Goal: Task Accomplishment & Management: Use online tool/utility

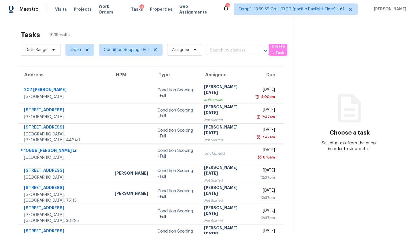
click at [172, 38] on div "Tasks 199 Results" at bounding box center [157, 34] width 272 height 15
click at [229, 54] on input "text" at bounding box center [230, 50] width 46 height 9
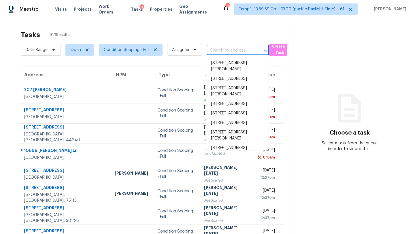
paste input "[STREET_ADDRESS][PERSON_NAME]"
type input "[STREET_ADDRESS][PERSON_NAME]"
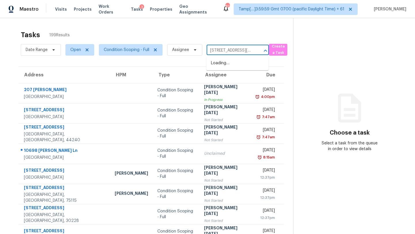
scroll to position [0, 36]
click at [232, 68] on li "[STREET_ADDRESS][PERSON_NAME]" at bounding box center [237, 67] width 62 height 16
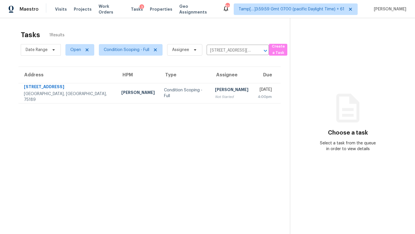
click at [258, 93] on div "[DATE]" at bounding box center [265, 90] width 14 height 7
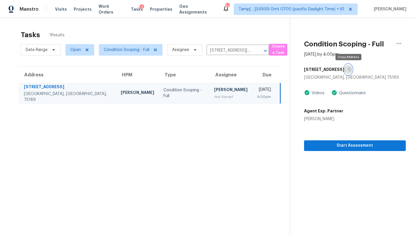
click at [351, 69] on button "button" at bounding box center [349, 69] width 8 height 10
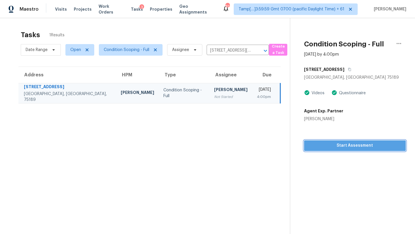
click at [342, 143] on span "Start Assessment" at bounding box center [355, 145] width 93 height 7
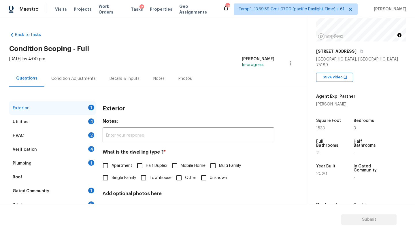
scroll to position [97, 0]
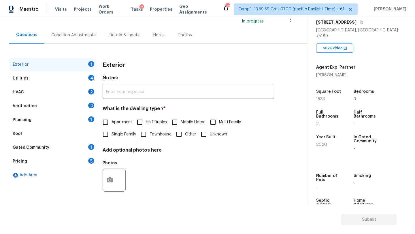
click at [60, 149] on div "Gated Community 1" at bounding box center [52, 148] width 87 height 14
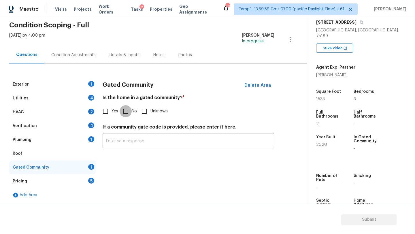
click at [127, 114] on input "No" at bounding box center [126, 111] width 12 height 12
checkbox input "true"
click at [54, 179] on div "Pricing 5" at bounding box center [52, 181] width 87 height 14
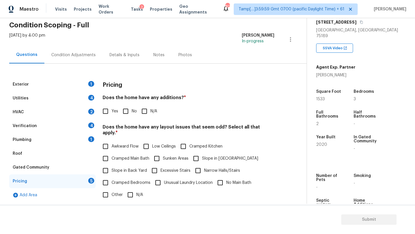
click at [128, 114] on input "No" at bounding box center [126, 111] width 12 height 12
checkbox input "true"
click at [133, 196] on div "Pricing Does the home have any additions? * Yes No N/A Does the home have any l…" at bounding box center [189, 187] width 172 height 219
click at [134, 189] on input "N/A" at bounding box center [130, 195] width 12 height 12
checkbox input "true"
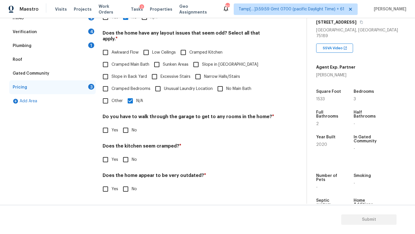
scroll to position [112, 0]
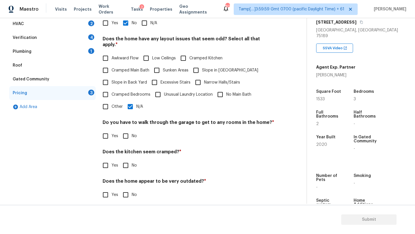
click at [126, 130] on input "No" at bounding box center [126, 136] width 12 height 12
checkbox input "true"
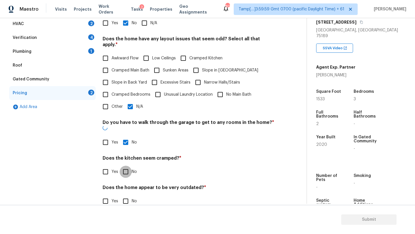
click at [127, 166] on input "No" at bounding box center [126, 172] width 12 height 12
checkbox input "true"
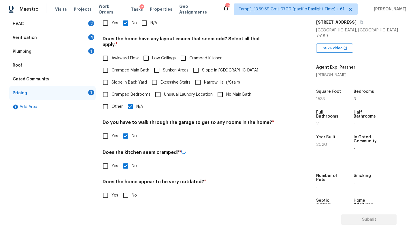
click at [127, 190] on input "No" at bounding box center [126, 195] width 12 height 12
checkbox input "true"
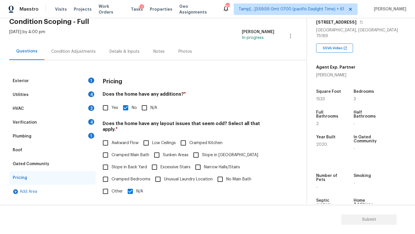
click at [22, 149] on div "Roof" at bounding box center [52, 150] width 87 height 14
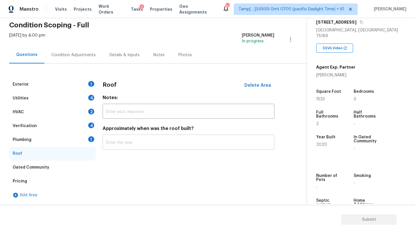
click at [124, 144] on input "text" at bounding box center [189, 143] width 172 height 14
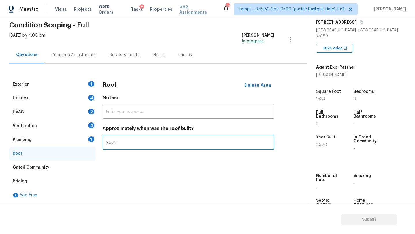
type input "2022"
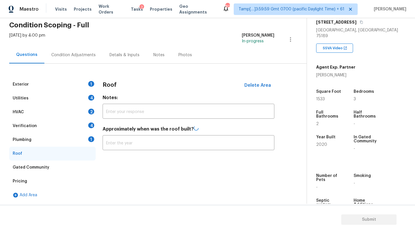
click at [46, 139] on div "Plumbing 1" at bounding box center [52, 140] width 87 height 14
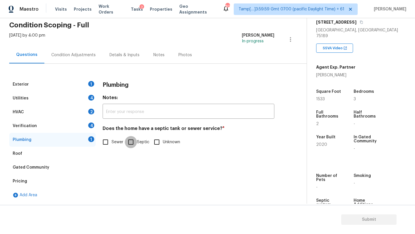
click at [126, 141] on input "Septic" at bounding box center [131, 142] width 12 height 12
checkbox input "true"
drag, startPoint x: 58, startPoint y: 122, endPoint x: 61, endPoint y: 125, distance: 4.5
click at [58, 122] on div "Verification 4" at bounding box center [52, 126] width 87 height 14
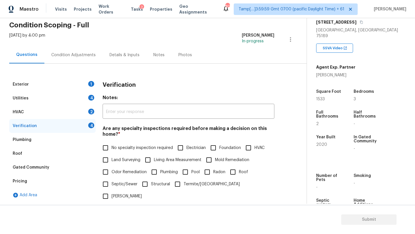
click at [112, 143] on label "No specialty inspection required" at bounding box center [136, 148] width 74 height 12
click at [112, 143] on input "No specialty inspection required" at bounding box center [105, 148] width 12 height 12
checkbox input "true"
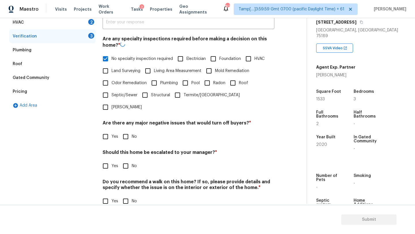
scroll to position [113, 0]
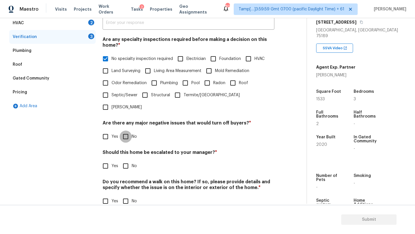
click at [127, 131] on input "No" at bounding box center [126, 137] width 12 height 12
checkbox input "true"
click at [127, 195] on input "No" at bounding box center [126, 201] width 12 height 12
checkbox input "true"
click at [105, 160] on div "Verification Notes: ​ Are any specialty inspections required before making a de…" at bounding box center [189, 101] width 172 height 226
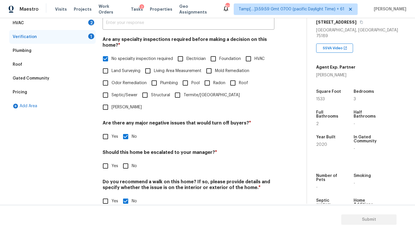
click at [101, 160] on input "Yes" at bounding box center [105, 166] width 12 height 12
checkbox input "true"
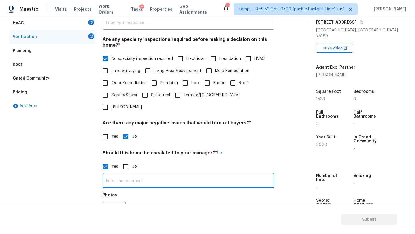
click at [122, 174] on input "text" at bounding box center [189, 181] width 172 height 14
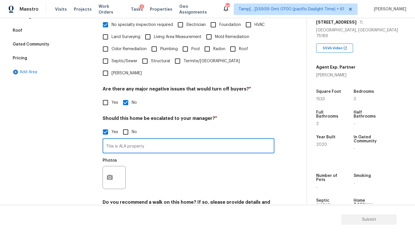
scroll to position [151, 0]
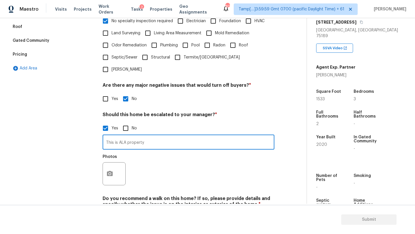
type input "This is ALA property"
click at [115, 163] on button "button" at bounding box center [110, 174] width 14 height 22
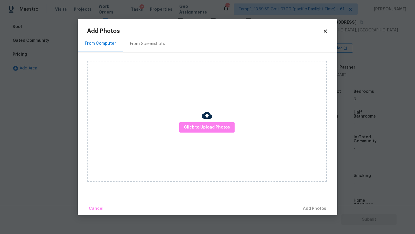
click at [157, 50] on div "From Screenshots" at bounding box center [147, 43] width 49 height 17
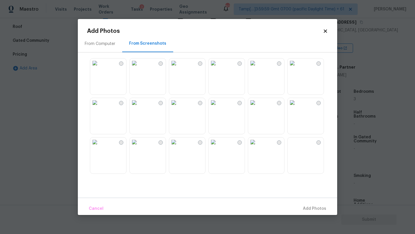
click at [139, 68] on img at bounding box center [134, 63] width 9 height 9
click at [308, 207] on span "Add 1 Photo(s)" at bounding box center [312, 208] width 29 height 7
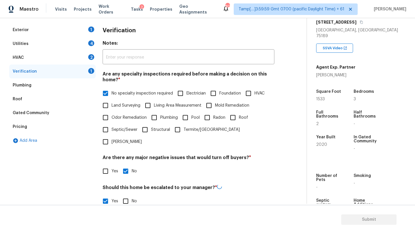
scroll to position [55, 0]
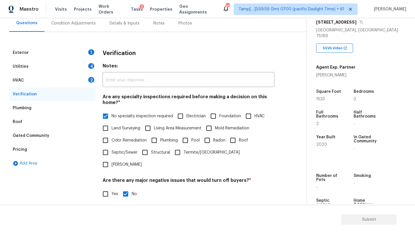
click at [30, 81] on div "HVAC 2" at bounding box center [52, 81] width 87 height 14
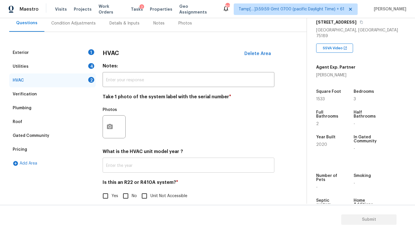
click at [129, 166] on input "text" at bounding box center [189, 166] width 172 height 14
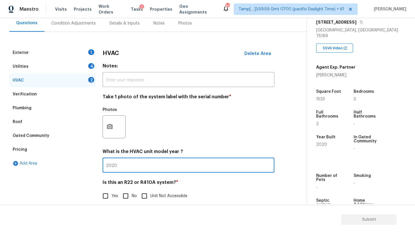
type input "2020"
click at [133, 193] on label "No" at bounding box center [128, 196] width 17 height 12
click at [132, 193] on input "No" at bounding box center [126, 196] width 12 height 12
checkbox input "true"
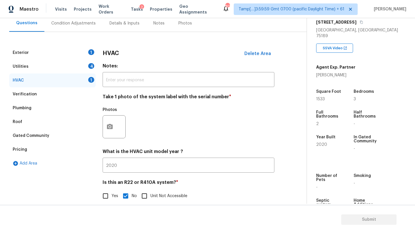
click at [76, 69] on div "Utilities 4" at bounding box center [52, 67] width 87 height 14
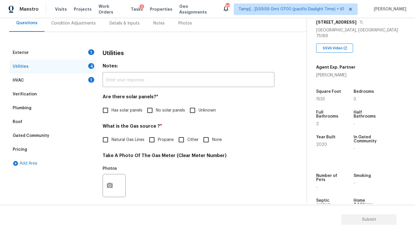
click at [154, 112] on input "No solar panels" at bounding box center [150, 110] width 12 height 12
checkbox input "true"
click at [125, 138] on span "Natural Gas Lines" at bounding box center [128, 141] width 33 height 6
click at [112, 138] on input "Natural Gas Lines" at bounding box center [105, 140] width 12 height 12
checkbox input "true"
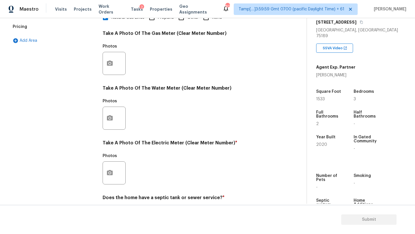
scroll to position [200, 0]
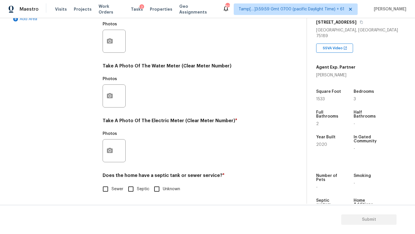
click at [108, 192] on input "Sewer" at bounding box center [105, 189] width 12 height 12
checkbox input "true"
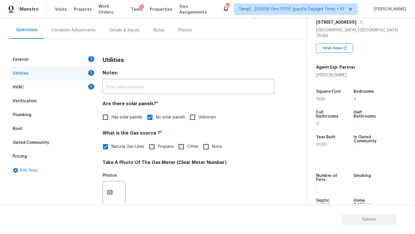
click at [29, 61] on div "Exterior 1" at bounding box center [52, 60] width 87 height 14
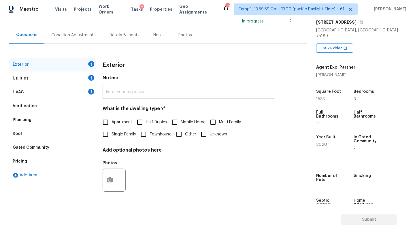
click at [114, 137] on label "Single Family" at bounding box center [117, 134] width 37 height 12
click at [112, 137] on input "Single Family" at bounding box center [105, 134] width 12 height 12
checkbox input "true"
click at [64, 34] on div "Condition Adjustments" at bounding box center [73, 35] width 44 height 6
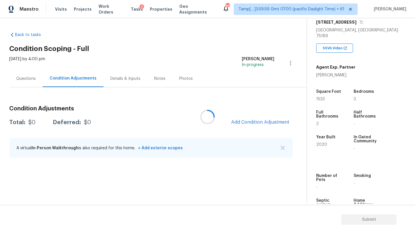
click at [264, 121] on div at bounding box center [207, 117] width 415 height 234
click at [266, 121] on span "Add Condition Adjustment" at bounding box center [260, 122] width 58 height 5
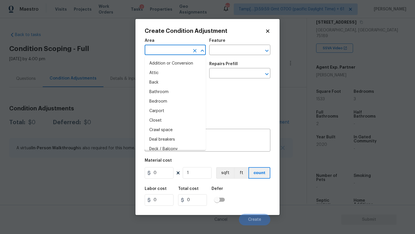
click at [164, 52] on input "text" at bounding box center [167, 50] width 45 height 9
type input "ex"
click at [169, 75] on li "Attic" at bounding box center [175, 73] width 61 height 10
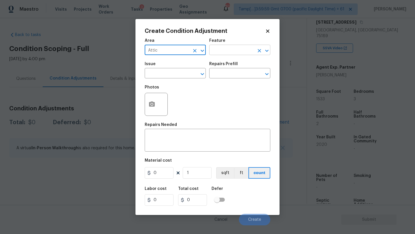
type input "Attic"
click at [230, 54] on input "text" at bounding box center [231, 50] width 45 height 9
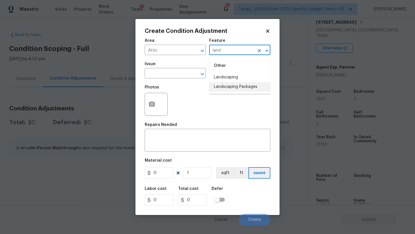
click at [232, 89] on li "Landscaping Packages" at bounding box center [239, 87] width 61 height 10
type input "Landscaping Packages"
click at [187, 74] on input "text" at bounding box center [167, 73] width 45 height 9
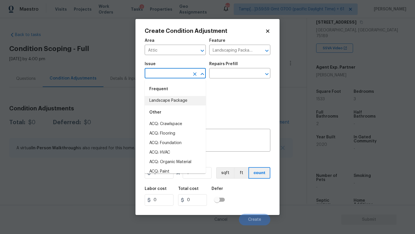
click at [178, 99] on li "Landscape Package" at bounding box center [175, 101] width 61 height 10
type input "Landscape Package"
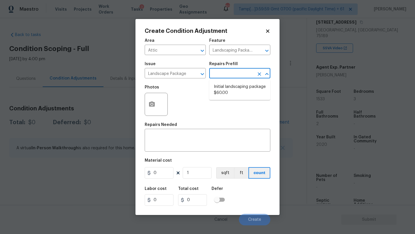
click at [222, 74] on input "text" at bounding box center [231, 73] width 45 height 9
click at [223, 91] on li "Initial landscaping package $60.00" at bounding box center [239, 90] width 61 height 16
type input "Home Readiness Packages"
type textarea "Mowing of grass up to 6" in height. Mow, edge along driveways & sidewalks, trim…"
type input "60"
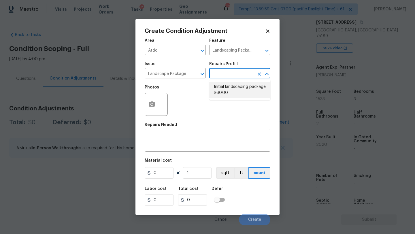
type input "60"
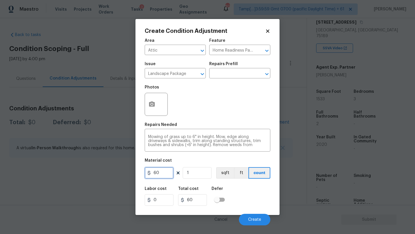
click at [166, 174] on input "60" at bounding box center [159, 173] width 29 height 12
type input "300"
click at [150, 106] on icon "button" at bounding box center [152, 103] width 6 height 5
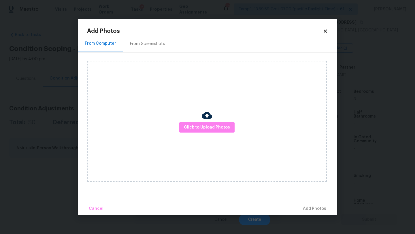
click at [145, 40] on div "From Screenshots" at bounding box center [147, 43] width 49 height 17
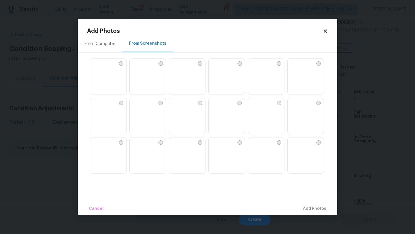
click at [178, 147] on img at bounding box center [173, 142] width 9 height 9
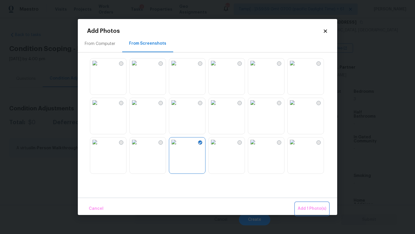
click at [307, 204] on button "Add 1 Photo(s)" at bounding box center [312, 209] width 33 height 12
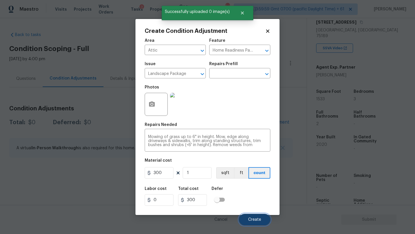
click at [258, 217] on button "Create" at bounding box center [254, 220] width 31 height 12
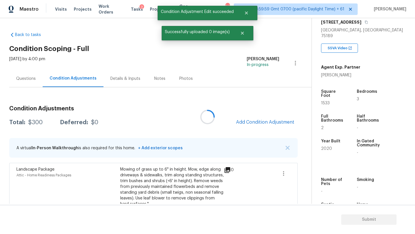
click at [270, 124] on div at bounding box center [207, 117] width 415 height 234
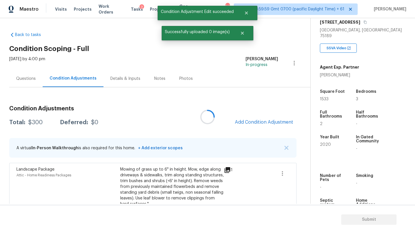
click at [270, 124] on div at bounding box center [207, 117] width 415 height 234
click at [269, 124] on span "Add Condition Adjustment" at bounding box center [264, 122] width 58 height 5
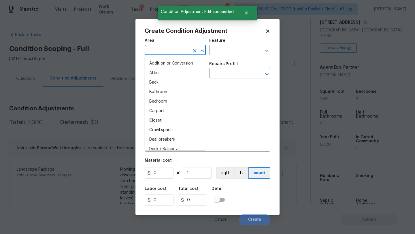
click at [174, 54] on input "text" at bounding box center [167, 50] width 45 height 9
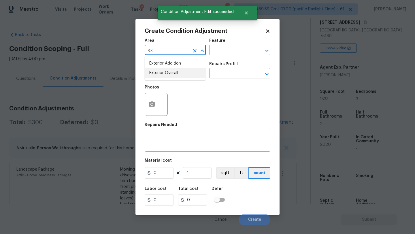
drag, startPoint x: 175, startPoint y: 71, endPoint x: 188, endPoint y: 67, distance: 13.2
click at [175, 71] on li "Exterior Overall" at bounding box center [175, 73] width 61 height 10
type input "Exterior Overall"
click at [217, 54] on input "text" at bounding box center [231, 50] width 45 height 9
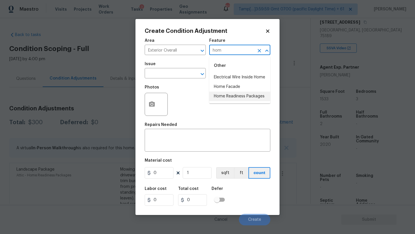
click at [219, 94] on li "Home Readiness Packages" at bounding box center [239, 97] width 61 height 10
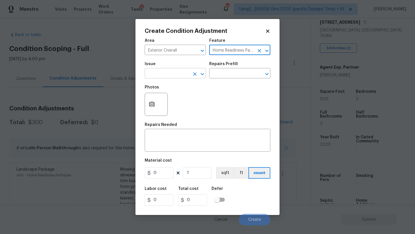
type input "Home Readiness Packages"
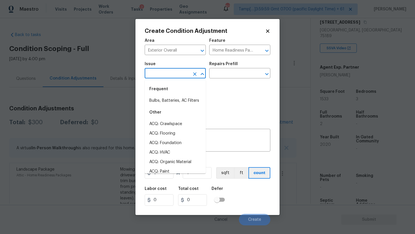
click at [179, 72] on input "text" at bounding box center [167, 73] width 45 height 9
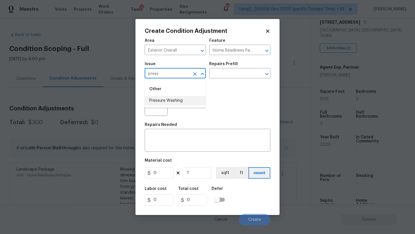
click at [179, 99] on li "Pressure Washing" at bounding box center [175, 101] width 61 height 10
type input "Pressure Washing"
click at [215, 77] on input "text" at bounding box center [231, 73] width 45 height 9
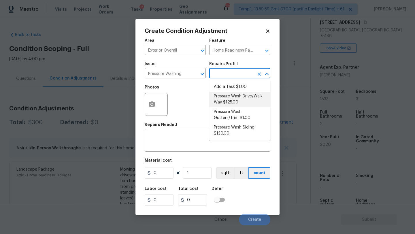
click at [220, 96] on li "Pressure Wash Drive/Walk Way $125.00" at bounding box center [239, 100] width 61 height 16
type input "Siding"
type textarea "Pressure wash the driveways/walkways as directed by the PM. Ensure that all deb…"
type input "125"
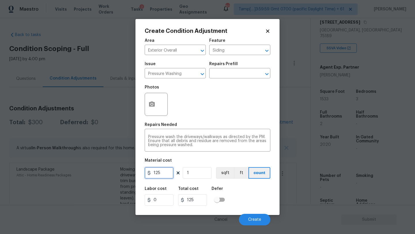
click at [168, 172] on input "125" at bounding box center [159, 173] width 29 height 12
type input "200"
click at [260, 219] on span "Create" at bounding box center [254, 220] width 13 height 4
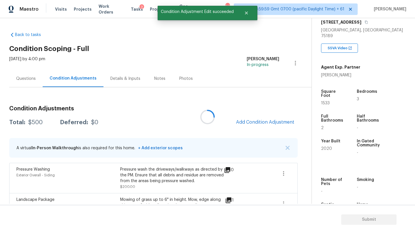
click at [257, 121] on div at bounding box center [207, 117] width 415 height 234
click at [266, 122] on span "Add Condition Adjustment" at bounding box center [265, 122] width 58 height 5
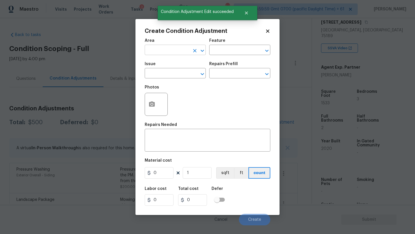
click at [168, 53] on input "text" at bounding box center [167, 50] width 45 height 9
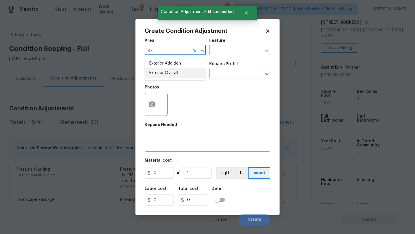
click at [168, 72] on li "Exterior Overall" at bounding box center [175, 73] width 61 height 10
type input "Exterior Overall"
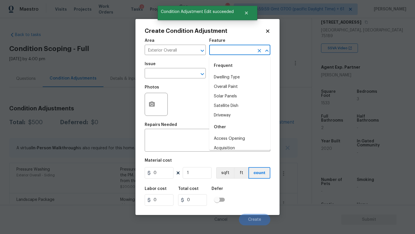
click at [232, 53] on input "text" at bounding box center [231, 50] width 45 height 9
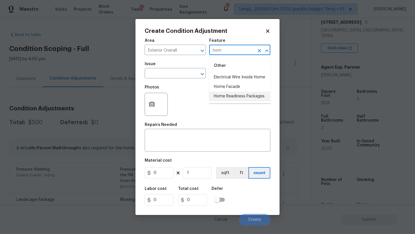
click at [233, 97] on li "Home Readiness Packages" at bounding box center [239, 97] width 61 height 10
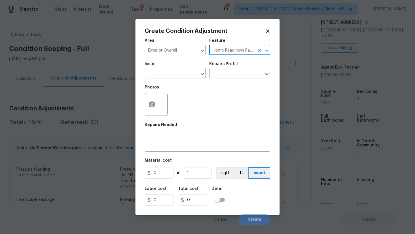
type input "Home Readiness Packages"
click at [178, 69] on div "Issue" at bounding box center [175, 65] width 61 height 7
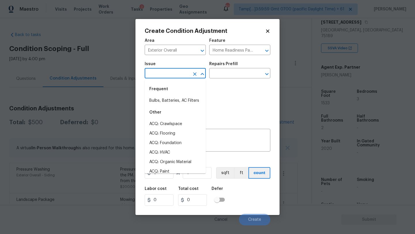
click at [178, 70] on input "text" at bounding box center [167, 73] width 45 height 9
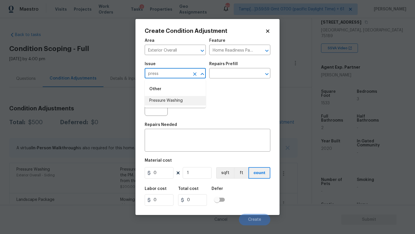
click at [176, 104] on li "Pressure Washing" at bounding box center [175, 101] width 61 height 10
type input "Pressure Washing"
click at [232, 71] on input "text" at bounding box center [231, 73] width 45 height 9
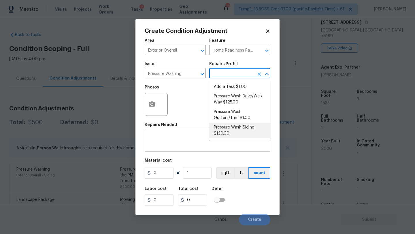
drag, startPoint x: 232, startPoint y: 129, endPoint x: 215, endPoint y: 131, distance: 17.4
click at [232, 130] on li "Pressure Wash Siding $130.00" at bounding box center [239, 131] width 61 height 16
type input "Siding"
type textarea "Protect areas as needed for pressure washing. Pressure wash the siding on the h…"
type input "130"
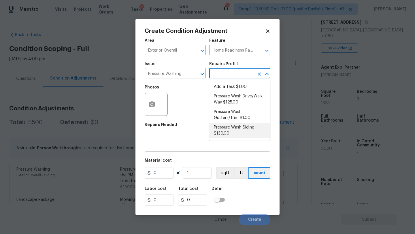
type input "130"
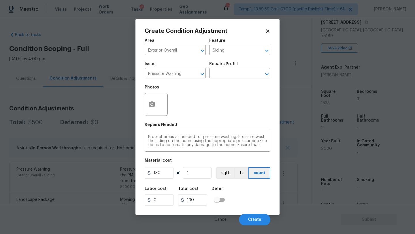
click at [162, 180] on figure "Material cost 130 1 sqft ft count" at bounding box center [208, 169] width 126 height 21
click at [163, 177] on input "130" at bounding box center [159, 173] width 29 height 12
type input "200"
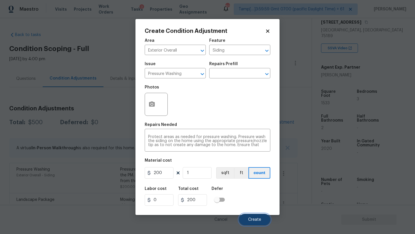
click at [252, 221] on span "Create" at bounding box center [254, 220] width 13 height 4
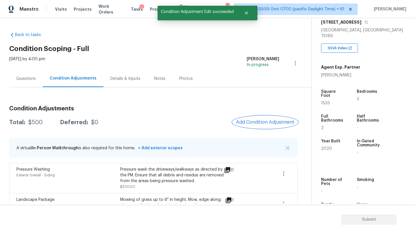
click at [274, 125] on span "Add Condition Adjustment" at bounding box center [265, 122] width 58 height 5
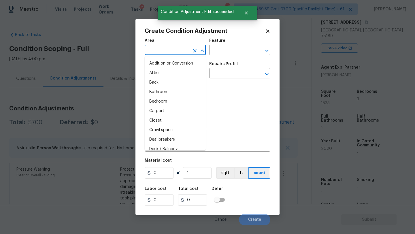
click at [161, 52] on input "text" at bounding box center [167, 50] width 45 height 9
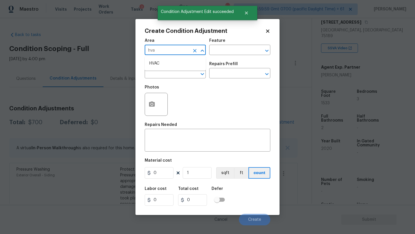
type input "hvac"
click at [164, 58] on ul "HVAC" at bounding box center [175, 64] width 61 height 14
click at [164, 61] on li "HVAC" at bounding box center [175, 64] width 61 height 10
type input "HVAC"
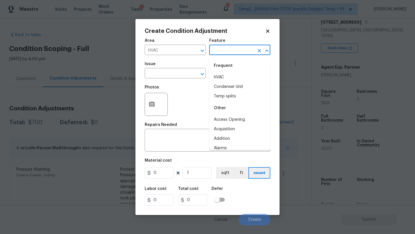
click at [249, 51] on input "text" at bounding box center [231, 50] width 45 height 9
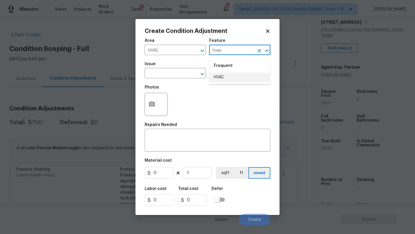
click at [244, 73] on li "HVAC" at bounding box center [239, 78] width 61 height 10
type input "HVAC"
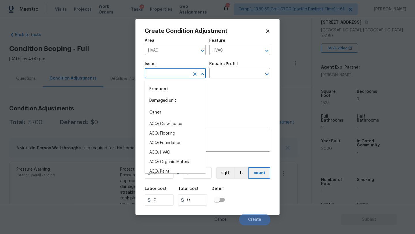
click at [173, 74] on input "text" at bounding box center [167, 73] width 45 height 9
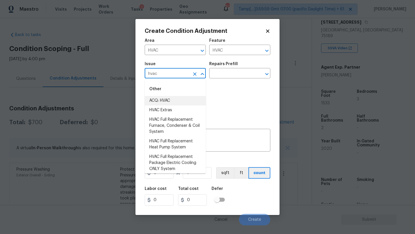
click at [168, 101] on li "ACQ: HVAC" at bounding box center [175, 101] width 61 height 10
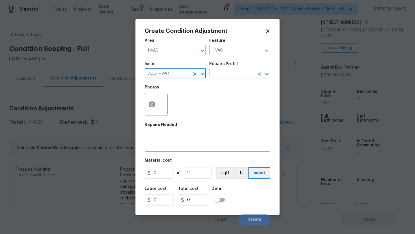
type input "ACQ: HVAC"
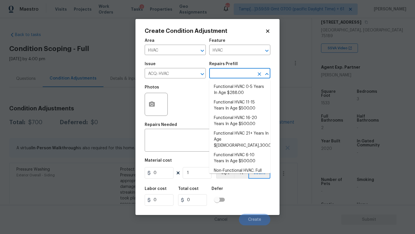
click at [237, 71] on input "text" at bounding box center [231, 73] width 45 height 9
click at [235, 91] on li "Functional HVAC 0-5 Years In Age $288.00" at bounding box center [239, 90] width 61 height 16
type input "Acquisition"
type textarea "Acquisition Scope: Functional HVAC 0-5 years"
type input "288"
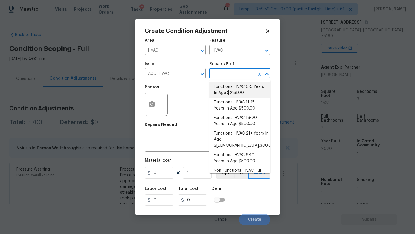
type input "288"
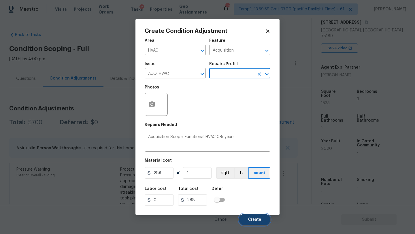
click at [247, 216] on button "Create" at bounding box center [254, 220] width 31 height 12
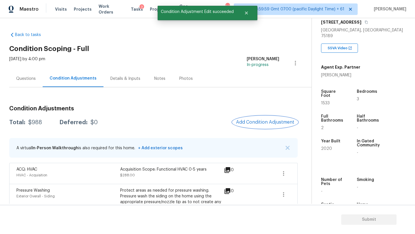
click at [265, 123] on span "Add Condition Adjustment" at bounding box center [265, 122] width 58 height 5
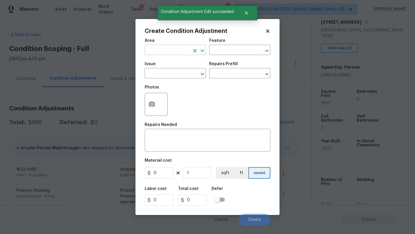
click at [152, 52] on input "text" at bounding box center [167, 50] width 45 height 9
click at [155, 62] on li "Roof" at bounding box center [175, 64] width 61 height 10
type input "Roof"
click at [241, 52] on input "text" at bounding box center [231, 50] width 45 height 9
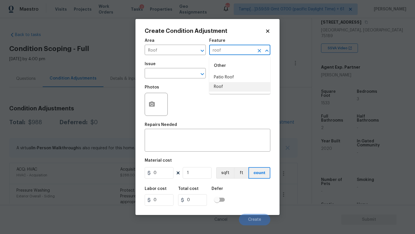
click at [241, 84] on li "Roof" at bounding box center [239, 87] width 61 height 10
type input "Roof"
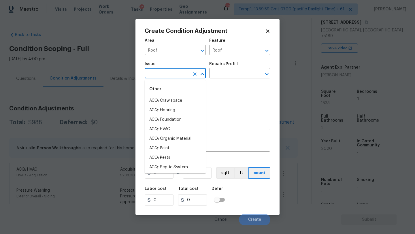
click at [171, 72] on input "text" at bounding box center [167, 73] width 45 height 9
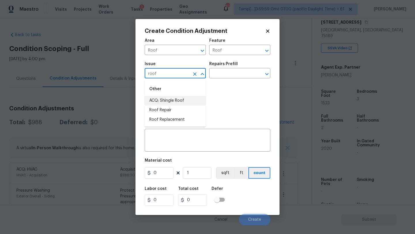
click at [167, 102] on li "ACQ: Shingle Roof" at bounding box center [175, 101] width 61 height 10
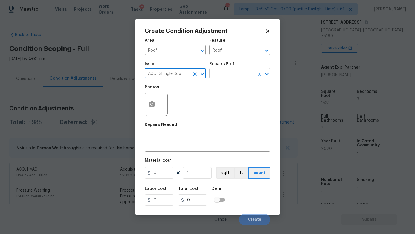
type input "ACQ: Shingle Roof"
click at [246, 72] on input "text" at bounding box center [231, 73] width 45 height 9
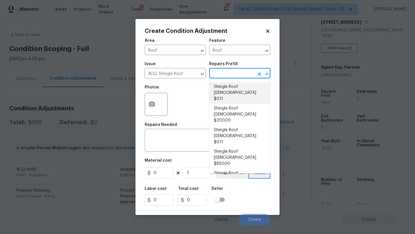
click at [240, 92] on li "Shingle Roof [DEMOGRAPHIC_DATA] $0.11" at bounding box center [239, 93] width 61 height 22
type input "Acquisition"
type textarea "Acquisition Scope: Shingle Roof 0-10 years in age maintenance."
type input "0.11"
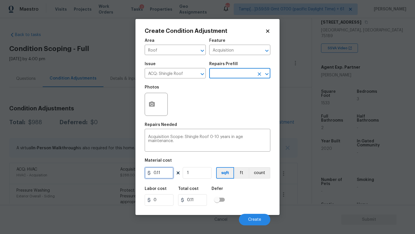
click at [167, 173] on input "0.11" at bounding box center [159, 173] width 29 height 12
type input "0.29"
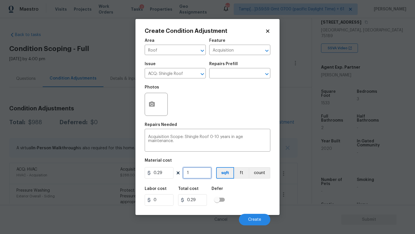
click at [202, 173] on input "1" at bounding box center [197, 173] width 29 height 12
type input "15"
type input "4.35"
type input "153"
type input "44.36999999999999"
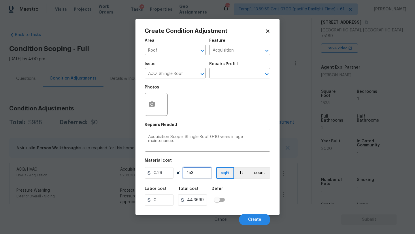
type input "1533"
type input "444.56999999999994"
click at [202, 175] on input "1533" at bounding box center [197, 173] width 29 height 12
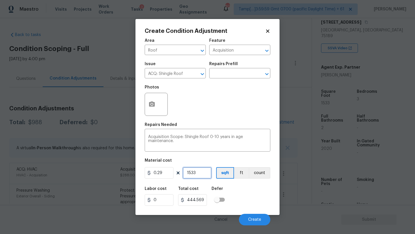
type input "1"
type input "0.29"
click at [159, 174] on input "0.29" at bounding box center [159, 173] width 29 height 12
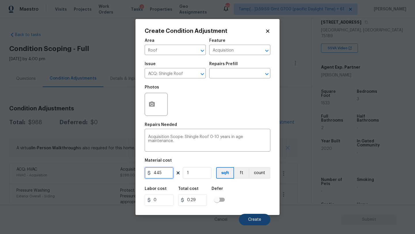
type input "445"
click at [261, 216] on button "Create" at bounding box center [254, 220] width 31 height 12
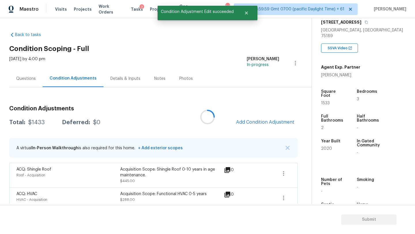
click at [263, 123] on div at bounding box center [207, 117] width 415 height 234
click at [262, 123] on span "Add Condition Adjustment" at bounding box center [265, 122] width 58 height 5
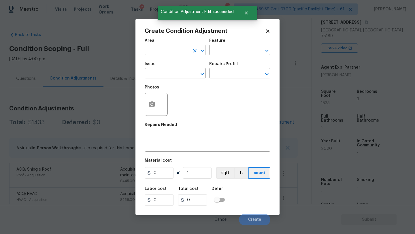
click at [181, 53] on input "text" at bounding box center [167, 50] width 45 height 9
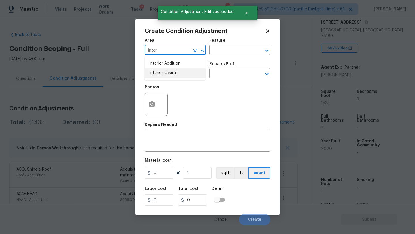
click at [183, 74] on li "Interior Overall" at bounding box center [175, 73] width 61 height 10
type input "Interior Overall"
click at [220, 54] on input "text" at bounding box center [231, 50] width 45 height 9
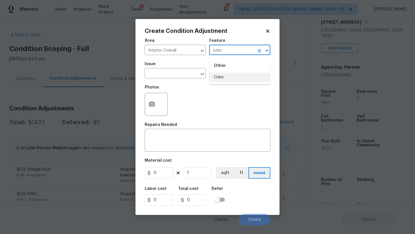
click at [216, 80] on li "Odor" at bounding box center [239, 78] width 61 height 10
type input "Odor"
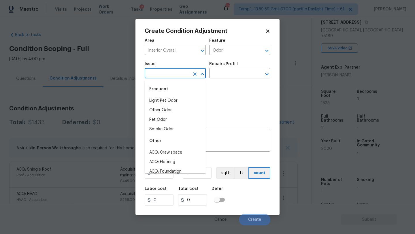
click at [172, 74] on input "text" at bounding box center [167, 73] width 45 height 9
click at [166, 104] on li "Light Pet Odor" at bounding box center [175, 101] width 61 height 10
type input "Light Pet Odor"
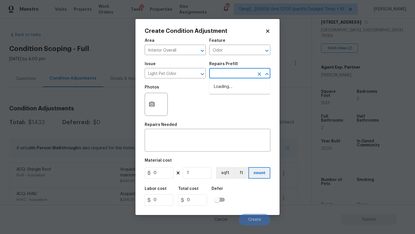
click at [230, 74] on input "text" at bounding box center [231, 73] width 45 height 9
click at [231, 87] on li "Acquisition Scope: 1-2 pets present $575.00" at bounding box center [239, 90] width 61 height 16
type textarea "Acquisition Scope: 1-2 pets present"
type input "575"
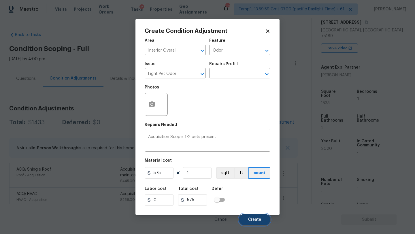
click at [246, 219] on button "Create" at bounding box center [254, 220] width 31 height 12
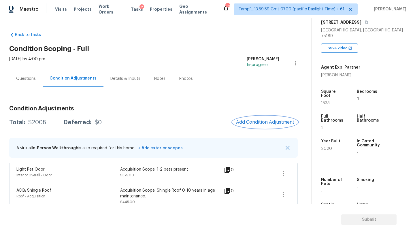
click at [269, 123] on span "Add Condition Adjustment" at bounding box center [265, 122] width 58 height 5
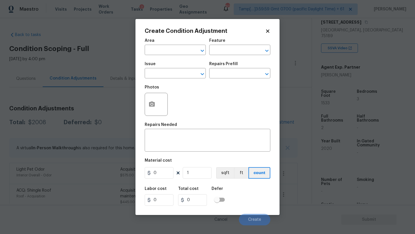
click at [178, 55] on span "Area ​" at bounding box center [175, 46] width 61 height 23
click at [177, 55] on span "Area ​" at bounding box center [175, 46] width 61 height 23
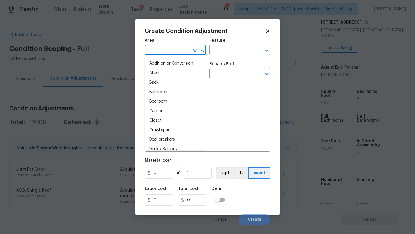
click at [172, 50] on input "text" at bounding box center [167, 50] width 45 height 9
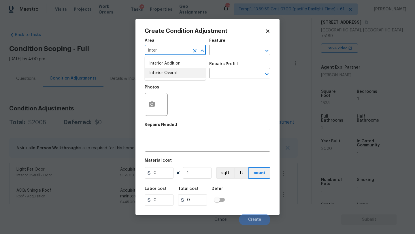
click at [175, 72] on li "Interior Overall" at bounding box center [175, 73] width 61 height 10
type input "Interior Overall"
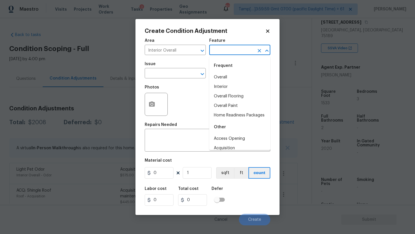
click at [222, 51] on input "text" at bounding box center [231, 50] width 45 height 9
click at [222, 94] on li "Overall Flooring" at bounding box center [239, 97] width 61 height 10
type input "Overall Flooring"
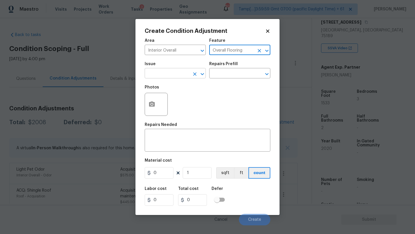
click at [166, 76] on input "text" at bounding box center [167, 73] width 45 height 9
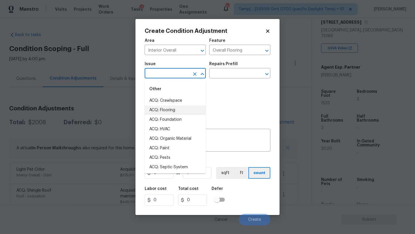
click at [168, 112] on li "ACQ: Flooring" at bounding box center [175, 111] width 61 height 10
type input "ACQ: Flooring"
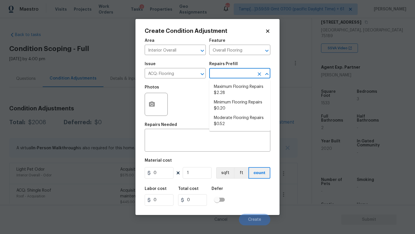
click at [233, 73] on input "text" at bounding box center [231, 73] width 45 height 9
click at [232, 102] on li "Minimum Flooring Repairs $0.20" at bounding box center [239, 106] width 61 height 16
type input "Acquisition"
type textarea "Acquisition Scope: Minimum flooring repairs"
type input "0.2"
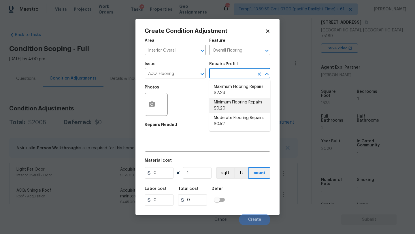
type input "0.2"
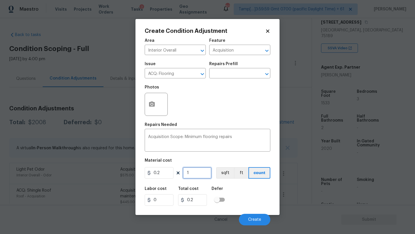
click at [193, 173] on input "1" at bounding box center [197, 173] width 29 height 12
type input "15"
type input "3"
type input "153"
type input "30.6"
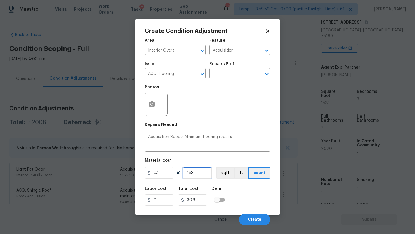
type input "1533"
type input "306.6"
type input "1533"
click at [249, 219] on span "Create" at bounding box center [254, 220] width 13 height 4
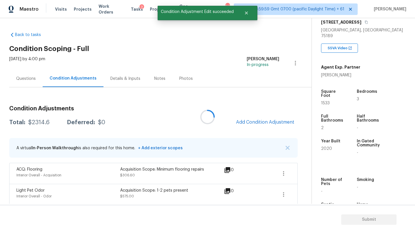
click at [249, 121] on div at bounding box center [207, 117] width 415 height 234
click at [249, 121] on span "Add Condition Adjustment" at bounding box center [265, 122] width 58 height 5
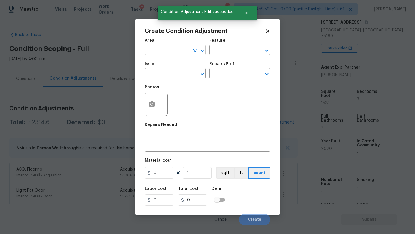
click at [164, 51] on input "text" at bounding box center [167, 50] width 45 height 9
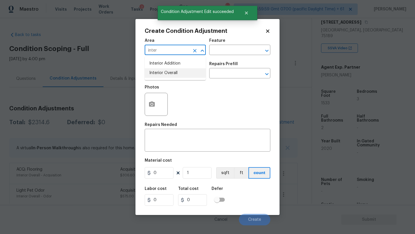
click at [168, 69] on li "Interior Overall" at bounding box center [175, 73] width 61 height 10
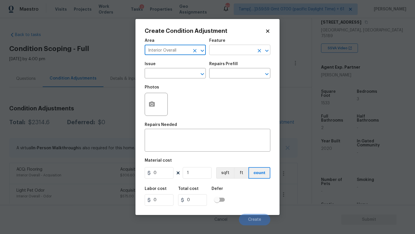
type input "Interior Overall"
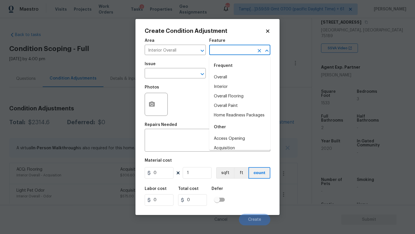
click at [225, 52] on input "text" at bounding box center [231, 50] width 45 height 9
click at [227, 108] on li "Overall Paint" at bounding box center [239, 106] width 61 height 10
type input "Overall Paint"
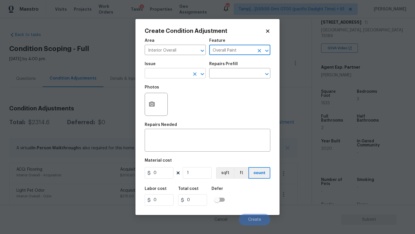
click at [171, 76] on input "text" at bounding box center [167, 73] width 45 height 9
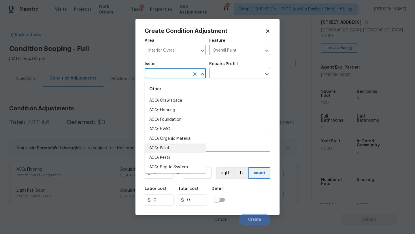
click at [170, 145] on li "ACQ: Paint" at bounding box center [175, 149] width 61 height 10
type input "ACQ: Paint"
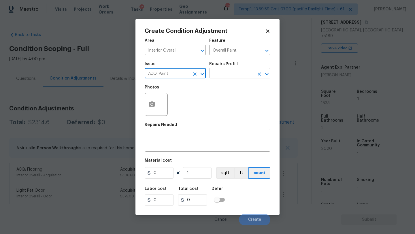
click at [240, 72] on input "text" at bounding box center [231, 73] width 45 height 9
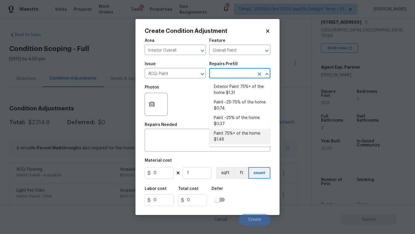
click at [231, 137] on li "Paint 75%+ of the home $1.48" at bounding box center [239, 137] width 61 height 16
type input "Acquisition"
type textarea "Acquisition Scope: 75%+ of the home will likely require interior paint"
type input "1.48"
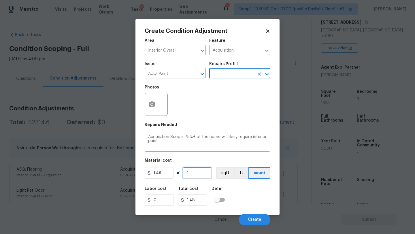
click at [198, 174] on input "1" at bounding box center [197, 173] width 29 height 12
type input "15"
type input "22.2"
type input "153"
type input "226.44"
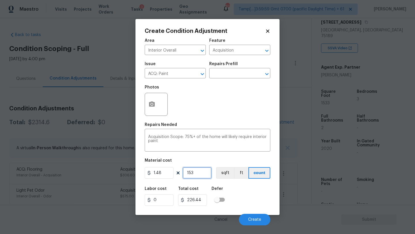
type input "1533"
type input "2268.84"
type input "1533"
click at [153, 107] on icon "button" at bounding box center [152, 103] width 6 height 5
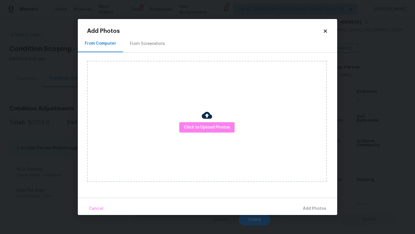
click at [160, 46] on div "From Screenshots" at bounding box center [147, 44] width 35 height 6
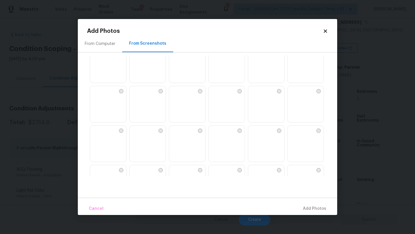
scroll to position [13, 0]
click at [218, 131] on img at bounding box center [213, 129] width 9 height 9
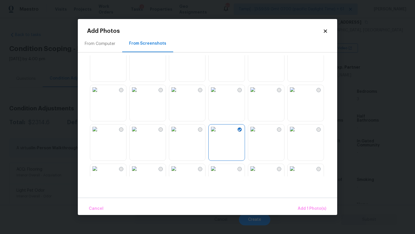
click at [257, 133] on img at bounding box center [252, 129] width 9 height 9
click at [295, 94] on img at bounding box center [292, 89] width 9 height 9
click at [297, 133] on img at bounding box center [292, 129] width 9 height 9
click at [139, 134] on img at bounding box center [134, 129] width 9 height 9
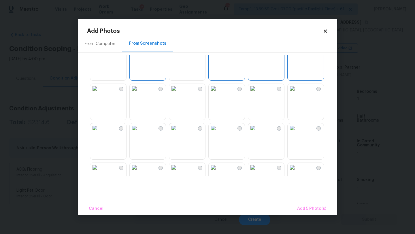
scroll to position [100, 0]
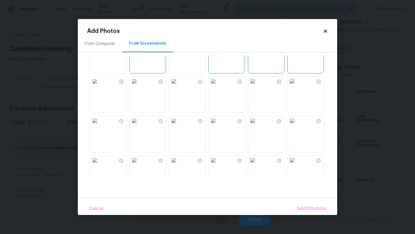
click at [257, 125] on img at bounding box center [252, 120] width 9 height 9
click at [257, 85] on img at bounding box center [252, 81] width 9 height 9
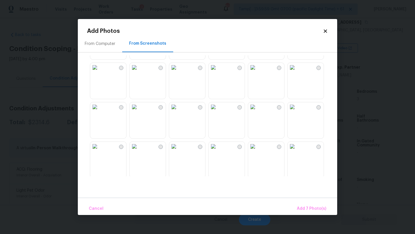
scroll to position [245, 0]
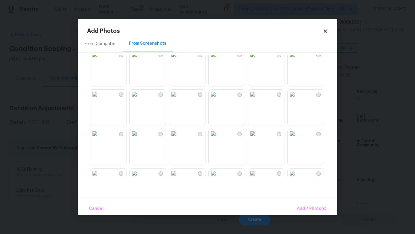
click at [257, 99] on img at bounding box center [252, 94] width 9 height 9
click at [139, 138] on img at bounding box center [134, 133] width 9 height 9
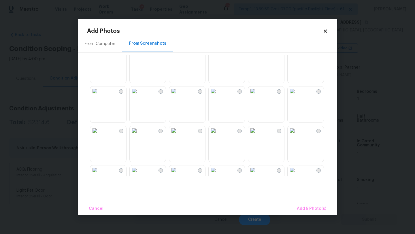
click at [99, 56] on img at bounding box center [94, 51] width 9 height 9
click at [297, 56] on img at bounding box center [292, 51] width 9 height 9
click at [309, 207] on span "Add 11 Photo(s)" at bounding box center [311, 208] width 30 height 7
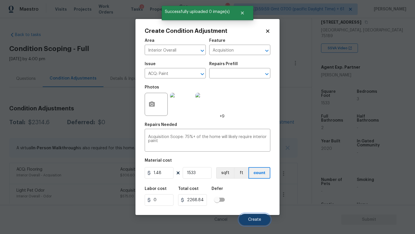
click at [254, 218] on span "Create" at bounding box center [254, 220] width 13 height 4
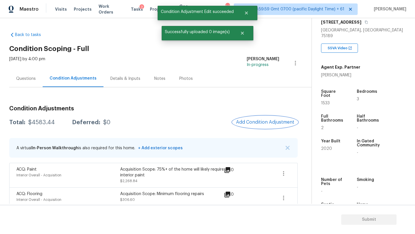
click at [264, 116] on button "Add Condition Adjustment" at bounding box center [265, 122] width 65 height 12
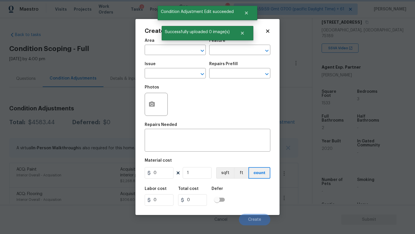
click at [167, 39] on div "Successfully uploaded 0 image(s)" at bounding box center [208, 33] width 92 height 14
click at [167, 52] on input "text" at bounding box center [167, 50] width 45 height 9
click at [171, 71] on li "Interior Overall" at bounding box center [175, 73] width 61 height 10
type input "Interior Overall"
click at [239, 39] on div at bounding box center [243, 33] width 20 height 14
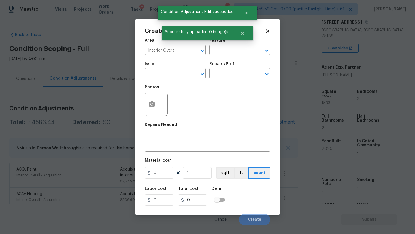
click at [238, 56] on div "Area Interior Overall ​ Feature ​" at bounding box center [208, 46] width 126 height 23
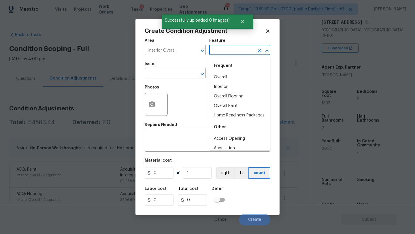
click at [239, 51] on input "text" at bounding box center [231, 50] width 45 height 9
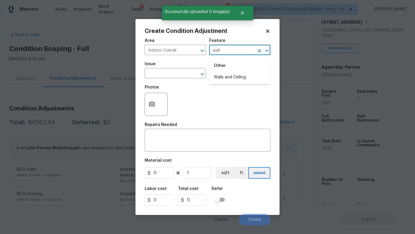
click at [236, 75] on li "Walls and Ceiling" at bounding box center [239, 78] width 61 height 10
type input "Walls and Ceiling"
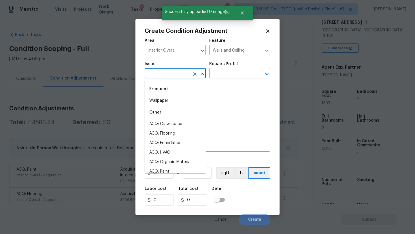
click at [180, 75] on input "text" at bounding box center [167, 73] width 45 height 9
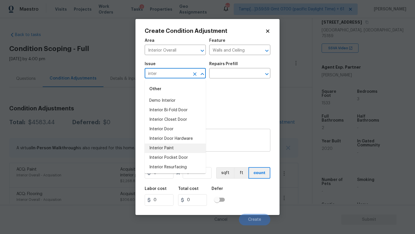
click at [174, 151] on li "Interior Paint" at bounding box center [175, 149] width 61 height 10
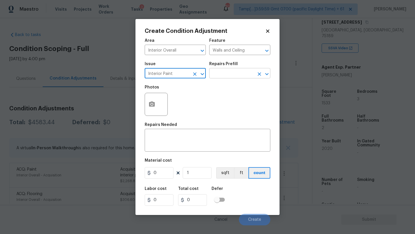
type input "Interior Paint"
click at [225, 77] on input "text" at bounding box center [231, 73] width 45 height 9
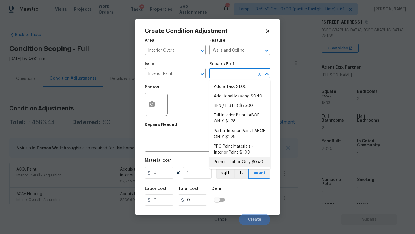
click at [227, 160] on li "Primer - Labor Only $0.40" at bounding box center [239, 162] width 61 height 10
type input "Overall Paint"
type textarea "Interior primer - PRIMER PROVIDED BY OPENDOOR - All nails, screws, drywall anch…"
type input "0.4"
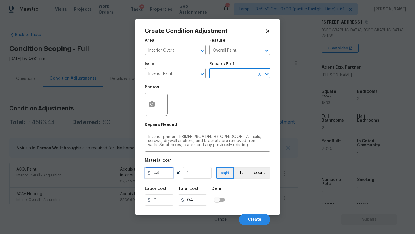
click at [173, 168] on input "0.4" at bounding box center [159, 173] width 29 height 12
click at [170, 171] on input "0.4" at bounding box center [159, 173] width 29 height 12
type input "500"
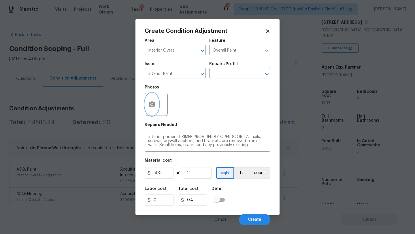
type input "500"
click at [150, 108] on icon "button" at bounding box center [151, 104] width 7 height 7
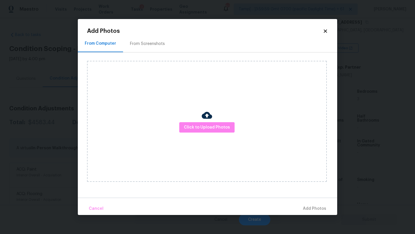
click at [146, 32] on h2 "Add Photos" at bounding box center [205, 31] width 236 height 6
click at [146, 41] on div "From Screenshots" at bounding box center [147, 44] width 35 height 6
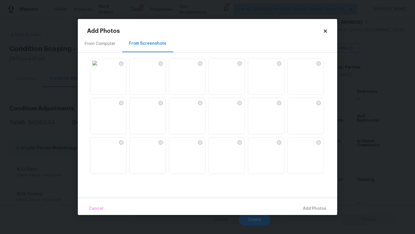
click at [223, 156] on img at bounding box center [227, 156] width 36 height 37
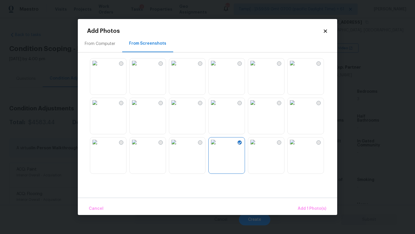
click at [257, 107] on img at bounding box center [252, 102] width 9 height 9
click at [297, 107] on img at bounding box center [292, 102] width 9 height 9
click at [297, 68] on img at bounding box center [292, 63] width 9 height 9
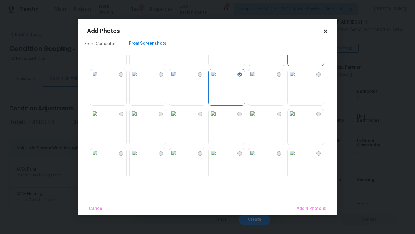
scroll to position [89, 0]
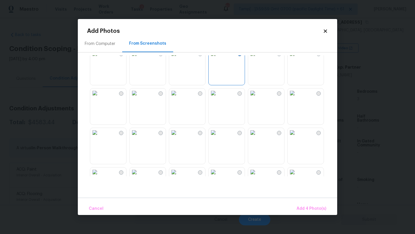
click at [218, 98] on img at bounding box center [213, 93] width 9 height 9
click at [257, 98] on img at bounding box center [252, 93] width 9 height 9
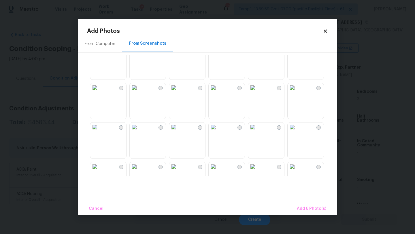
scroll to position [300, 0]
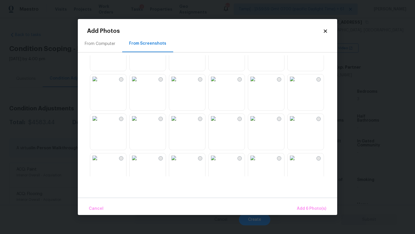
click at [96, 123] on img at bounding box center [94, 118] width 9 height 9
click at [297, 123] on img at bounding box center [292, 118] width 9 height 9
click at [297, 84] on img at bounding box center [292, 78] width 9 height 9
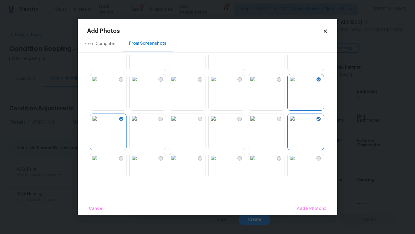
click at [257, 84] on img at bounding box center [252, 78] width 9 height 9
click at [303, 206] on span "Add 10 Photo(s)" at bounding box center [310, 208] width 31 height 7
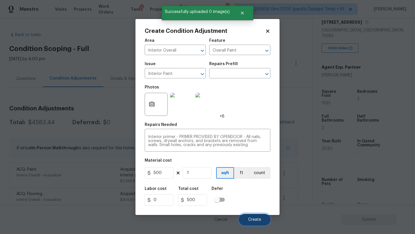
click at [259, 217] on button "Create" at bounding box center [254, 220] width 31 height 12
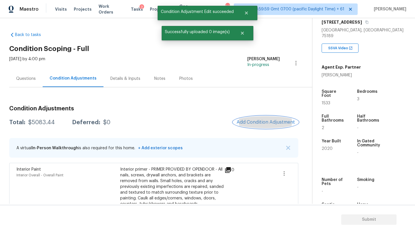
click at [254, 120] on span "Add Condition Adjustment" at bounding box center [266, 122] width 58 height 5
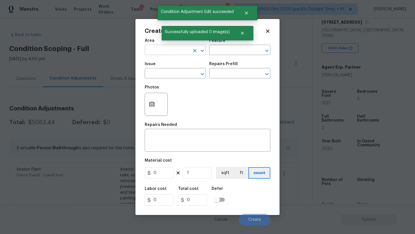
click at [160, 51] on input "text" at bounding box center [167, 50] width 45 height 9
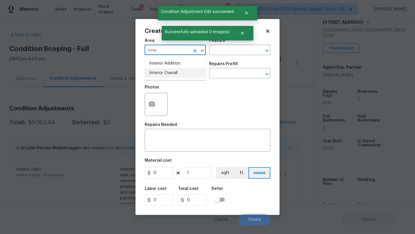
drag, startPoint x: 162, startPoint y: 74, endPoint x: 185, endPoint y: 63, distance: 26.0
click at [162, 74] on li "Interior Overall" at bounding box center [175, 73] width 61 height 10
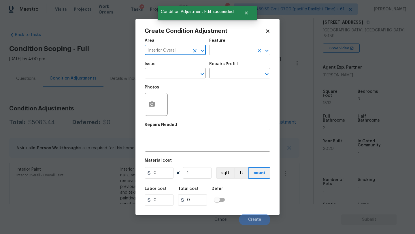
type input "Interior Overall"
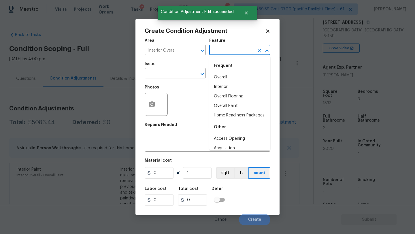
click at [219, 52] on input "text" at bounding box center [231, 50] width 45 height 9
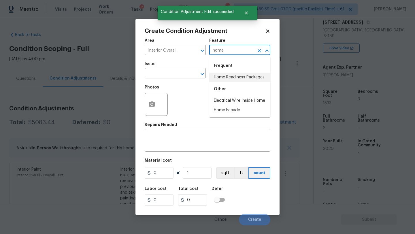
click at [217, 76] on li "Home Readiness Packages" at bounding box center [239, 78] width 61 height 10
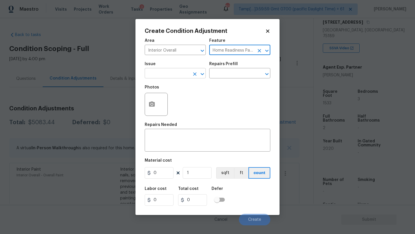
type input "Home Readiness Packages"
click at [168, 76] on input "text" at bounding box center [167, 73] width 45 height 9
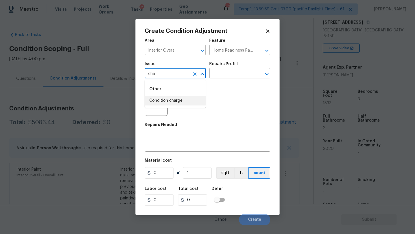
click at [172, 99] on li "Condition charge" at bounding box center [175, 101] width 61 height 10
type input "Condition charge"
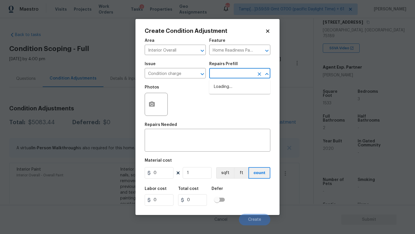
click at [224, 74] on input "text" at bounding box center [231, 73] width 45 height 9
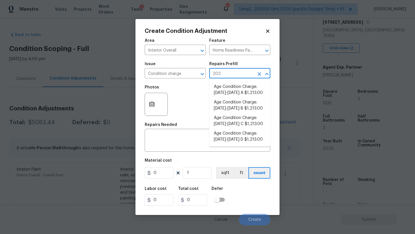
type input "2023"
click at [225, 102] on li "Age Condition Charge: [DATE]-[DATE] B $1,213.00" at bounding box center [239, 106] width 61 height 16
type textarea "Age Condition Charge: [DATE]-[DATE] B"
type input "1213"
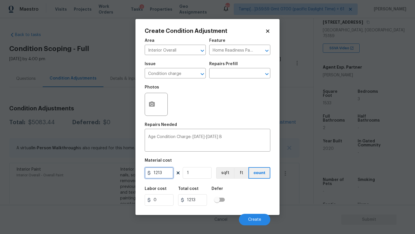
click at [166, 173] on input "1213" at bounding box center [159, 173] width 29 height 12
type input "2000"
click at [252, 219] on span "Create" at bounding box center [254, 220] width 13 height 4
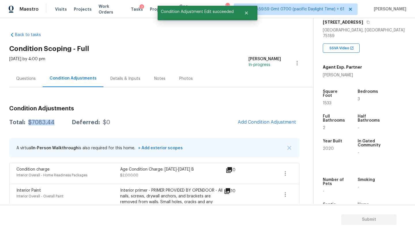
drag, startPoint x: 28, startPoint y: 123, endPoint x: 58, endPoint y: 123, distance: 30.0
click at [58, 123] on div "Total: $7083.44 Deferred: $0" at bounding box center [59, 123] width 101 height 6
copy div "$7083.44"
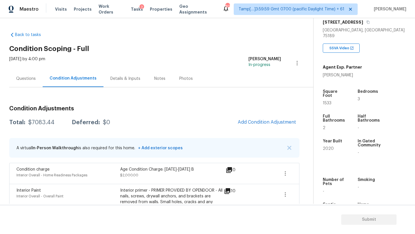
click at [32, 80] on div "Questions" at bounding box center [26, 79] width 20 height 6
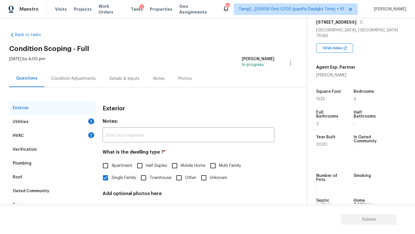
click at [48, 138] on div "HVAC 1" at bounding box center [52, 136] width 87 height 14
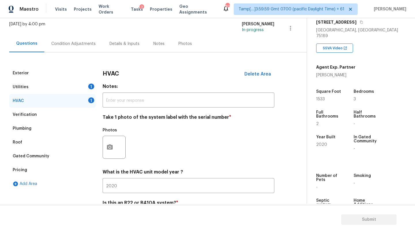
scroll to position [42, 0]
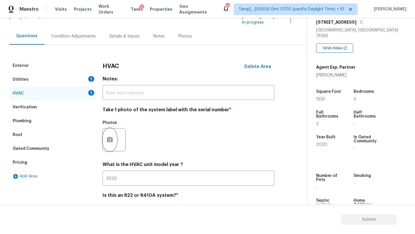
click at [111, 141] on icon "button" at bounding box center [110, 139] width 6 height 5
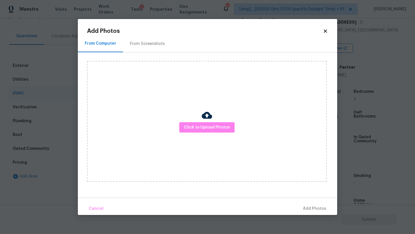
click at [143, 50] on div "From Screenshots" at bounding box center [147, 43] width 49 height 17
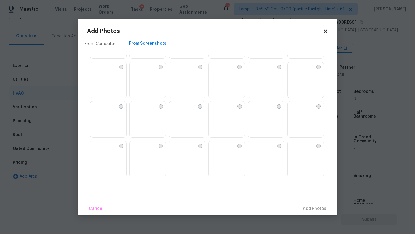
scroll to position [159, 0]
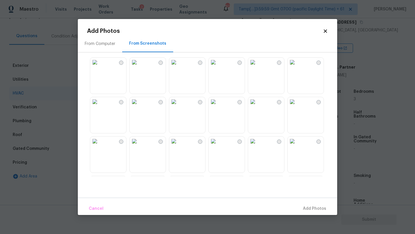
click at [218, 106] on img at bounding box center [213, 101] width 9 height 9
click at [315, 209] on span "Add 1 Photo(s)" at bounding box center [312, 208] width 29 height 7
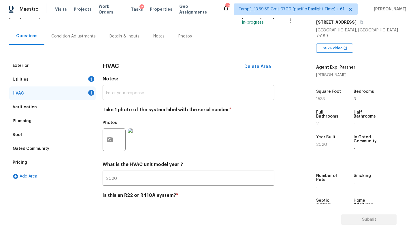
click at [59, 81] on div "Utilities 1" at bounding box center [52, 80] width 87 height 14
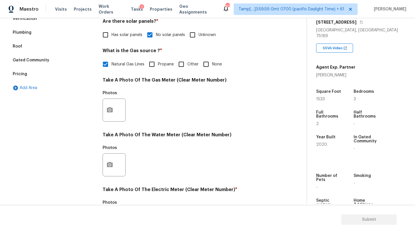
scroll to position [157, 0]
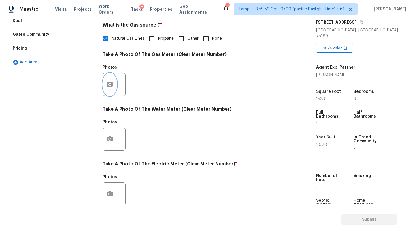
click at [106, 88] on button "button" at bounding box center [110, 84] width 14 height 22
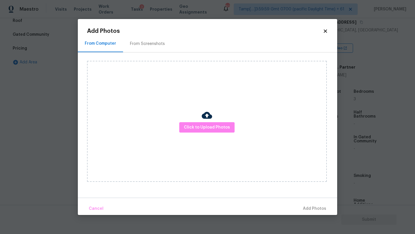
click at [145, 50] on div "From Screenshots" at bounding box center [147, 43] width 49 height 17
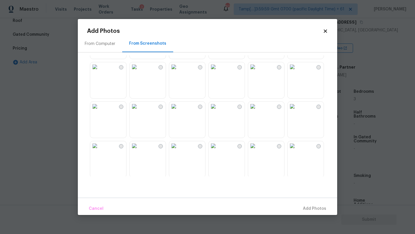
scroll to position [134, 0]
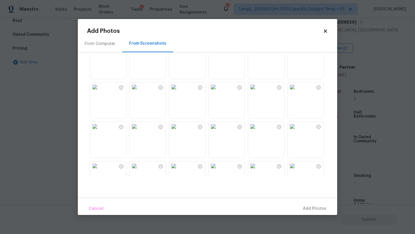
click at [218, 131] on img at bounding box center [213, 126] width 9 height 9
click at [304, 207] on span "Add 1 Photo(s)" at bounding box center [312, 208] width 29 height 7
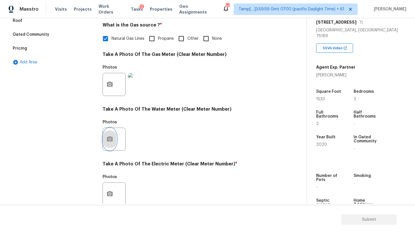
click at [112, 142] on icon "button" at bounding box center [109, 139] width 7 height 7
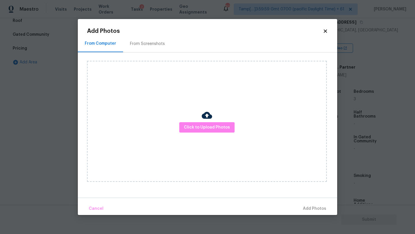
click at [148, 49] on div "From Screenshots" at bounding box center [147, 43] width 49 height 17
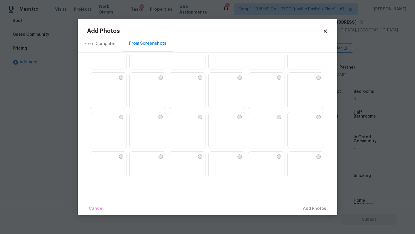
scroll to position [136, 0]
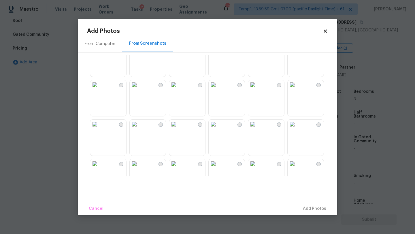
click at [217, 129] on img at bounding box center [213, 124] width 9 height 9
click at [300, 204] on button "Add 1 Photo(s)" at bounding box center [312, 209] width 33 height 12
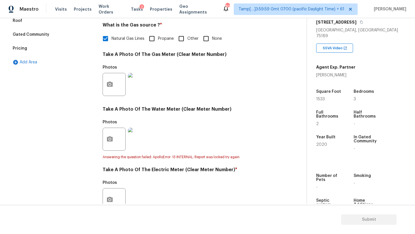
click at [110, 188] on div "Photos" at bounding box center [115, 184] width 24 height 7
click at [110, 192] on button "button" at bounding box center [110, 200] width 14 height 22
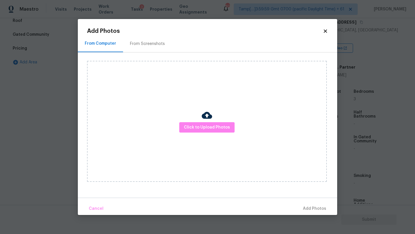
click at [153, 41] on div "From Screenshots" at bounding box center [147, 44] width 35 height 6
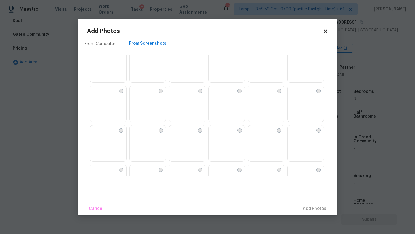
scroll to position [163, 0]
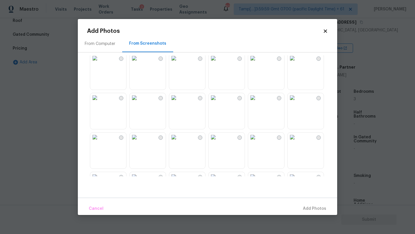
click at [218, 102] on img at bounding box center [213, 97] width 9 height 9
click at [325, 210] on span "Add 1 Photo(s)" at bounding box center [312, 208] width 29 height 7
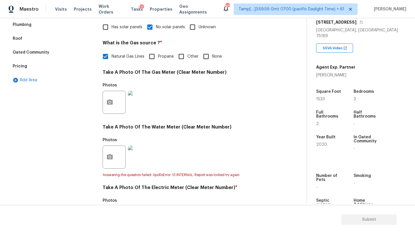
scroll to position [0, 0]
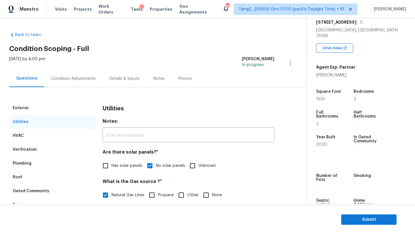
click at [58, 147] on div "Verification" at bounding box center [52, 150] width 87 height 14
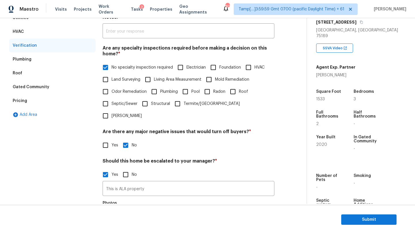
scroll to position [20, 0]
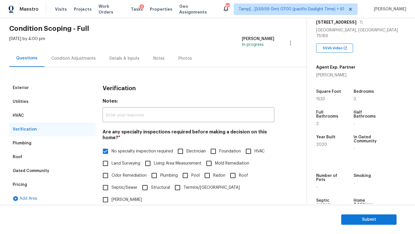
click at [68, 60] on div "Condition Adjustments" at bounding box center [73, 59] width 44 height 6
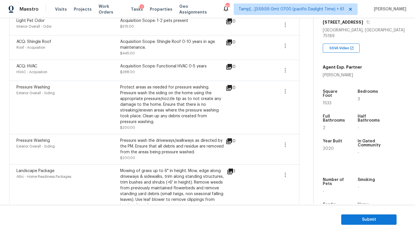
scroll to position [285, 0]
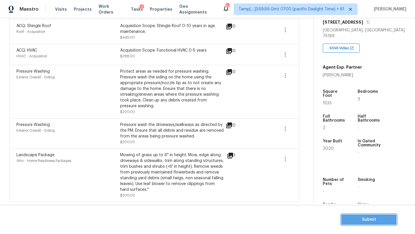
click at [375, 219] on span "Submit" at bounding box center [369, 219] width 46 height 7
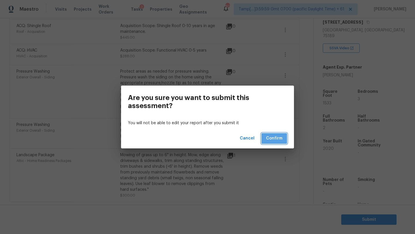
click at [272, 136] on span "Confirm" at bounding box center [274, 138] width 16 height 7
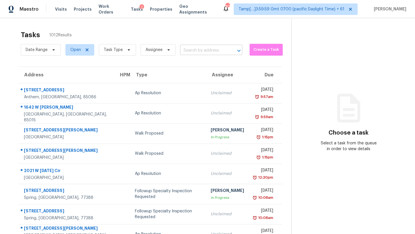
click at [216, 51] on input "text" at bounding box center [203, 50] width 46 height 9
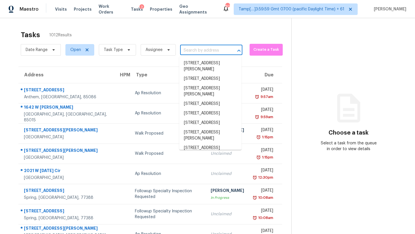
paste input "[STREET_ADDRESS]"
type input "[STREET_ADDRESS]"
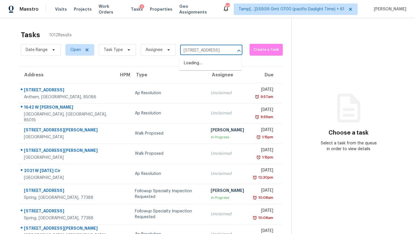
scroll to position [0, 38]
click at [211, 65] on li "[STREET_ADDRESS]" at bounding box center [210, 64] width 62 height 10
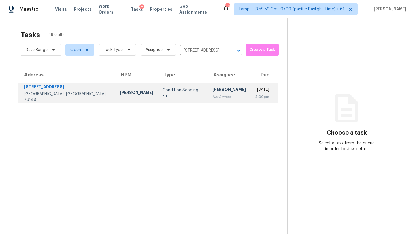
click at [255, 91] on div "[DATE]" at bounding box center [262, 90] width 14 height 7
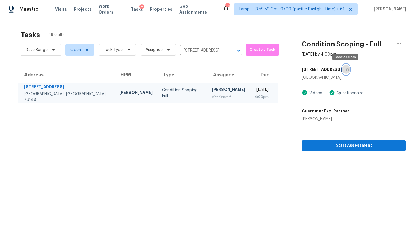
click at [346, 69] on icon "button" at bounding box center [347, 69] width 3 height 3
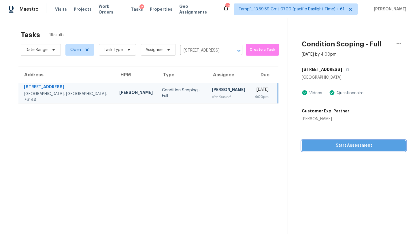
click at [341, 148] on span "Start Assessment" at bounding box center [354, 145] width 95 height 7
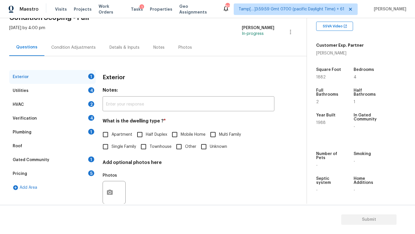
scroll to position [44, 0]
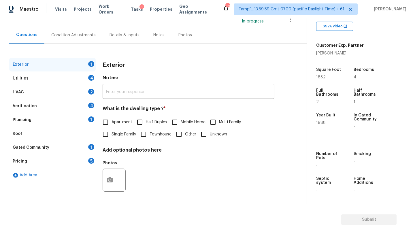
click at [70, 164] on div "Pricing 5" at bounding box center [52, 162] width 87 height 14
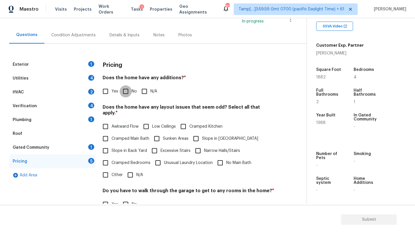
click at [127, 96] on input "No" at bounding box center [126, 91] width 12 height 12
checkbox input "true"
click at [197, 133] on input "Slope in [GEOGRAPHIC_DATA]" at bounding box center [196, 139] width 12 height 12
checkbox input "true"
click at [114, 148] on span "Slope in Back Yard" at bounding box center [129, 151] width 35 height 6
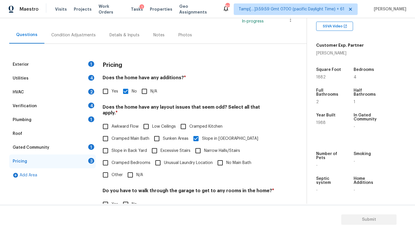
click at [112, 147] on input "Slope in Back Yard" at bounding box center [105, 151] width 12 height 12
checkbox input "true"
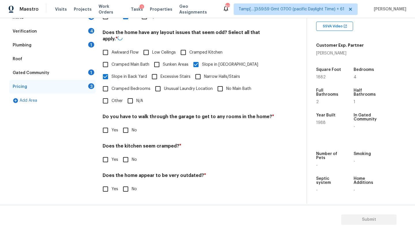
click at [125, 128] on input "No" at bounding box center [126, 130] width 12 height 12
checkbox input "true"
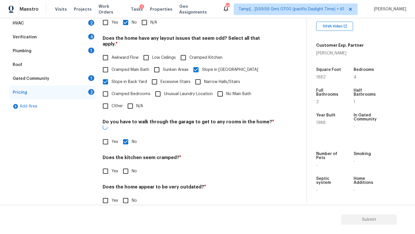
click at [125, 170] on div "Pricing Does the home have any additions? * Yes No N/A Does the home have any l…" at bounding box center [189, 101] width 172 height 225
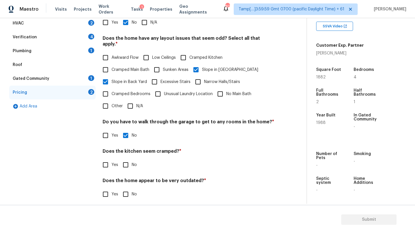
scroll to position [112, 0]
click at [125, 159] on input "No" at bounding box center [126, 165] width 12 height 12
checkbox input "true"
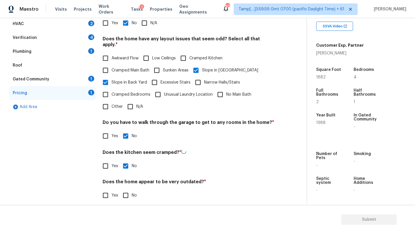
click at [125, 197] on div "Pricing Does the home have any additions? * Yes No N/A Does the home have any l…" at bounding box center [189, 98] width 172 height 219
click at [125, 191] on input "No" at bounding box center [126, 195] width 12 height 12
checkbox input "true"
click at [44, 80] on div "Gated Community" at bounding box center [31, 79] width 37 height 6
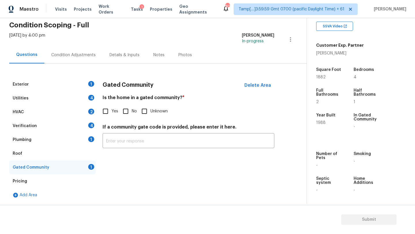
scroll to position [24, 0]
click at [126, 109] on input "No" at bounding box center [126, 111] width 12 height 12
checkbox input "true"
click at [42, 154] on div "Roof" at bounding box center [52, 154] width 87 height 14
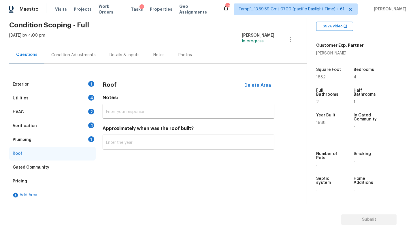
click at [133, 138] on input "text" at bounding box center [189, 143] width 172 height 14
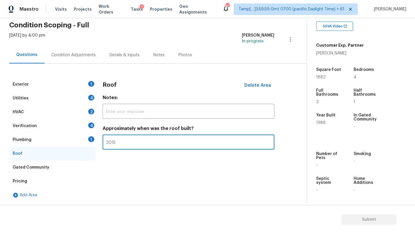
type input "2015"
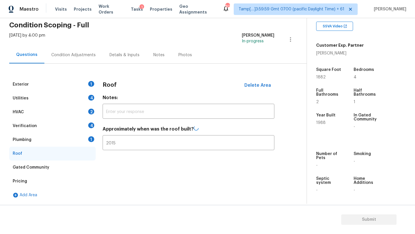
click at [62, 144] on div "Plumbing 1" at bounding box center [52, 140] width 87 height 14
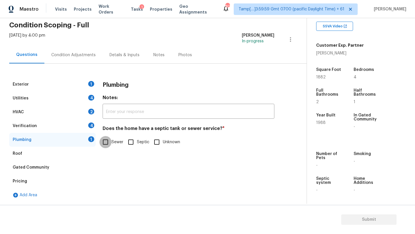
click at [109, 145] on input "Sewer" at bounding box center [105, 142] width 12 height 12
checkbox input "true"
click at [78, 127] on div "Verification 4" at bounding box center [52, 126] width 87 height 14
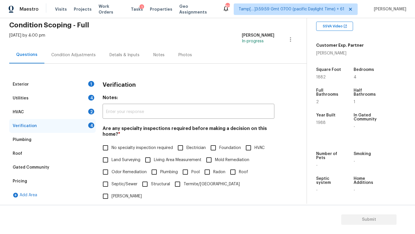
click at [107, 138] on h4 "Are any specialty inspections required before making a decision on this home? *" at bounding box center [189, 133] width 172 height 14
click at [107, 146] on input "No specialty inspection required" at bounding box center [105, 148] width 12 height 12
checkbox input "true"
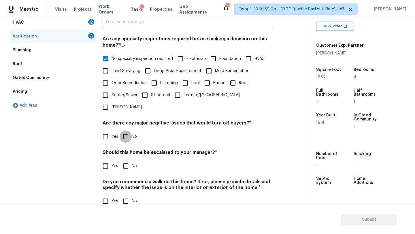
click at [130, 131] on input "No" at bounding box center [126, 137] width 12 height 12
checkbox input "true"
drag, startPoint x: 129, startPoint y: 189, endPoint x: 124, endPoint y: 186, distance: 6.1
click at [129, 195] on input "No" at bounding box center [126, 201] width 12 height 12
checkbox input "true"
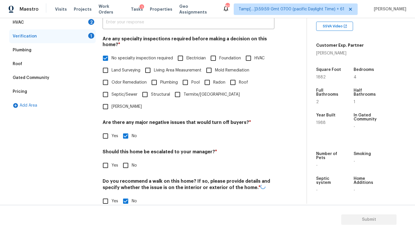
click at [108, 159] on input "Yes" at bounding box center [105, 165] width 12 height 12
checkbox input "true"
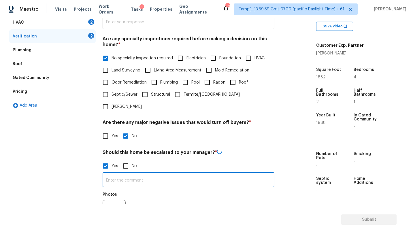
click at [110, 174] on input "text" at bounding box center [189, 181] width 172 height 14
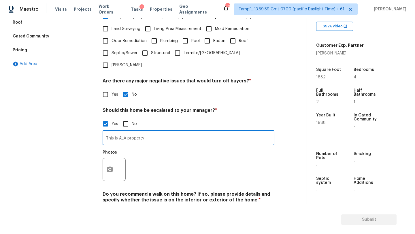
type input "This is ALA property"
click at [104, 158] on button "button" at bounding box center [110, 169] width 14 height 22
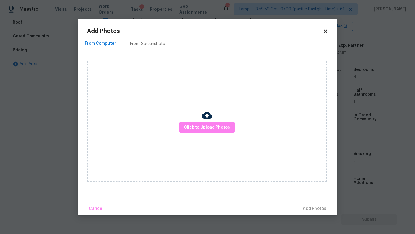
click at [141, 37] on div "From Screenshots" at bounding box center [147, 43] width 49 height 17
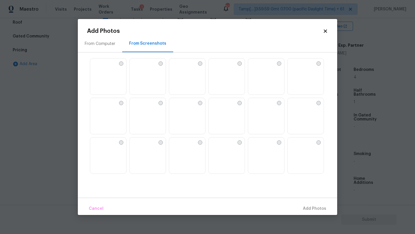
click at [222, 112] on img at bounding box center [227, 116] width 36 height 37
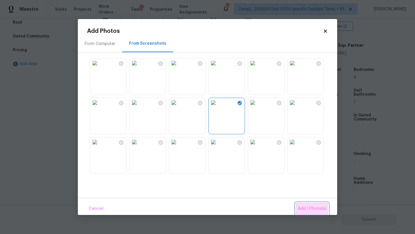
click at [304, 207] on span "Add 1 Photo(s)" at bounding box center [312, 208] width 29 height 7
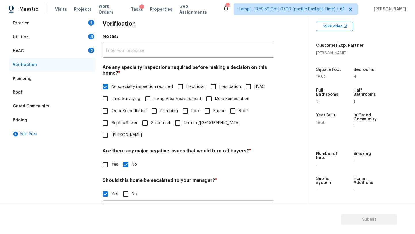
scroll to position [43, 0]
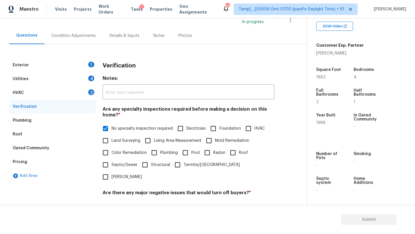
click at [59, 94] on div "HVAC 2" at bounding box center [52, 93] width 87 height 14
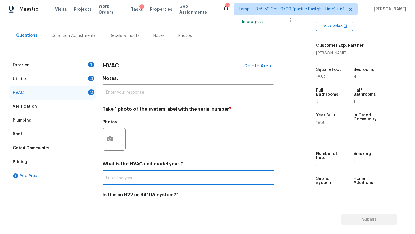
click at [129, 181] on input "text" at bounding box center [189, 179] width 172 height 14
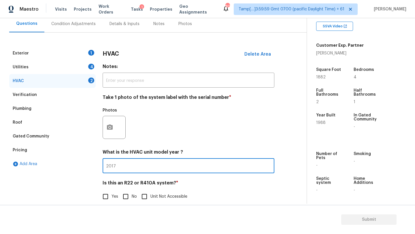
scroll to position [63, 0]
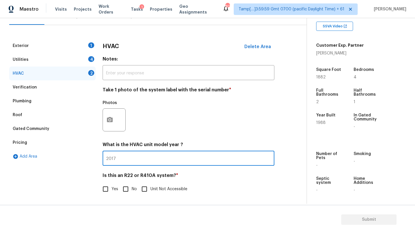
type input "2017"
click at [129, 185] on input "No" at bounding box center [126, 189] width 12 height 12
checkbox input "true"
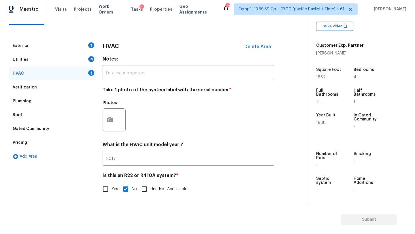
click at [31, 136] on div "Pricing" at bounding box center [52, 143] width 87 height 14
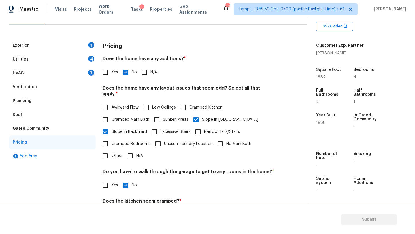
click at [107, 72] on input "Yes" at bounding box center [105, 72] width 12 height 12
checkbox input "true"
checkbox input "false"
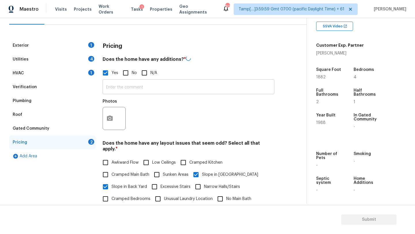
click at [116, 87] on input "text" at bounding box center [189, 88] width 172 height 14
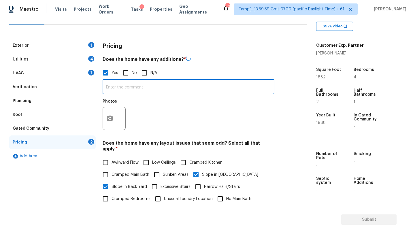
paste input "Patio/sunroom enclosure"
type input "Patio/sunroom enclosure- unsure of permit"
click at [109, 121] on icon "button" at bounding box center [109, 117] width 7 height 7
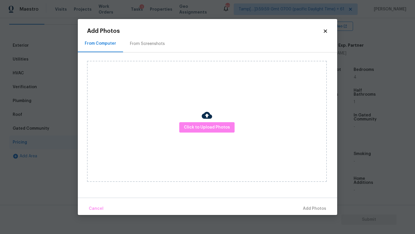
click at [145, 47] on div "From Screenshots" at bounding box center [147, 43] width 49 height 17
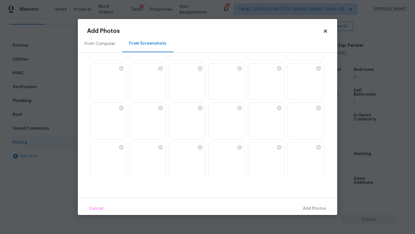
scroll to position [42, 0]
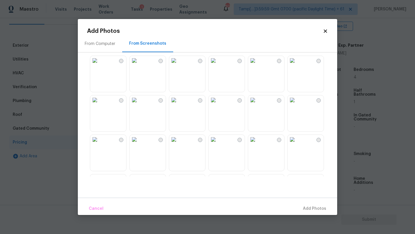
click at [257, 105] on img at bounding box center [252, 99] width 9 height 9
click at [311, 207] on span "Add 1 Photo(s)" at bounding box center [312, 208] width 29 height 7
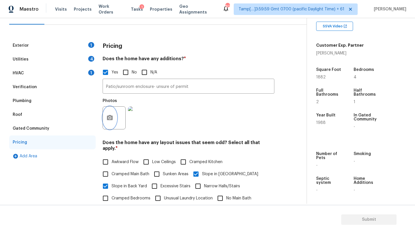
scroll to position [52, 0]
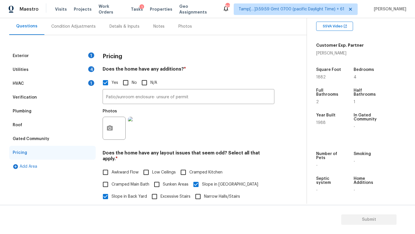
click at [59, 86] on div "HVAC 1" at bounding box center [52, 84] width 87 height 14
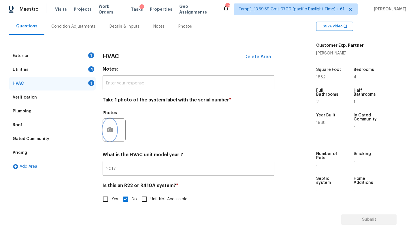
click at [110, 128] on icon "button" at bounding box center [110, 129] width 6 height 5
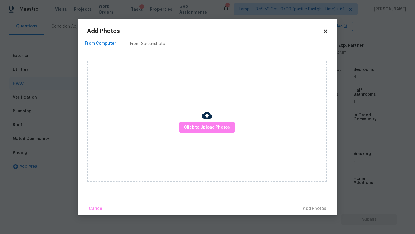
click at [125, 41] on div "From Screenshots" at bounding box center [147, 43] width 49 height 17
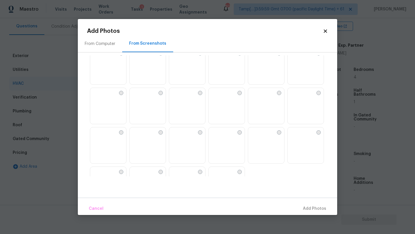
scroll to position [521, 0]
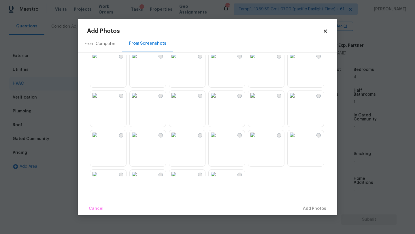
click at [139, 140] on img at bounding box center [134, 134] width 9 height 9
click at [310, 209] on span "Add 1 Photo(s)" at bounding box center [312, 208] width 29 height 7
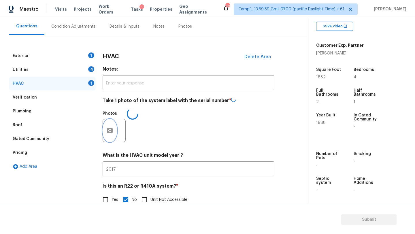
scroll to position [0, 0]
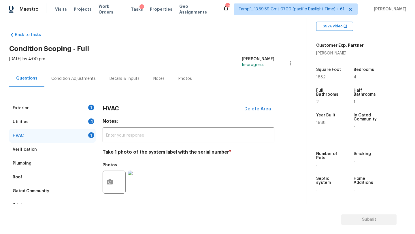
click at [68, 122] on div "Utilities 4" at bounding box center [52, 122] width 87 height 14
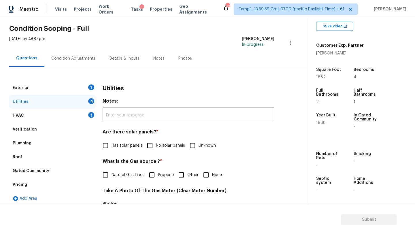
scroll to position [42, 0]
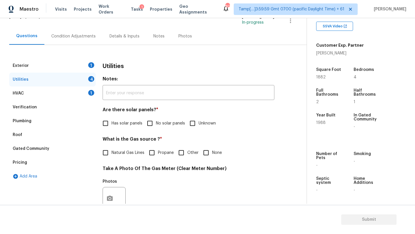
click at [152, 123] on input "No solar panels" at bounding box center [150, 123] width 12 height 12
checkbox input "true"
click at [121, 148] on label "Natural Gas Lines" at bounding box center [121, 153] width 45 height 12
click at [112, 148] on input "Natural Gas Lines" at bounding box center [105, 153] width 12 height 12
checkbox input "true"
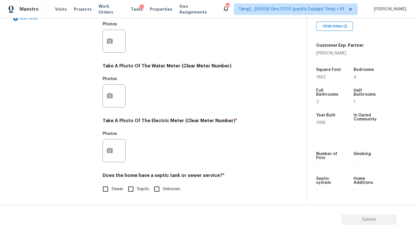
click at [110, 191] on input "Sewer" at bounding box center [105, 189] width 12 height 12
checkbox input "true"
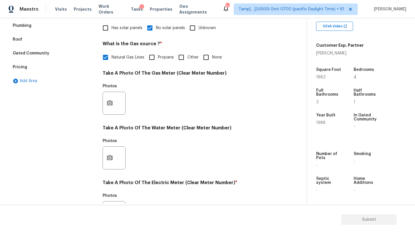
scroll to position [0, 0]
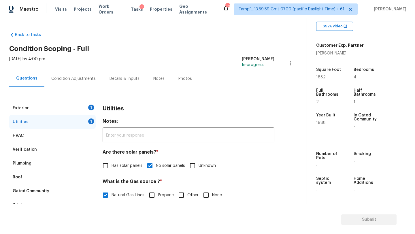
click at [67, 112] on div "Exterior 1" at bounding box center [52, 108] width 87 height 14
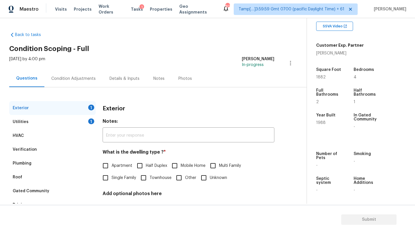
click at [116, 180] on span "Single Family" at bounding box center [124, 178] width 25 height 6
click at [112, 180] on input "Single Family" at bounding box center [105, 178] width 12 height 12
checkbox input "true"
click at [77, 81] on div "Condition Adjustments" at bounding box center [73, 79] width 44 height 6
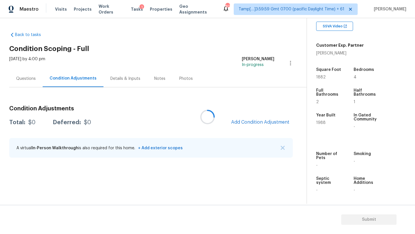
click at [249, 120] on div at bounding box center [207, 117] width 415 height 234
click at [249, 122] on span "Add Condition Adjustment" at bounding box center [260, 122] width 58 height 5
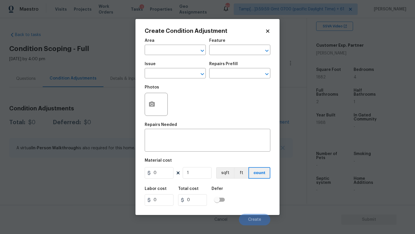
click at [152, 57] on span "Area ​" at bounding box center [175, 46] width 61 height 23
click at [152, 55] on input "text" at bounding box center [167, 50] width 45 height 9
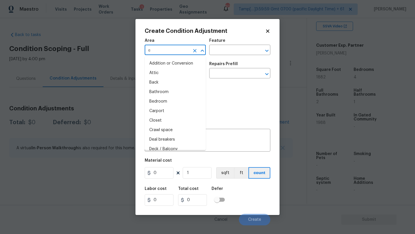
type input "ex"
click at [161, 72] on li "Attic" at bounding box center [175, 73] width 61 height 10
type input "Attic"
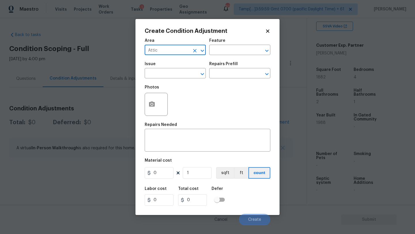
click at [195, 51] on icon "Clear" at bounding box center [195, 51] width 6 height 6
click at [162, 51] on input "text" at bounding box center [167, 50] width 45 height 9
click at [166, 74] on li "Exterior Overall" at bounding box center [175, 73] width 61 height 10
type input "Exterior Overall"
click at [230, 56] on div "Area Exterior Overall ​ Feature ​" at bounding box center [208, 46] width 126 height 23
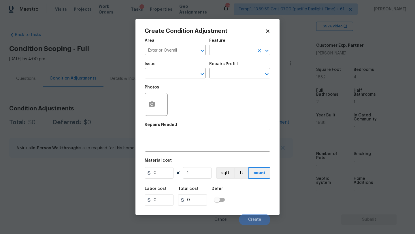
click at [231, 53] on input "text" at bounding box center [231, 50] width 45 height 9
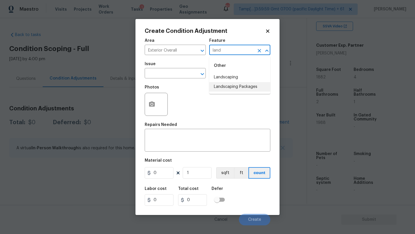
drag, startPoint x: 230, startPoint y: 87, endPoint x: 216, endPoint y: 87, distance: 14.4
click at [230, 87] on li "Landscaping Packages" at bounding box center [239, 87] width 61 height 10
type input "Landscaping Packages"
click at [174, 77] on input "text" at bounding box center [167, 73] width 45 height 9
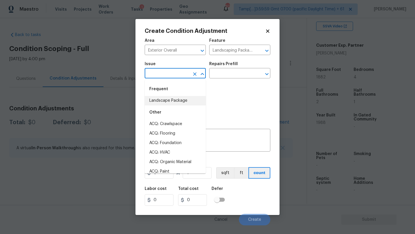
click at [167, 105] on li "Landscape Package" at bounding box center [175, 101] width 61 height 10
type input "Landscape Package"
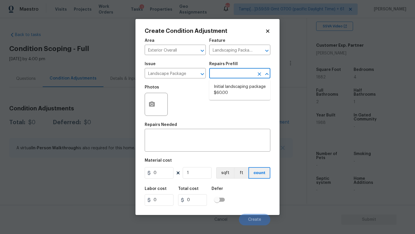
click at [217, 78] on input "text" at bounding box center [231, 73] width 45 height 9
click at [217, 93] on li "Initial landscaping package $60.00" at bounding box center [239, 90] width 61 height 16
type input "Home Readiness Packages"
type textarea "Mowing of grass up to 6" in height. Mow, edge along driveways & sidewalks, trim…"
type input "60"
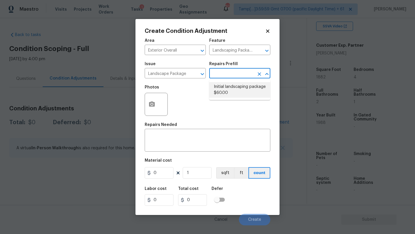
type input "60"
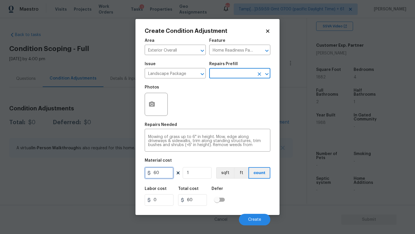
click at [160, 175] on input "60" at bounding box center [159, 173] width 29 height 12
type input "300"
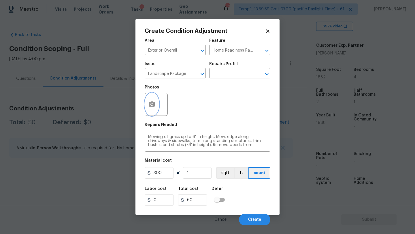
type input "300"
click at [152, 101] on icon "button" at bounding box center [151, 104] width 7 height 7
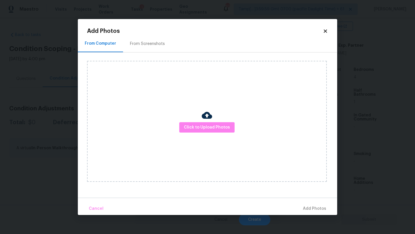
drag, startPoint x: 152, startPoint y: 101, endPoint x: 155, endPoint y: 48, distance: 53.4
click at [155, 48] on div "From Screenshots" at bounding box center [147, 43] width 49 height 17
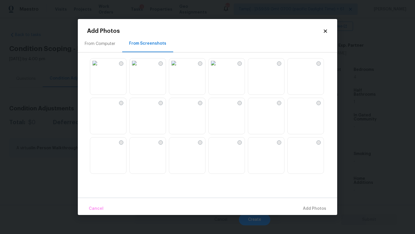
click at [99, 68] on img at bounding box center [94, 63] width 9 height 9
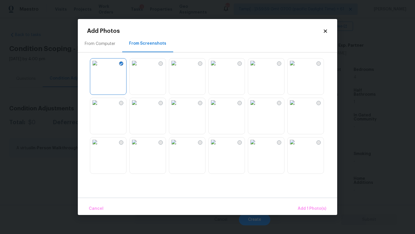
click at [218, 107] on img at bounding box center [213, 102] width 9 height 9
click at [305, 208] on span "Add 2 Photo(s)" at bounding box center [311, 208] width 29 height 7
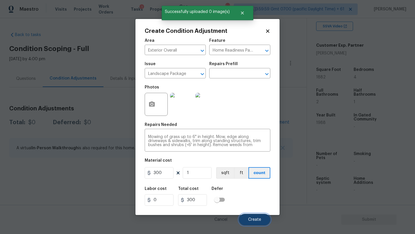
click at [263, 216] on button "Create" at bounding box center [254, 220] width 31 height 12
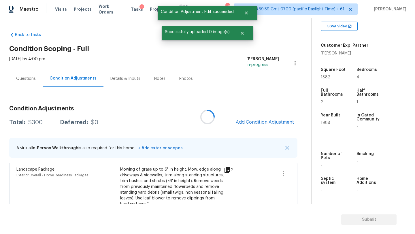
click at [257, 123] on div at bounding box center [207, 117] width 415 height 234
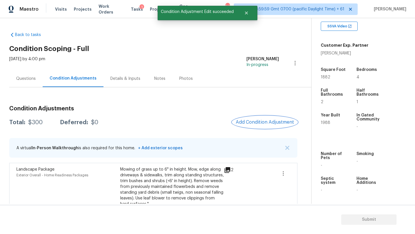
click at [270, 121] on span "Add Condition Adjustment" at bounding box center [265, 122] width 58 height 5
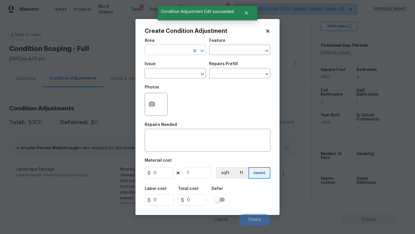
click at [168, 49] on input "text" at bounding box center [167, 50] width 45 height 9
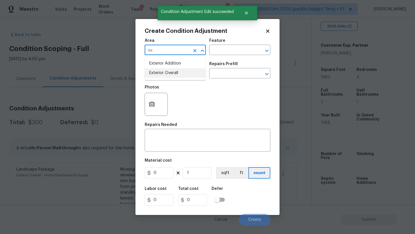
click at [170, 71] on li "Exterior Overall" at bounding box center [175, 73] width 61 height 10
type input "Exterior Overall"
click at [221, 53] on input "text" at bounding box center [231, 50] width 45 height 9
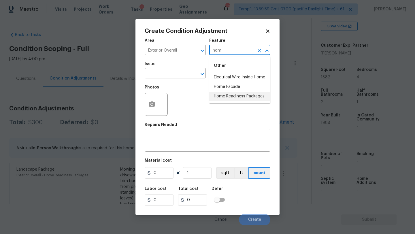
click at [224, 98] on li "Home Readiness Packages" at bounding box center [239, 97] width 61 height 10
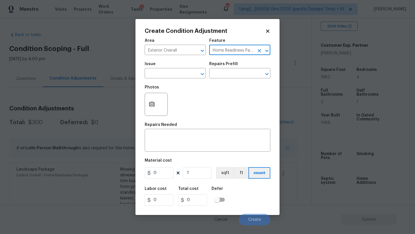
type input "Home Readiness Packages"
click at [165, 68] on div "Issue" at bounding box center [175, 65] width 61 height 7
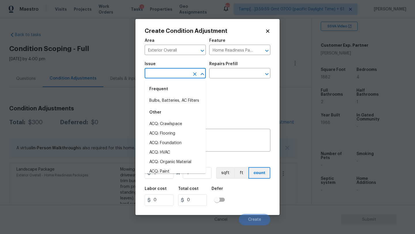
click at [165, 75] on input "text" at bounding box center [167, 73] width 45 height 9
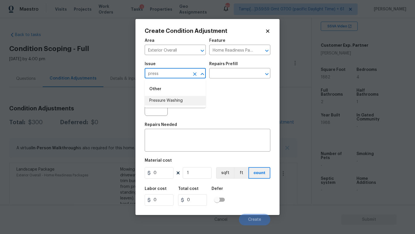
click at [172, 101] on li "Pressure Washing" at bounding box center [175, 101] width 61 height 10
type input "Pressure Washing"
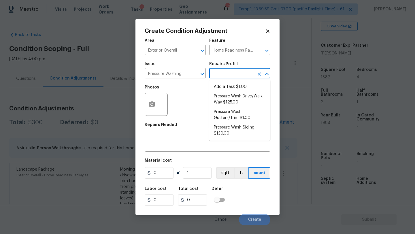
click at [227, 75] on input "text" at bounding box center [231, 73] width 45 height 9
click at [229, 103] on li "Pressure Wash Drive/Walk Way $125.00" at bounding box center [239, 100] width 61 height 16
type input "Siding"
type textarea "Pressure wash the driveways/walkways as directed by the PM. Ensure that all deb…"
type input "125"
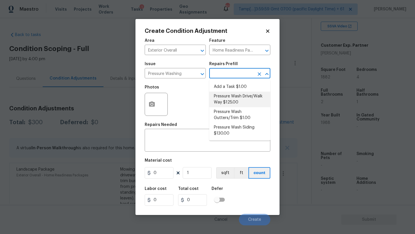
type input "125"
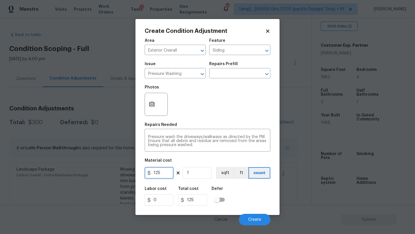
click at [168, 172] on input "125" at bounding box center [159, 173] width 29 height 12
type input "200"
click at [243, 218] on button "Create" at bounding box center [254, 220] width 31 height 12
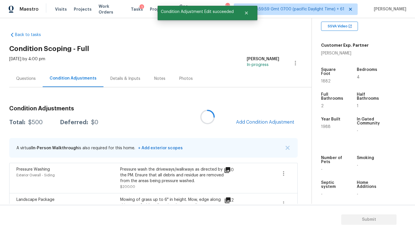
click at [250, 120] on div at bounding box center [207, 117] width 415 height 234
click at [250, 122] on span "Add Condition Adjustment" at bounding box center [265, 122] width 58 height 5
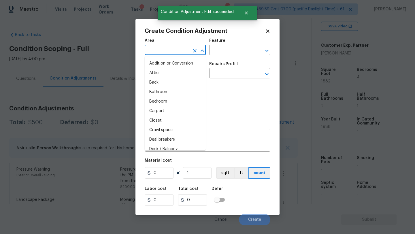
click at [172, 52] on input "text" at bounding box center [167, 50] width 45 height 9
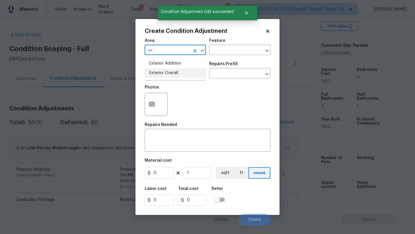
click at [175, 74] on li "Exterior Overall" at bounding box center [175, 73] width 61 height 10
type input "Exterior Overall"
click at [223, 57] on div "Area Exterior Overall ​ Feature ​" at bounding box center [208, 46] width 126 height 23
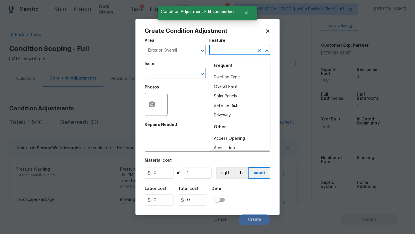
click at [224, 48] on input "text" at bounding box center [231, 50] width 45 height 9
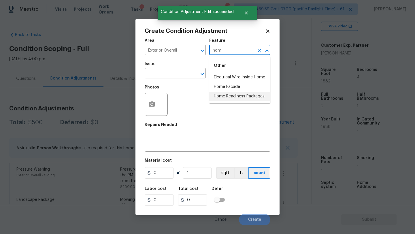
click at [226, 97] on li "Home Readiness Packages" at bounding box center [239, 97] width 61 height 10
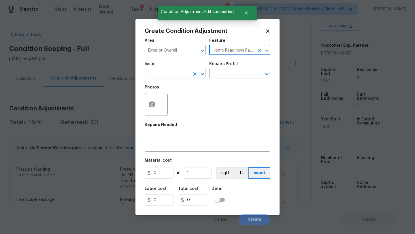
type input "Home Readiness Packages"
click at [176, 77] on input "text" at bounding box center [167, 73] width 45 height 9
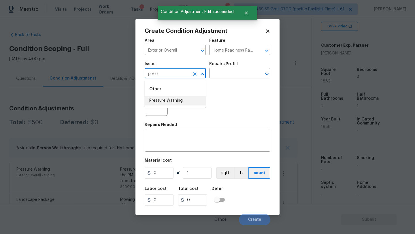
click at [177, 103] on li "Pressure Washing" at bounding box center [175, 101] width 61 height 10
type input "Pressure Washing"
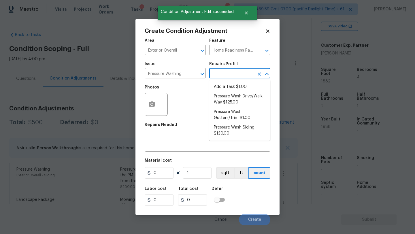
click at [230, 74] on input "text" at bounding box center [231, 73] width 45 height 9
click at [228, 130] on li "Pressure Wash Siding $130.00" at bounding box center [239, 131] width 61 height 16
type input "Siding"
type textarea "Protect areas as needed for pressure washing. Pressure wash the siding on the h…"
type input "130"
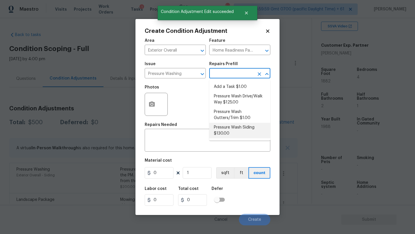
type input "130"
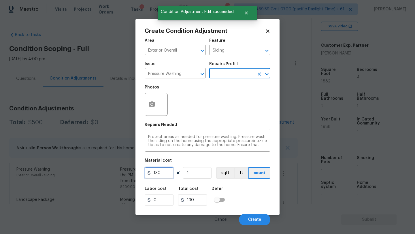
click at [164, 177] on input "130" at bounding box center [159, 173] width 29 height 12
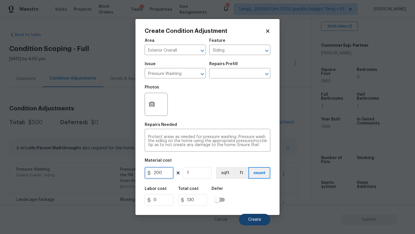
type input "200"
click at [251, 220] on span "Create" at bounding box center [254, 220] width 13 height 4
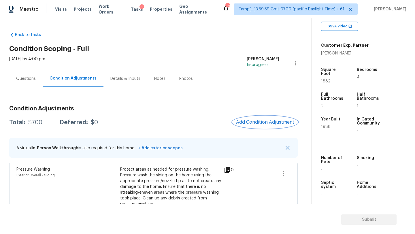
click at [255, 123] on span "Add Condition Adjustment" at bounding box center [265, 122] width 58 height 5
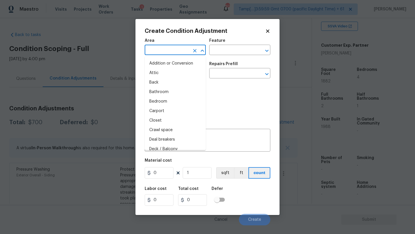
click at [161, 52] on input "text" at bounding box center [167, 50] width 45 height 9
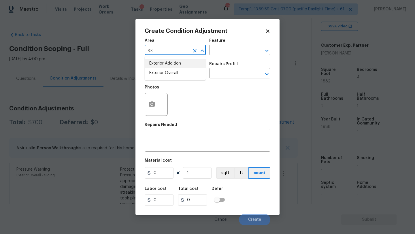
click at [170, 71] on li "Exterior Overall" at bounding box center [175, 73] width 61 height 10
type input "Exterior Overall"
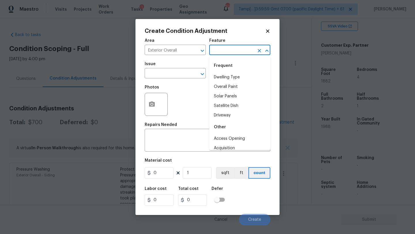
click at [233, 47] on input "text" at bounding box center [231, 50] width 45 height 9
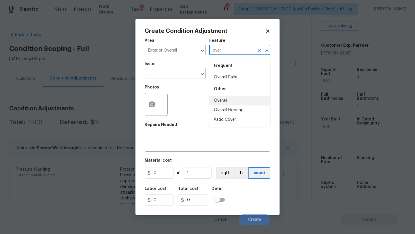
click at [222, 97] on li "Overall" at bounding box center [239, 101] width 61 height 10
type input "Overall"
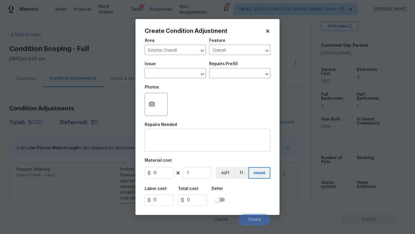
click at [200, 133] on div "x ​" at bounding box center [208, 140] width 126 height 21
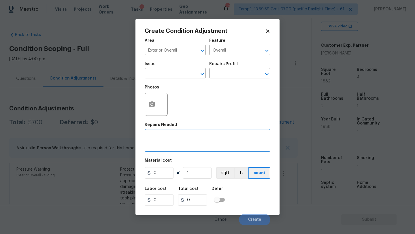
paste textarea "Repairs to siding, stucco, or paint a"
type textarea "Repairs to siding, stucco, or paint a"
click at [166, 174] on input "0" at bounding box center [159, 173] width 29 height 12
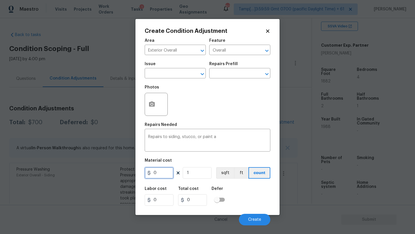
click at [166, 174] on input "0" at bounding box center [159, 173] width 29 height 12
type input "1.5"
click at [201, 171] on input "1" at bounding box center [197, 173] width 29 height 12
type input "19"
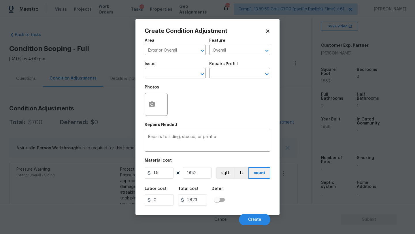
click at [141, 104] on div "Create Condition Adjustment Area Exterior Overall ​ Feature Overall ​ Issue ​ R…" at bounding box center [208, 117] width 144 height 196
click at [148, 104] on icon "button" at bounding box center [151, 104] width 7 height 7
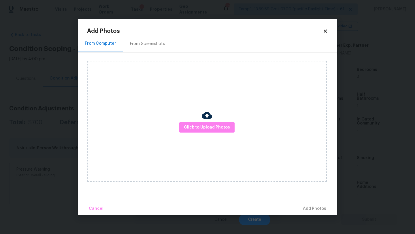
click at [149, 44] on div "From Screenshots" at bounding box center [147, 44] width 35 height 6
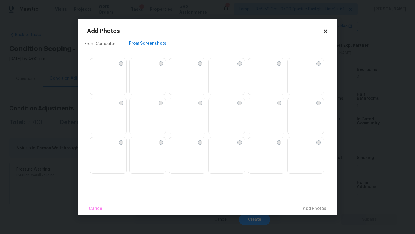
scroll to position [24, 0]
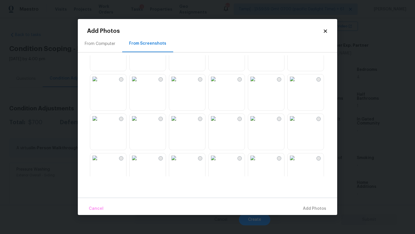
click at [297, 44] on img at bounding box center [292, 39] width 9 height 9
click at [218, 82] on img at bounding box center [213, 78] width 9 height 9
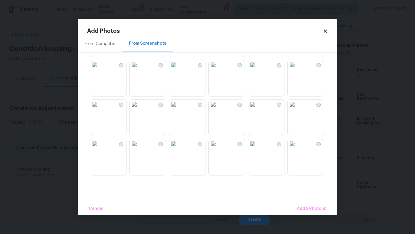
click at [257, 109] on img at bounding box center [252, 104] width 9 height 9
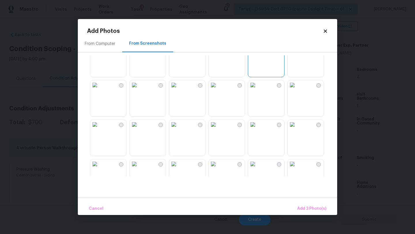
scroll to position [417, 0]
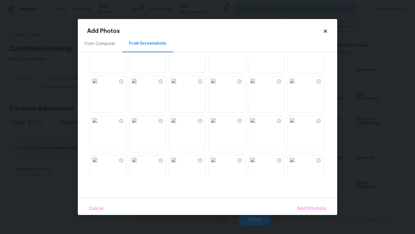
click at [261, 53] on div "From Computer From Screenshots" at bounding box center [208, 116] width 260 height 163
click at [257, 46] on img at bounding box center [252, 41] width 9 height 9
click at [312, 208] on span "Add 4 Photo(s)" at bounding box center [312, 208] width 30 height 7
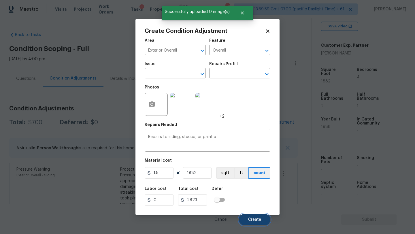
click at [256, 223] on button "Create" at bounding box center [254, 220] width 31 height 12
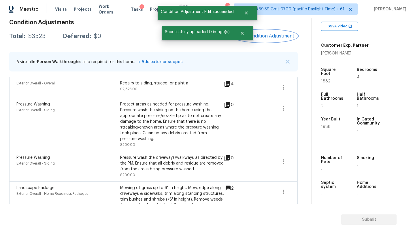
scroll to position [67, 0]
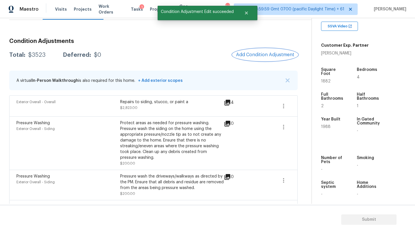
click at [265, 51] on button "Add Condition Adjustment" at bounding box center [265, 55] width 65 height 12
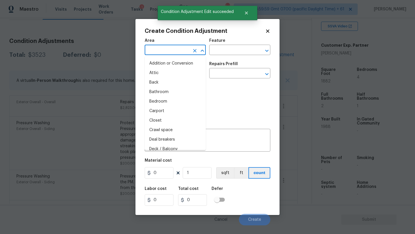
click at [158, 52] on input "text" at bounding box center [167, 50] width 45 height 9
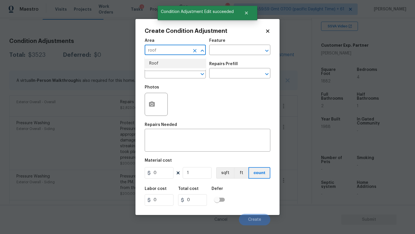
drag, startPoint x: 153, startPoint y: 64, endPoint x: 159, endPoint y: 64, distance: 5.5
click at [153, 64] on li "Roof" at bounding box center [175, 64] width 61 height 10
click at [225, 44] on div "Feature" at bounding box center [239, 42] width 61 height 7
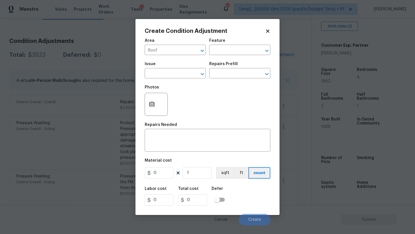
click at [225, 45] on div "Feature" at bounding box center [239, 42] width 61 height 7
click at [226, 48] on input "text" at bounding box center [231, 50] width 45 height 9
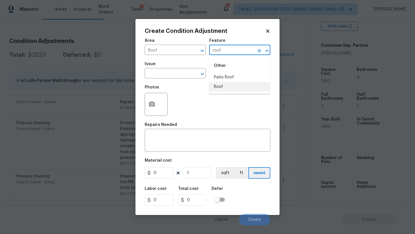
drag, startPoint x: 220, startPoint y: 89, endPoint x: 216, endPoint y: 88, distance: 4.4
click at [220, 89] on li "Roof" at bounding box center [239, 87] width 61 height 10
click at [179, 78] on input "text" at bounding box center [167, 73] width 45 height 9
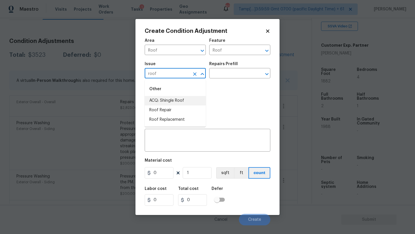
click at [175, 101] on li "ACQ: Shingle Roof" at bounding box center [175, 101] width 61 height 10
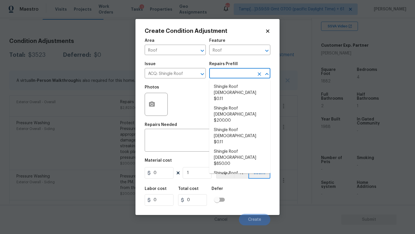
click at [238, 75] on input "text" at bounding box center [231, 73] width 45 height 9
click at [236, 90] on li "Shingle Roof [DEMOGRAPHIC_DATA] $0.11" at bounding box center [239, 93] width 61 height 22
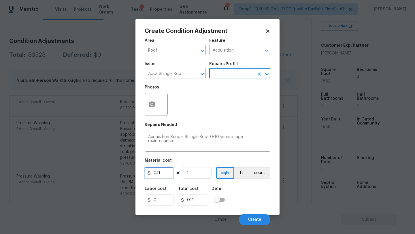
click at [162, 173] on input "0.11" at bounding box center [159, 173] width 29 height 12
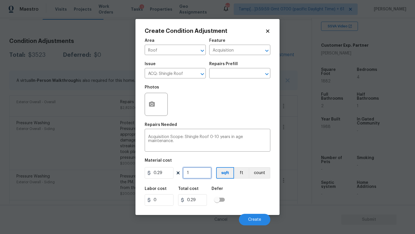
click at [197, 174] on input "1" at bounding box center [197, 173] width 29 height 12
click at [167, 172] on input "0.29" at bounding box center [159, 173] width 29 height 12
click at [260, 204] on div "Labor cost 0 Total cost 546 Defer" at bounding box center [208, 196] width 126 height 26
click at [260, 220] on span "Create" at bounding box center [254, 220] width 13 height 4
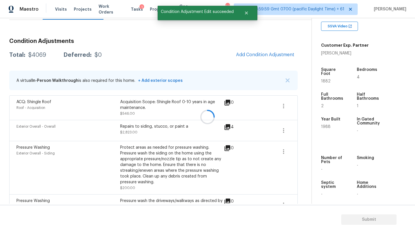
click at [265, 54] on div at bounding box center [207, 117] width 415 height 234
click at [265, 54] on span "Add Condition Adjustment" at bounding box center [265, 54] width 58 height 5
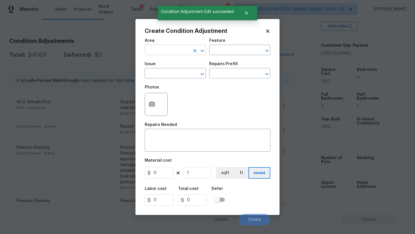
click at [161, 53] on input "text" at bounding box center [167, 50] width 45 height 9
drag, startPoint x: 162, startPoint y: 63, endPoint x: 194, endPoint y: 57, distance: 32.2
click at [162, 63] on li "HVAC" at bounding box center [175, 64] width 61 height 10
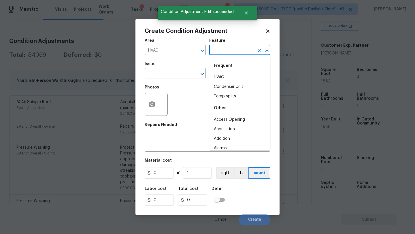
click at [224, 51] on input "text" at bounding box center [231, 50] width 45 height 9
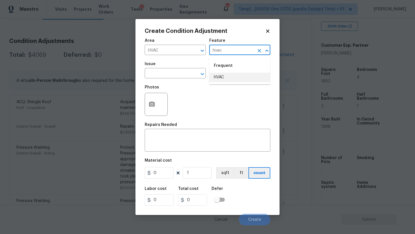
click at [225, 79] on li "HVAC" at bounding box center [239, 78] width 61 height 10
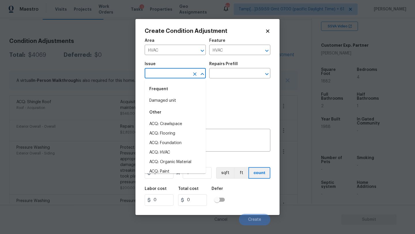
click at [171, 75] on input "text" at bounding box center [167, 73] width 45 height 9
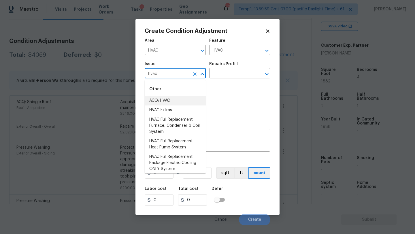
click at [163, 105] on li "ACQ: HVAC" at bounding box center [175, 101] width 61 height 10
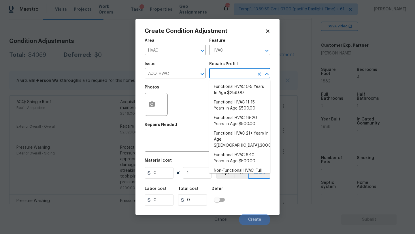
click at [233, 75] on input "text" at bounding box center [231, 73] width 45 height 9
click at [236, 151] on li "Functional HVAC 6-10 Years In Age $500.00" at bounding box center [239, 159] width 61 height 16
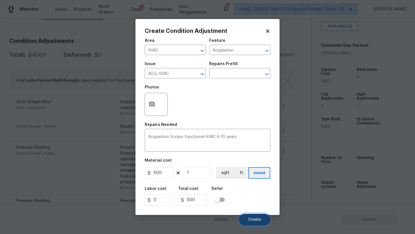
click at [247, 217] on button "Create" at bounding box center [254, 220] width 31 height 12
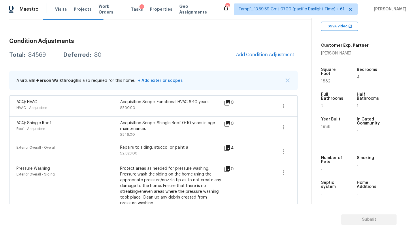
click at [268, 48] on div "Condition Adjustments Total: $4569 Deferred: $0 Add Condition Adjustment A virt…" at bounding box center [153, 167] width 289 height 266
click at [273, 55] on span "Add Condition Adjustment" at bounding box center [265, 54] width 58 height 5
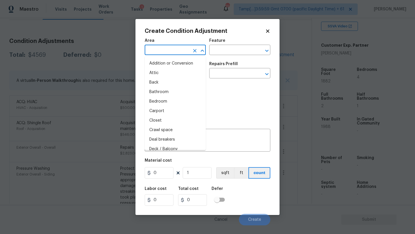
click at [171, 51] on input "text" at bounding box center [167, 50] width 45 height 9
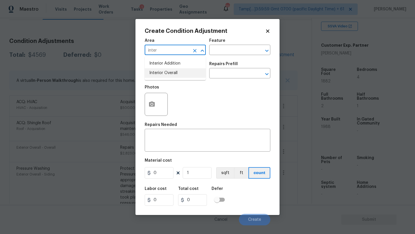
click at [176, 78] on li "Interior Overall" at bounding box center [175, 73] width 61 height 10
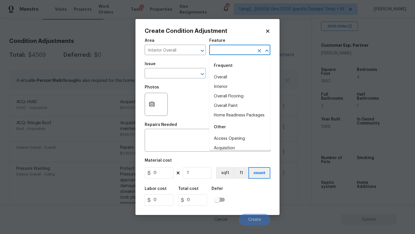
click at [236, 48] on input "text" at bounding box center [231, 50] width 45 height 9
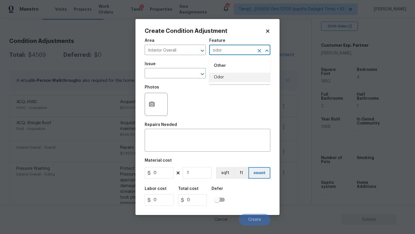
click at [232, 77] on li "Odor" at bounding box center [239, 78] width 61 height 10
click at [177, 77] on input "text" at bounding box center [167, 73] width 45 height 9
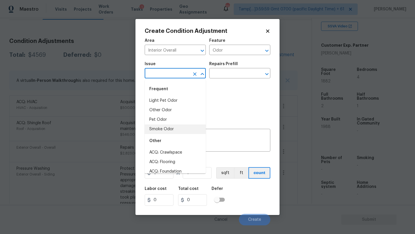
drag, startPoint x: 168, startPoint y: 120, endPoint x: 168, endPoint y: 125, distance: 5.2
click at [168, 125] on ul "Light Pet Odor Other Odor Pet Odor Smoke Odor" at bounding box center [175, 115] width 61 height 38
click at [168, 125] on li "Smoke Odor" at bounding box center [175, 130] width 61 height 10
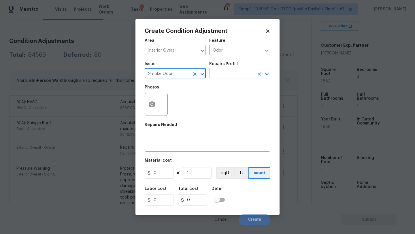
click at [220, 77] on input "text" at bounding box center [231, 73] width 45 height 9
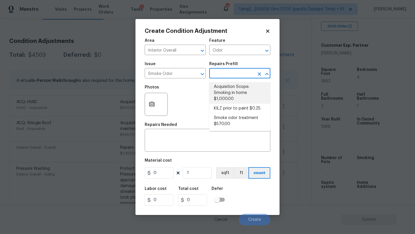
click at [225, 91] on li "Acquisition Scope: Smoking in home $1,000.00" at bounding box center [239, 93] width 61 height 22
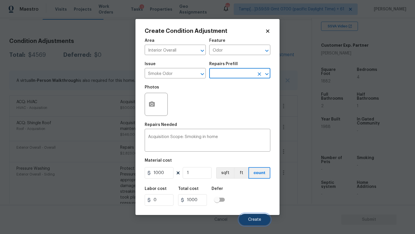
click at [254, 219] on span "Create" at bounding box center [254, 220] width 13 height 4
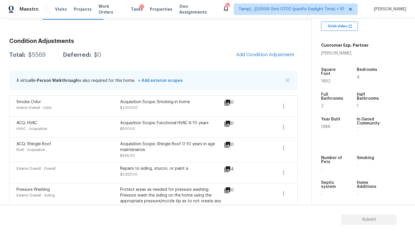
click at [266, 46] on div "Condition Adjustments Total: $5569 Deferred: $0 Add Condition Adjustment A virt…" at bounding box center [153, 177] width 289 height 287
click at [253, 52] on span "Add Condition Adjustment" at bounding box center [265, 54] width 58 height 5
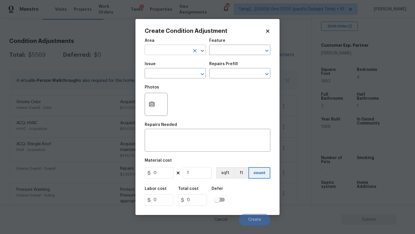
click at [169, 53] on input "text" at bounding box center [167, 50] width 45 height 9
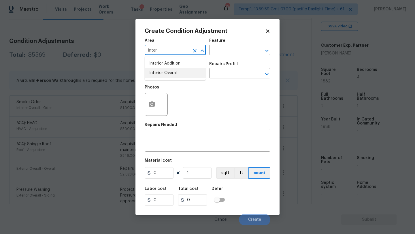
click at [171, 74] on li "Interior Overall" at bounding box center [175, 73] width 61 height 10
click at [218, 54] on input "text" at bounding box center [231, 50] width 45 height 9
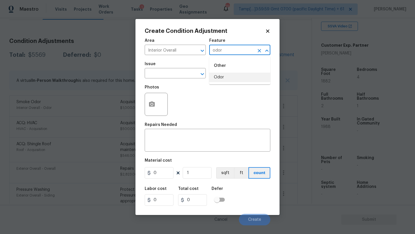
click at [219, 80] on li "Odor" at bounding box center [239, 78] width 61 height 10
click at [173, 72] on input "text" at bounding box center [167, 73] width 45 height 9
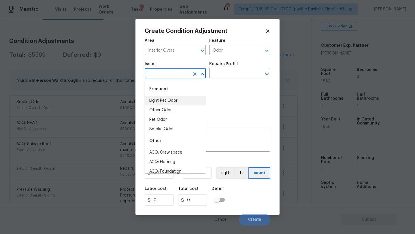
click at [166, 104] on li "Light Pet Odor" at bounding box center [175, 101] width 61 height 10
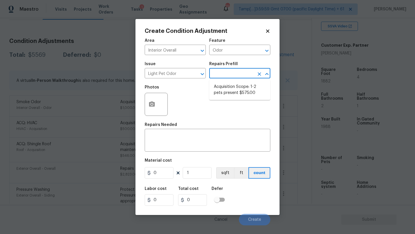
click at [217, 77] on input "text" at bounding box center [231, 73] width 45 height 9
click at [217, 86] on li "Acquisition Scope: 1-2 pets present $575.00" at bounding box center [239, 90] width 61 height 16
click at [251, 222] on button "Create" at bounding box center [254, 220] width 31 height 12
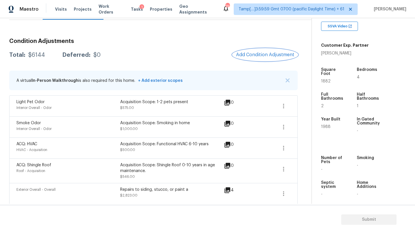
click at [266, 57] on span "Add Condition Adjustment" at bounding box center [265, 54] width 58 height 5
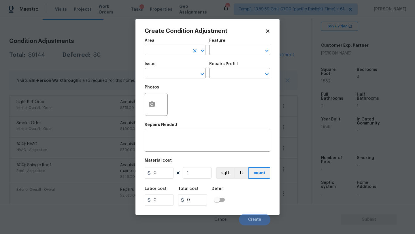
click at [177, 54] on input "text" at bounding box center [167, 50] width 45 height 9
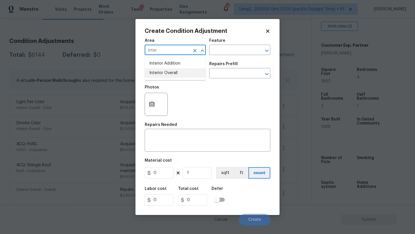
click at [179, 71] on li "Interior Overall" at bounding box center [175, 73] width 61 height 10
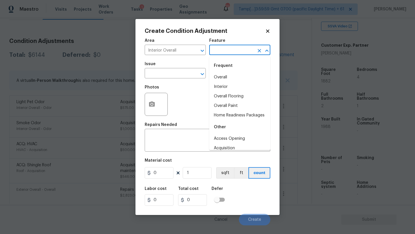
click at [213, 51] on input "text" at bounding box center [231, 50] width 45 height 9
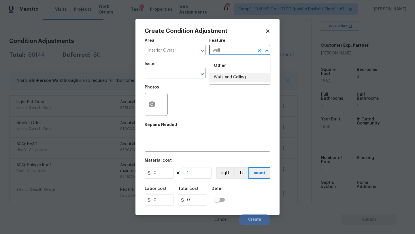
click at [218, 74] on li "Walls and Ceiling" at bounding box center [239, 78] width 61 height 10
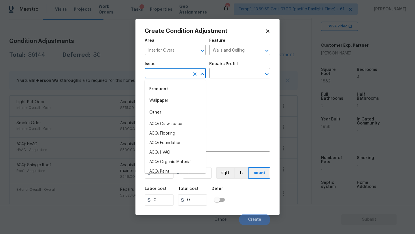
click at [187, 74] on input "text" at bounding box center [167, 73] width 45 height 9
click at [176, 99] on li "Wallpaper" at bounding box center [175, 101] width 61 height 10
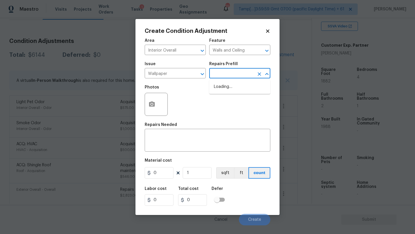
click at [214, 78] on input "text" at bounding box center [231, 73] width 45 height 9
click at [221, 96] on li "Remove Wallpaper $1.50" at bounding box center [239, 97] width 61 height 10
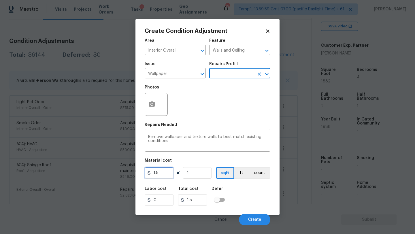
click at [166, 171] on input "1.5" at bounding box center [159, 173] width 29 height 12
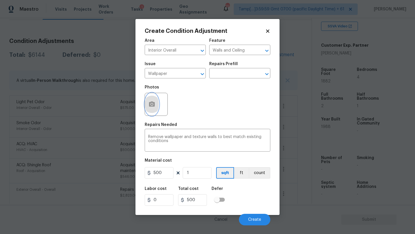
click at [149, 101] on icon "button" at bounding box center [151, 104] width 7 height 7
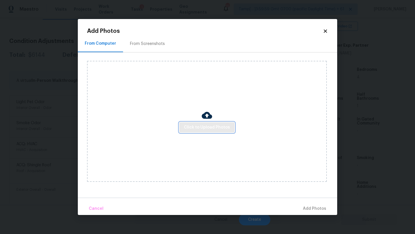
click at [191, 129] on span "Click to Upload Photos" at bounding box center [207, 127] width 46 height 7
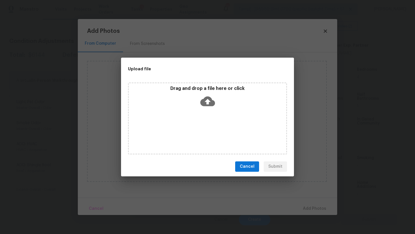
click at [212, 107] on icon at bounding box center [207, 101] width 15 height 15
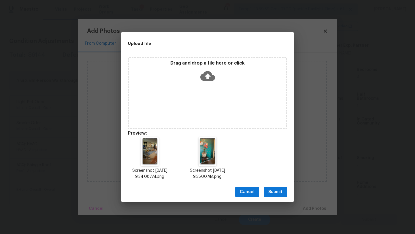
click at [274, 195] on span "Submit" at bounding box center [275, 192] width 14 height 7
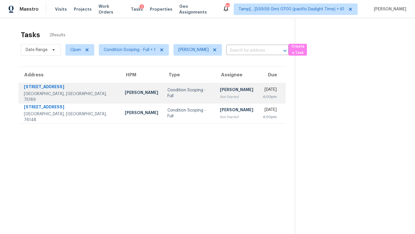
click at [176, 86] on td "Condition Scoping - Full" at bounding box center [189, 93] width 52 height 20
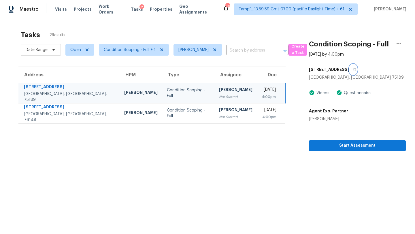
click at [353, 69] on icon "button" at bounding box center [354, 69] width 3 height 3
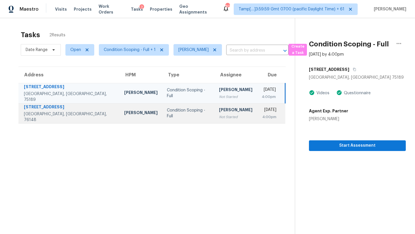
click at [262, 112] on div "[DATE]" at bounding box center [269, 110] width 15 height 7
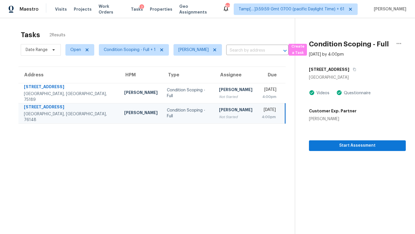
click at [356, 76] on div "[GEOGRAPHIC_DATA]" at bounding box center [357, 78] width 97 height 6
click at [356, 71] on icon "button" at bounding box center [354, 69] width 3 height 3
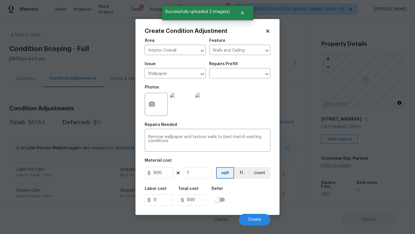
scroll to position [113, 0]
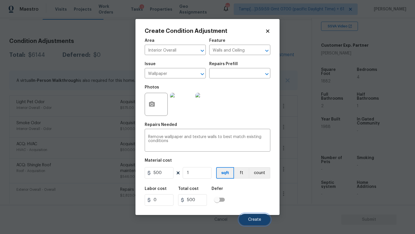
click at [248, 216] on button "Create" at bounding box center [254, 220] width 31 height 12
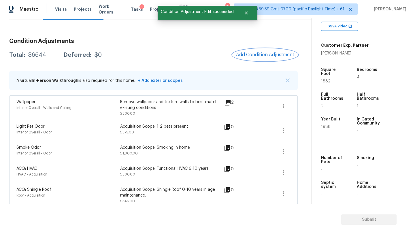
click at [263, 59] on button "Add Condition Adjustment" at bounding box center [265, 55] width 65 height 12
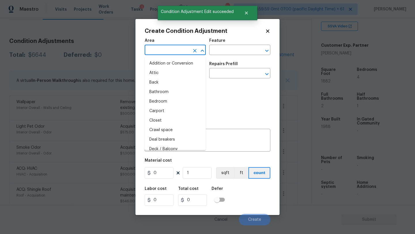
click at [172, 52] on input "text" at bounding box center [167, 50] width 45 height 9
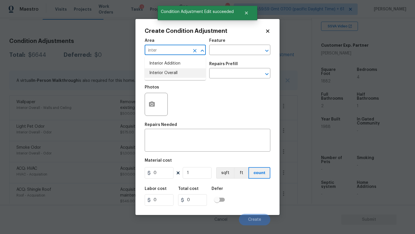
drag, startPoint x: 175, startPoint y: 74, endPoint x: 185, endPoint y: 70, distance: 10.5
click at [175, 74] on li "Interior Overall" at bounding box center [175, 73] width 61 height 10
type input "Interior Overall"
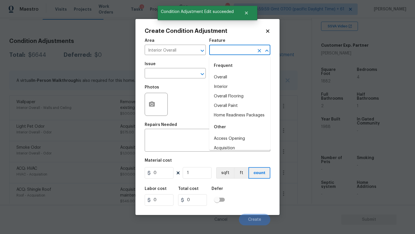
click at [239, 47] on input "text" at bounding box center [231, 50] width 45 height 9
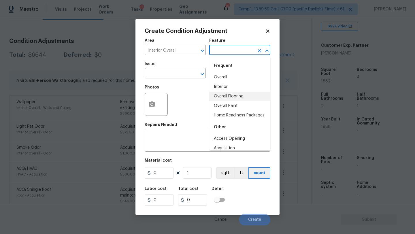
drag, startPoint x: 226, startPoint y: 95, endPoint x: 213, endPoint y: 88, distance: 14.3
click at [226, 95] on li "Overall Flooring" at bounding box center [239, 97] width 61 height 10
type input "Overall Flooring"
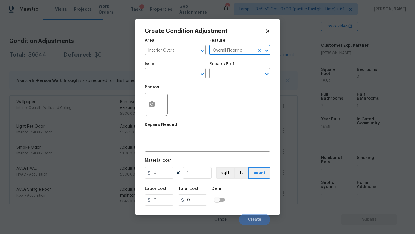
click at [195, 81] on span "Issue ​" at bounding box center [175, 70] width 61 height 23
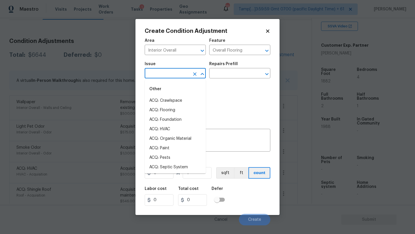
click at [176, 72] on input "text" at bounding box center [167, 73] width 45 height 9
click at [176, 109] on li "ACQ: Flooring" at bounding box center [175, 111] width 61 height 10
type input "ACQ: Flooring"
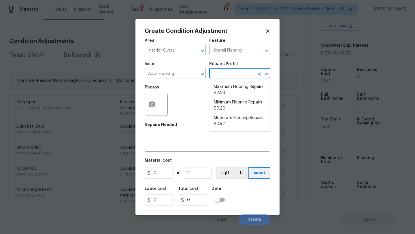
click at [231, 76] on input "text" at bounding box center [231, 73] width 45 height 9
click at [231, 118] on li "Moderate Flooring Repairs $0.52" at bounding box center [239, 121] width 61 height 16
type input "Acquisition"
type textarea "Acquisition Scope: Moderate flooring repairs"
type input "0.52"
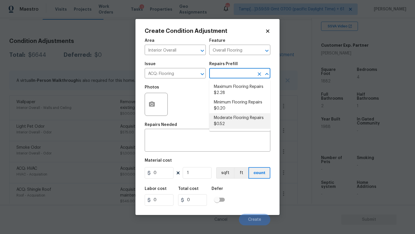
type input "0.52"
click at [236, 76] on input "text" at bounding box center [231, 73] width 45 height 9
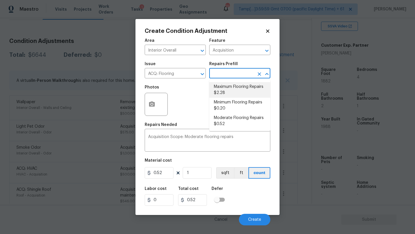
click at [236, 86] on li "Maximum Flooring Repairs $2.28" at bounding box center [239, 90] width 61 height 16
type textarea "Acquisition Scope: Maximum flooring repairs"
type input "2.28"
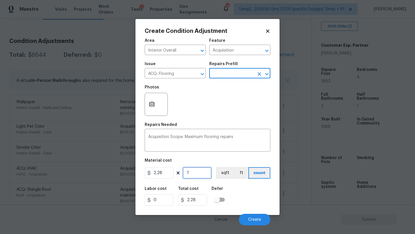
click at [198, 172] on input "1" at bounding box center [197, 173] width 29 height 12
type input "18"
type input "41.04"
type input "188"
type input "428.64"
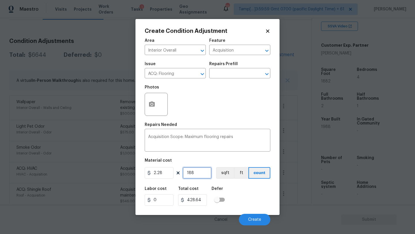
type input "1882"
type input "4290.96"
type input "1882"
click at [152, 110] on button "button" at bounding box center [152, 104] width 14 height 22
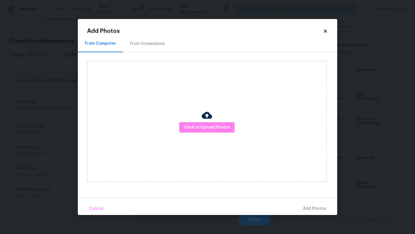
click at [144, 44] on div "From Screenshots" at bounding box center [147, 44] width 35 height 6
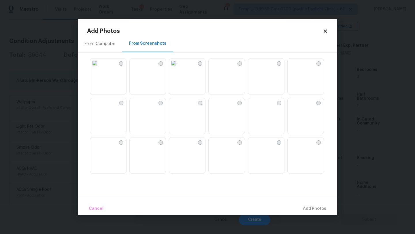
click at [139, 68] on img at bounding box center [134, 63] width 9 height 9
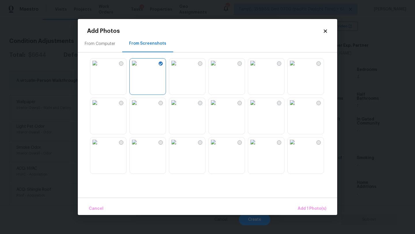
click at [177, 68] on img at bounding box center [173, 63] width 9 height 9
click at [218, 68] on img at bounding box center [213, 63] width 9 height 9
click at [139, 107] on img at bounding box center [134, 102] width 9 height 9
click at [215, 107] on img at bounding box center [213, 102] width 9 height 9
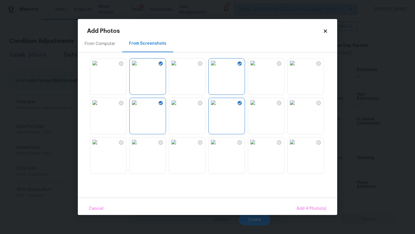
click at [178, 147] on img at bounding box center [173, 142] width 9 height 9
click at [139, 147] on img at bounding box center [134, 142] width 9 height 9
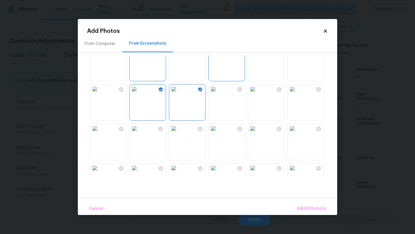
click at [99, 94] on img at bounding box center [94, 88] width 9 height 9
click at [139, 133] on img at bounding box center [134, 128] width 9 height 9
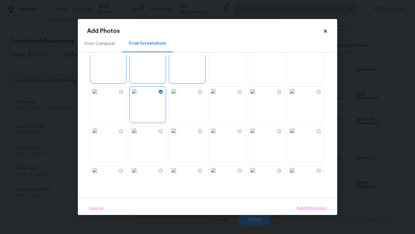
click at [257, 96] on img at bounding box center [252, 91] width 9 height 9
click at [297, 96] on img at bounding box center [292, 91] width 9 height 9
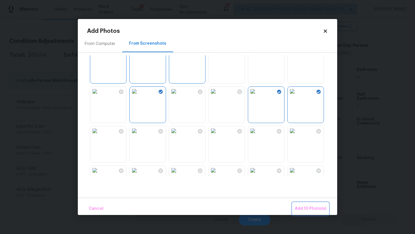
click at [311, 209] on span "Add 10 Photo(s)" at bounding box center [310, 208] width 31 height 7
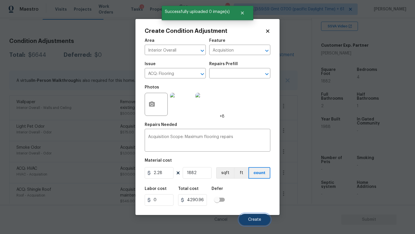
click at [250, 223] on button "Create" at bounding box center [254, 220] width 31 height 12
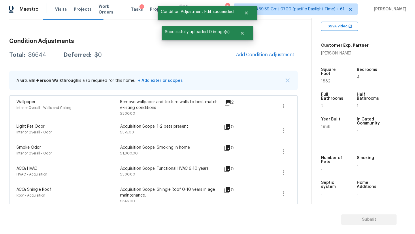
click at [264, 48] on div "Condition Adjustments Total: $6644 Deferred: $0 Add Condition Adjustment A virt…" at bounding box center [153, 200] width 289 height 332
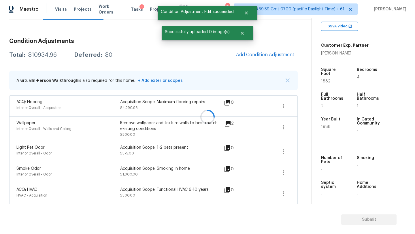
click at [264, 53] on div at bounding box center [207, 117] width 415 height 234
click at [262, 57] on div at bounding box center [207, 117] width 415 height 234
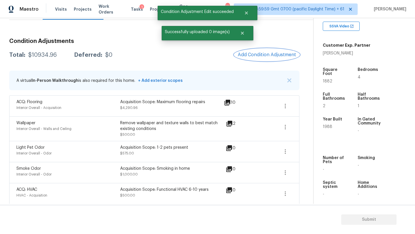
click at [264, 55] on span "Add Condition Adjustment" at bounding box center [267, 54] width 58 height 5
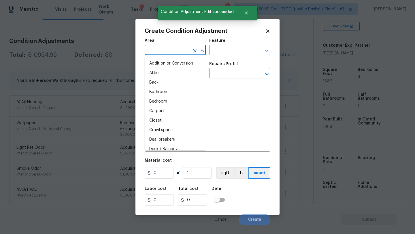
click at [163, 55] on input "text" at bounding box center [167, 50] width 45 height 9
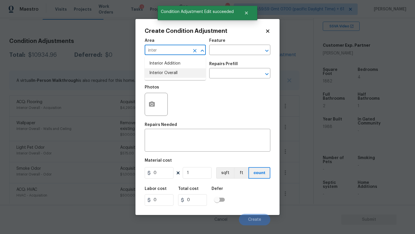
click at [168, 72] on li "Interior Overall" at bounding box center [175, 73] width 61 height 10
type input "Interior Overall"
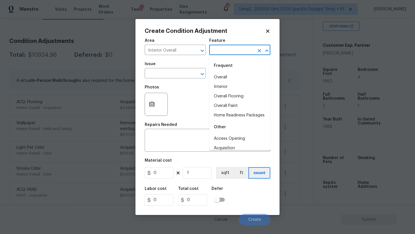
click at [223, 51] on input "text" at bounding box center [231, 50] width 45 height 9
click at [224, 101] on li "Overall Paint" at bounding box center [239, 106] width 61 height 10
type input "Overall Paint"
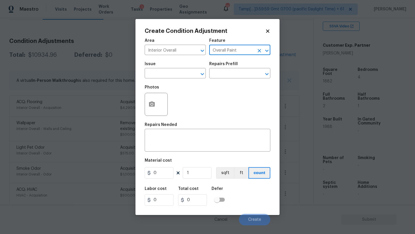
click at [174, 69] on div "Issue" at bounding box center [175, 65] width 61 height 7
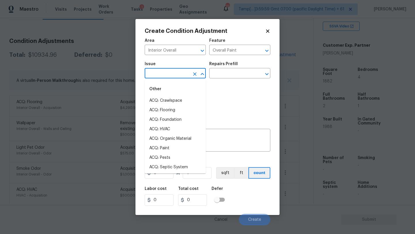
click at [174, 72] on input "text" at bounding box center [167, 73] width 45 height 9
click at [170, 146] on li "ACQ: Paint" at bounding box center [175, 149] width 61 height 10
type input "ACQ: Paint"
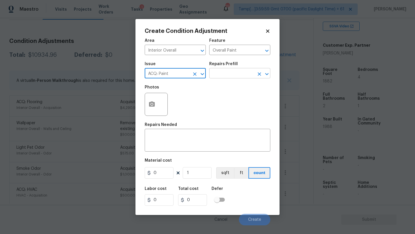
click at [230, 72] on input "text" at bounding box center [231, 73] width 45 height 9
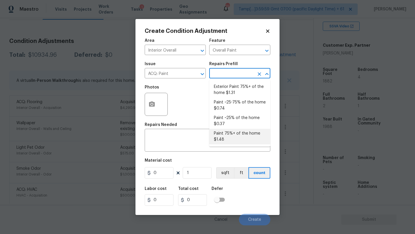
click at [231, 133] on li "Paint 75%+ of the home $1.48" at bounding box center [239, 137] width 61 height 16
type input "Acquisition"
type textarea "Acquisition Scope: 75%+ of the home will likely require interior paint"
type input "1.48"
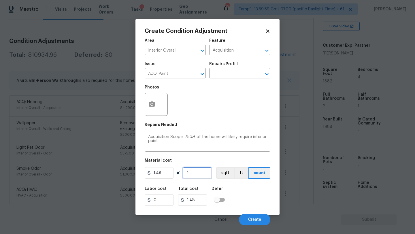
click at [205, 172] on input "1" at bounding box center [197, 173] width 29 height 12
type input "18"
type input "26.64"
type input "188"
type input "278.24"
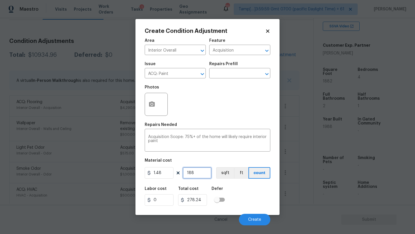
type input "1882"
type input "2785.36"
type input "1882"
click at [154, 99] on button "button" at bounding box center [152, 104] width 14 height 22
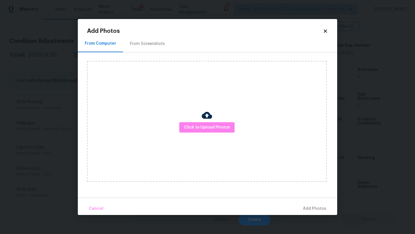
click at [149, 48] on div "From Screenshots" at bounding box center [147, 43] width 49 height 17
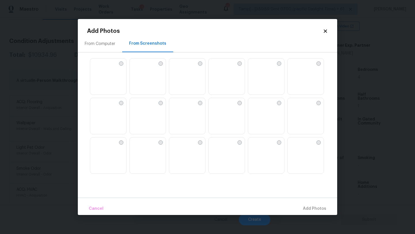
click at [139, 68] on img at bounding box center [134, 63] width 9 height 9
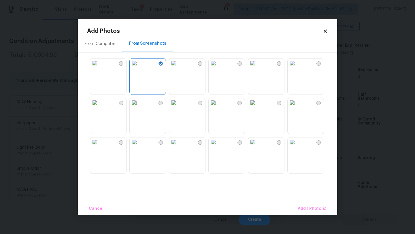
click at [218, 68] on img at bounding box center [213, 63] width 9 height 9
click at [257, 68] on img at bounding box center [252, 63] width 9 height 9
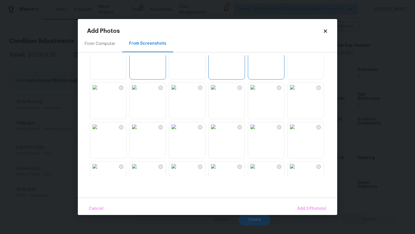
scroll to position [37, 0]
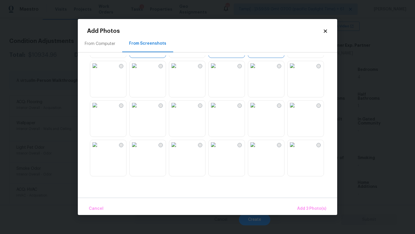
click at [257, 70] on img at bounding box center [252, 65] width 9 height 9
click at [297, 70] on img at bounding box center [292, 65] width 9 height 9
click at [139, 70] on img at bounding box center [134, 65] width 9 height 9
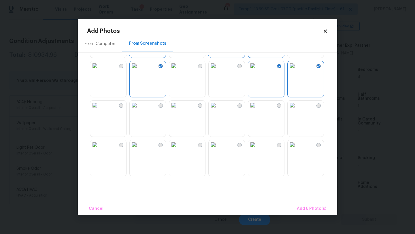
click at [178, 70] on img at bounding box center [173, 65] width 9 height 9
click at [99, 70] on img at bounding box center [94, 65] width 9 height 9
click at [99, 110] on img at bounding box center [94, 105] width 9 height 9
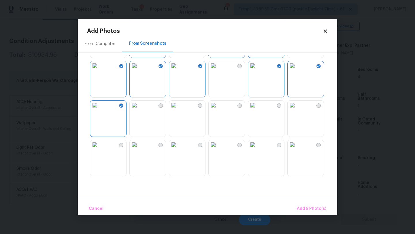
click at [139, 110] on img at bounding box center [134, 105] width 9 height 9
click at [178, 110] on img at bounding box center [173, 105] width 9 height 9
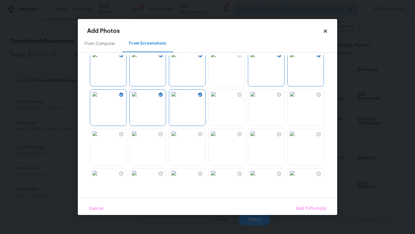
scroll to position [61, 0]
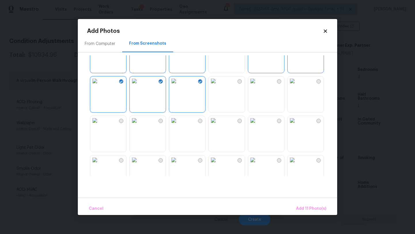
click at [218, 86] on img at bounding box center [213, 80] width 9 height 9
click at [257, 86] on img at bounding box center [252, 80] width 9 height 9
click at [139, 125] on img at bounding box center [134, 120] width 9 height 9
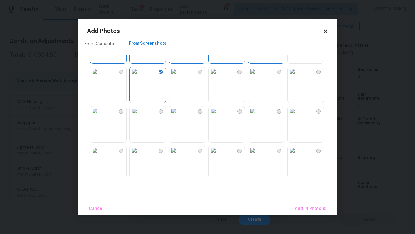
scroll to position [127, 0]
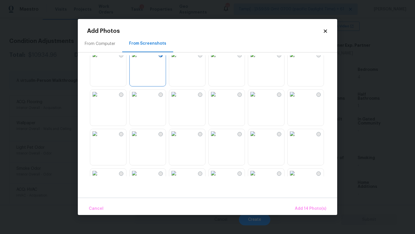
click at [139, 99] on img at bounding box center [134, 94] width 9 height 9
click at [99, 99] on img at bounding box center [94, 94] width 9 height 9
click at [218, 99] on img at bounding box center [213, 94] width 9 height 9
click at [257, 99] on img at bounding box center [252, 94] width 9 height 9
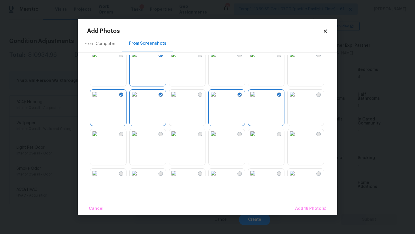
scroll to position [172, 0]
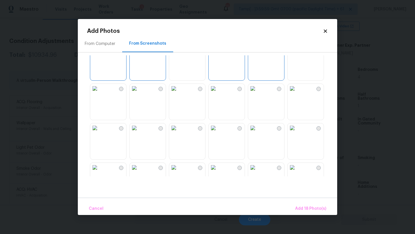
click at [257, 93] on img at bounding box center [252, 88] width 9 height 9
click at [178, 93] on img at bounding box center [173, 88] width 9 height 9
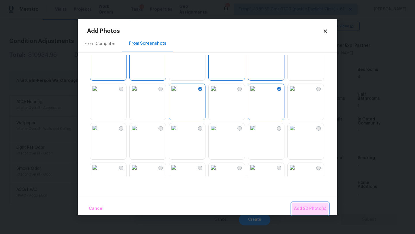
click at [301, 208] on span "Add 20 Photo(s)" at bounding box center [310, 208] width 32 height 7
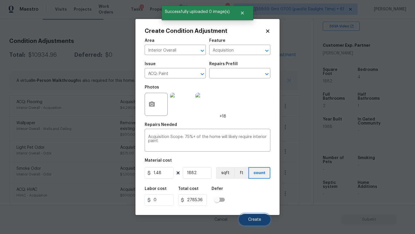
click at [262, 215] on button "Create" at bounding box center [254, 220] width 31 height 12
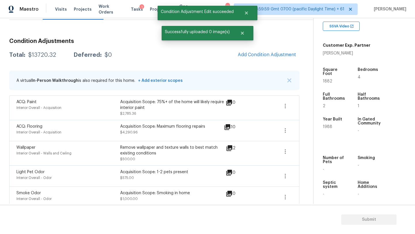
click at [257, 42] on h3 "Condition Adjustments" at bounding box center [154, 41] width 290 height 6
click at [257, 51] on button "Add Condition Adjustment" at bounding box center [267, 55] width 65 height 12
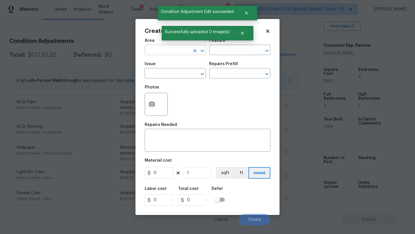
click at [179, 51] on input "text" at bounding box center [167, 50] width 45 height 9
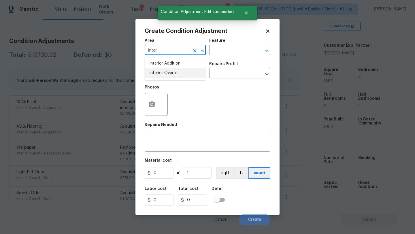
click at [181, 68] on li "Interior Overall" at bounding box center [175, 73] width 61 height 10
type input "Interior Overall"
click at [223, 54] on input "text" at bounding box center [231, 50] width 45 height 9
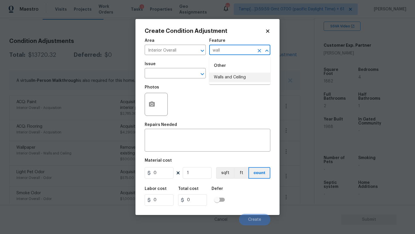
click at [227, 79] on li "Walls and Ceiling" at bounding box center [239, 78] width 61 height 10
type input "Walls and Ceiling"
click at [170, 79] on span "Issue ​" at bounding box center [175, 70] width 61 height 23
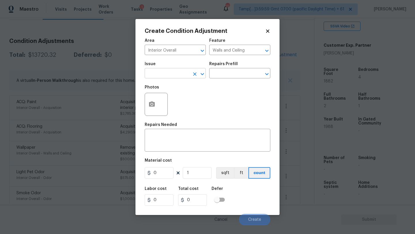
click at [170, 76] on input "text" at bounding box center [167, 73] width 45 height 9
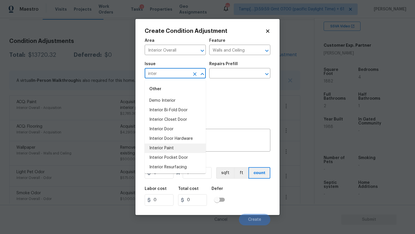
click at [166, 151] on li "Interior Paint" at bounding box center [175, 149] width 61 height 10
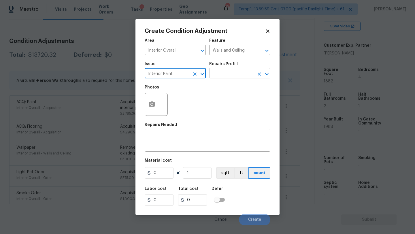
type input "Interior Paint"
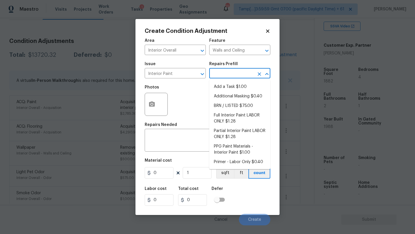
click at [237, 71] on input "text" at bounding box center [231, 73] width 45 height 9
click at [236, 161] on li "Primer - Labor Only $0.40" at bounding box center [239, 162] width 61 height 10
type input "Overall Paint"
type textarea "Interior primer - PRIMER PROVIDED BY OPENDOOR - All nails, screws, drywall anch…"
type input "0.4"
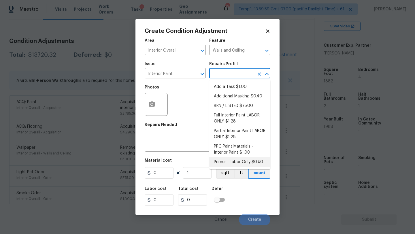
type input "0.4"
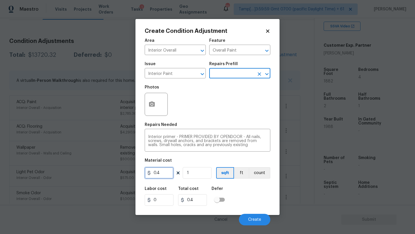
click at [166, 175] on input "0.4" at bounding box center [159, 173] width 29 height 12
type input "500"
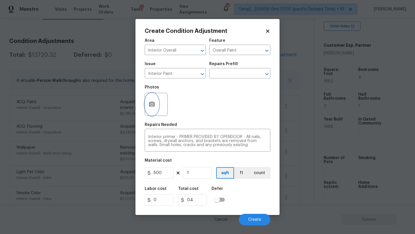
type input "500"
click at [155, 106] on icon "button" at bounding box center [152, 103] width 6 height 5
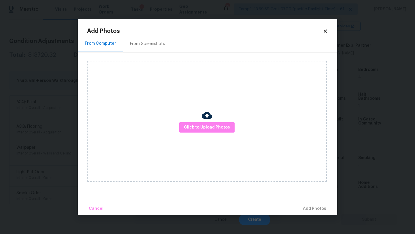
click at [154, 46] on div "From Screenshots" at bounding box center [147, 43] width 49 height 17
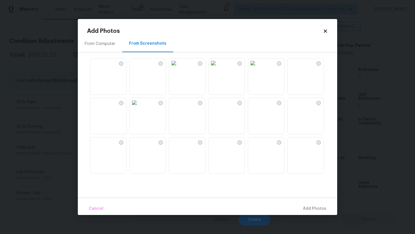
click at [139, 68] on img at bounding box center [134, 63] width 9 height 9
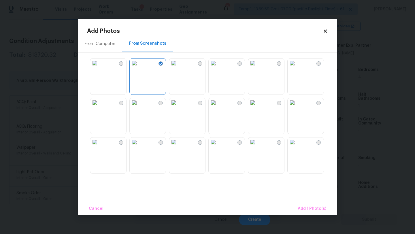
click at [218, 68] on img at bounding box center [213, 63] width 9 height 9
click at [139, 107] on img at bounding box center [134, 102] width 9 height 9
click at [178, 107] on img at bounding box center [173, 102] width 9 height 9
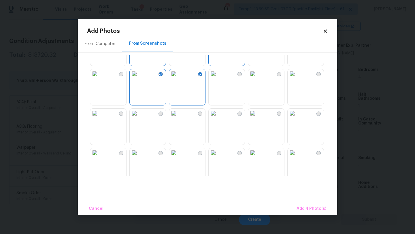
click at [178, 118] on img at bounding box center [173, 113] width 9 height 9
click at [139, 118] on img at bounding box center [134, 113] width 9 height 9
click at [99, 118] on img at bounding box center [94, 113] width 9 height 9
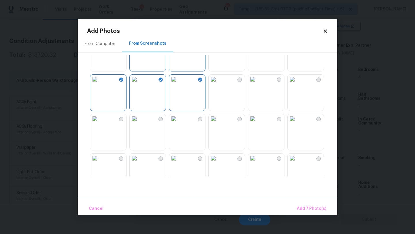
scroll to position [74, 0]
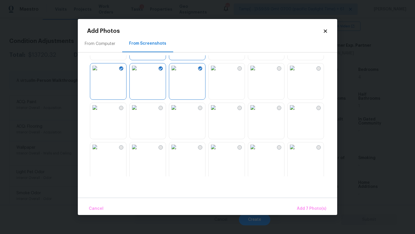
click at [139, 112] on img at bounding box center [134, 107] width 9 height 9
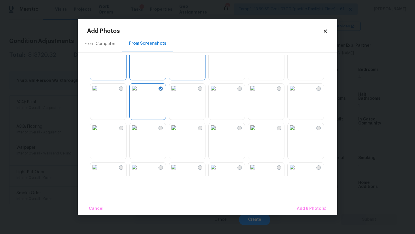
scroll to position [135, 0]
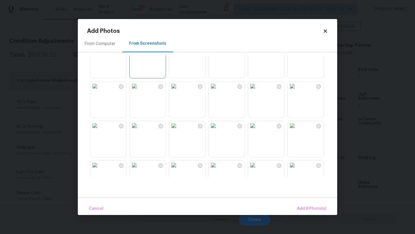
click at [216, 91] on img at bounding box center [213, 86] width 9 height 9
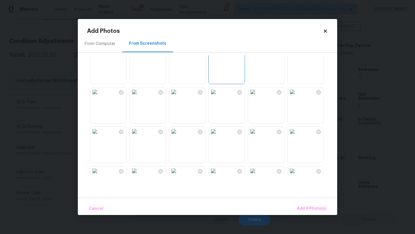
scroll to position [171, 0]
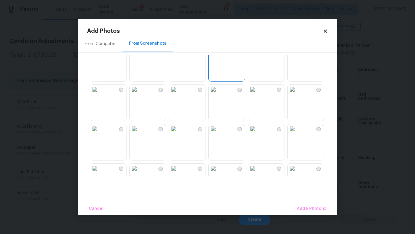
click at [178, 94] on img at bounding box center [173, 89] width 9 height 9
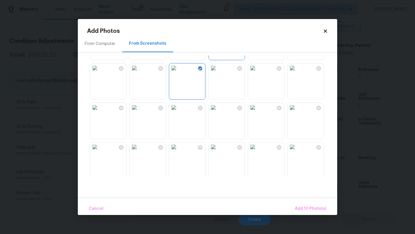
click at [297, 112] on img at bounding box center [292, 107] width 9 height 9
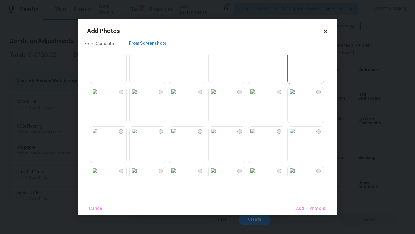
scroll to position [271, 0]
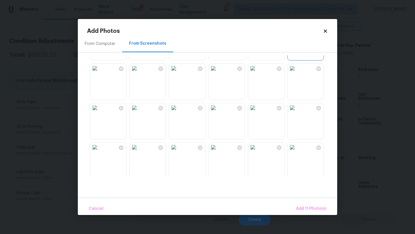
click at [215, 73] on img at bounding box center [213, 68] width 9 height 9
click at [247, 84] on div at bounding box center [212, 115] width 250 height 121
click at [257, 73] on img at bounding box center [252, 68] width 9 height 9
click at [257, 112] on img at bounding box center [252, 107] width 9 height 9
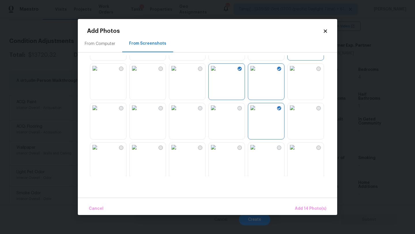
click at [218, 112] on img at bounding box center [213, 107] width 9 height 9
click at [139, 112] on img at bounding box center [134, 107] width 9 height 9
click at [178, 112] on img at bounding box center [173, 107] width 9 height 9
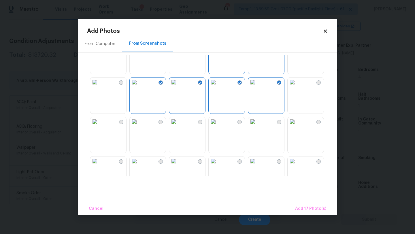
click at [178, 126] on img at bounding box center [173, 121] width 9 height 9
click at [99, 126] on img at bounding box center [94, 121] width 9 height 9
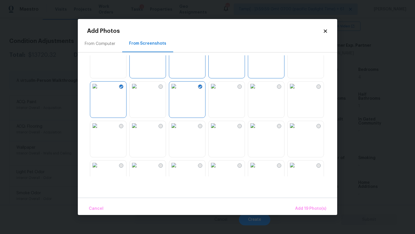
click at [218, 130] on img at bounding box center [213, 125] width 9 height 9
click at [307, 205] on button "Add 20 Photo(s)" at bounding box center [310, 209] width 37 height 12
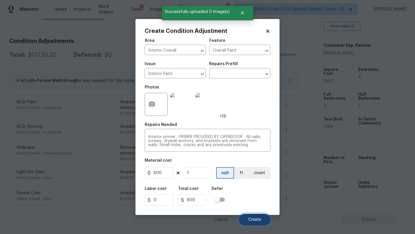
click at [250, 217] on button "Create" at bounding box center [254, 220] width 31 height 12
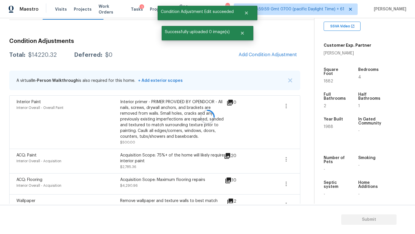
click at [253, 52] on div at bounding box center [207, 117] width 415 height 234
click at [253, 52] on span "Add Condition Adjustment" at bounding box center [268, 54] width 58 height 5
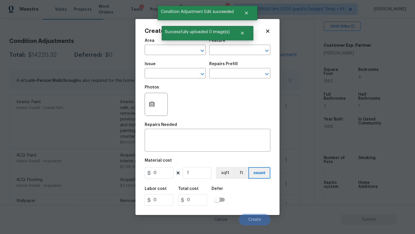
click at [165, 55] on span "Area ​" at bounding box center [175, 46] width 61 height 23
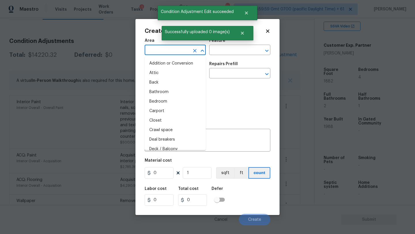
click at [169, 49] on input "text" at bounding box center [167, 50] width 45 height 9
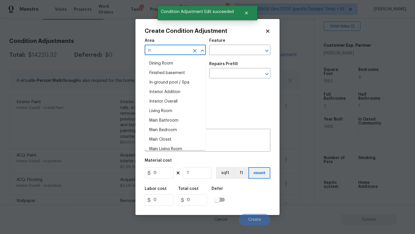
type input "int"
type input "e"
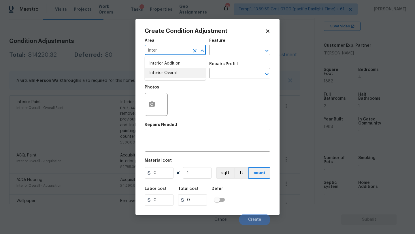
click at [170, 77] on li "Interior Overall" at bounding box center [175, 73] width 61 height 10
type input "Interior Overall"
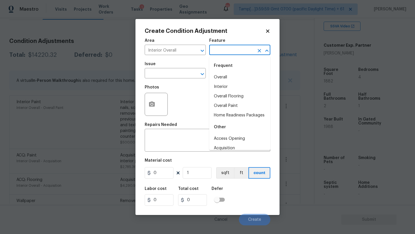
click at [217, 53] on input "text" at bounding box center [231, 50] width 45 height 9
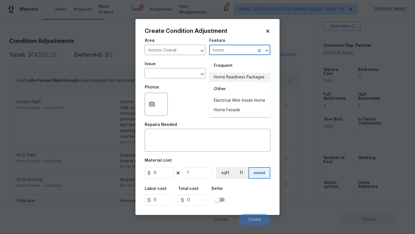
click at [221, 79] on li "Home Readiness Packages" at bounding box center [239, 78] width 61 height 10
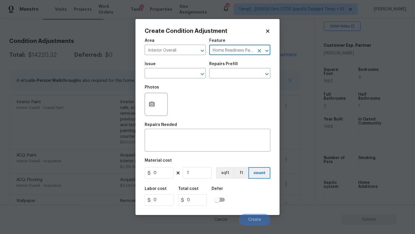
type input "Home Readiness Packages"
click at [146, 79] on span "Issue ​" at bounding box center [175, 70] width 61 height 23
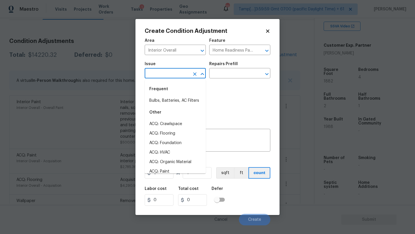
click at [157, 73] on input "text" at bounding box center [167, 73] width 45 height 9
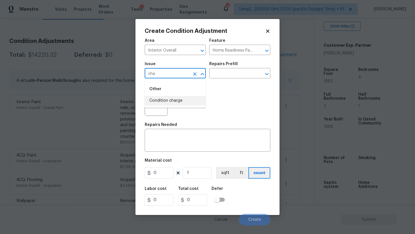
click at [164, 99] on li "Condition charge" at bounding box center [175, 101] width 61 height 10
type input "Condition charge"
click at [224, 76] on input "text" at bounding box center [231, 73] width 45 height 9
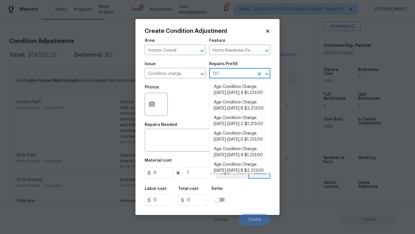
type input "1979"
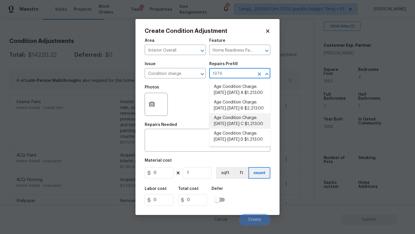
click at [235, 119] on li "Age Condition Charge: [DATE]-[DATE] C $1,213.00" at bounding box center [239, 121] width 61 height 16
type textarea "Age Condition Charge: 1979-1992 C"
type input "1213"
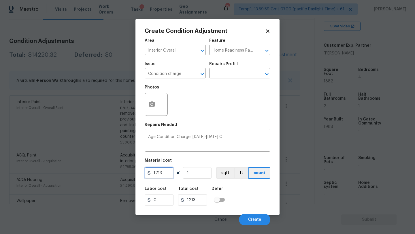
click at [163, 176] on input "1213" at bounding box center [159, 173] width 29 height 12
type input "2000"
click at [251, 219] on span "Create" at bounding box center [254, 220] width 13 height 4
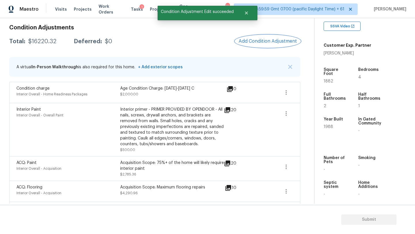
scroll to position [46, 0]
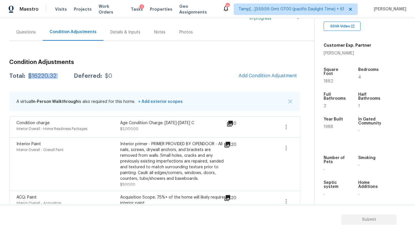
drag, startPoint x: 28, startPoint y: 76, endPoint x: 67, endPoint y: 76, distance: 39.2
click at [67, 76] on div "Total: $16220.32 Deferred: $0" at bounding box center [60, 76] width 103 height 6
copy div "$16220.32"
click at [20, 39] on div "Questions" at bounding box center [25, 32] width 33 height 17
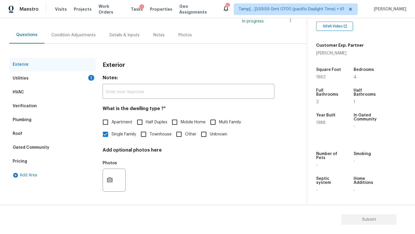
click at [25, 108] on div "Verification" at bounding box center [25, 106] width 24 height 6
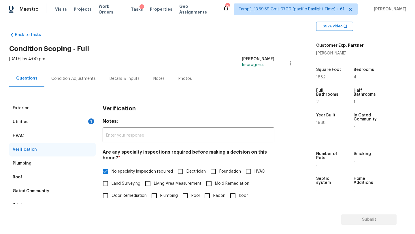
click at [72, 77] on div "Condition Adjustments" at bounding box center [73, 79] width 44 height 6
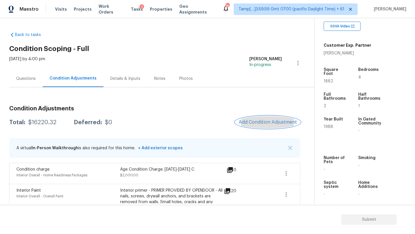
click at [273, 122] on span "Add Condition Adjustment" at bounding box center [268, 122] width 58 height 5
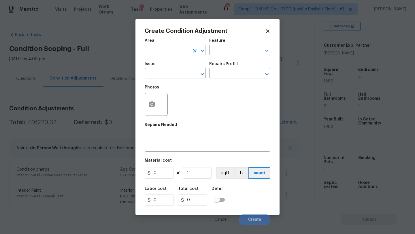
click at [183, 51] on input "text" at bounding box center [167, 50] width 45 height 9
click at [178, 68] on li "Kitchen" at bounding box center [175, 64] width 61 height 10
type input "Kitchen"
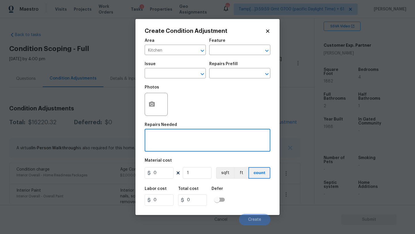
click at [187, 137] on textarea at bounding box center [207, 141] width 119 height 12
type textarea "appliances packages"
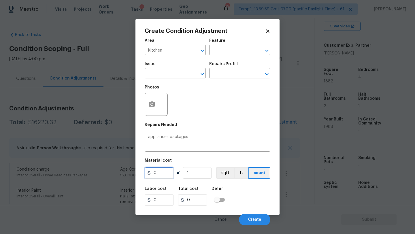
click at [165, 174] on input "0" at bounding box center [159, 173] width 29 height 12
type input "3000"
click at [253, 220] on span "Create" at bounding box center [254, 220] width 13 height 4
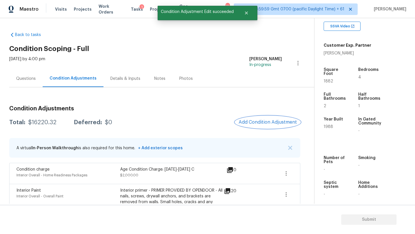
click at [272, 125] on button "Add Condition Adjustment" at bounding box center [267, 122] width 65 height 12
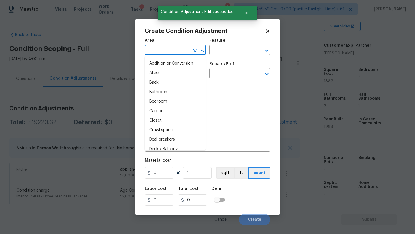
click at [167, 53] on input "text" at bounding box center [167, 50] width 45 height 9
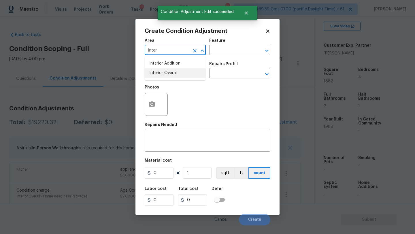
click at [162, 72] on li "Interior Overall" at bounding box center [175, 73] width 61 height 10
type input "Interior Overall"
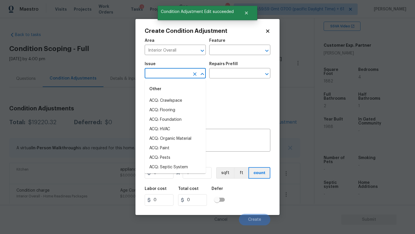
click at [162, 72] on input "text" at bounding box center [167, 73] width 45 height 9
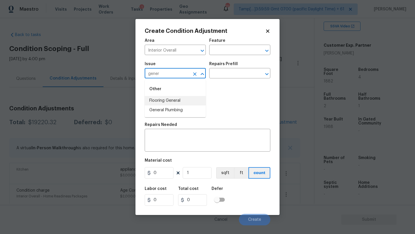
click at [164, 105] on li "Flooring General" at bounding box center [175, 101] width 61 height 10
type input "Flooring General"
click at [194, 76] on icon "Clear" at bounding box center [195, 74] width 6 height 6
click at [176, 76] on input "text" at bounding box center [167, 73] width 45 height 9
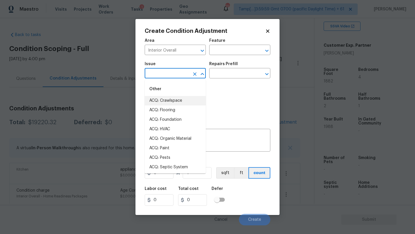
type input "f"
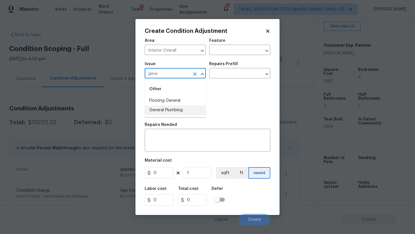
click at [177, 109] on li "General Plumbing" at bounding box center [175, 111] width 61 height 10
type input "General Plumbing"
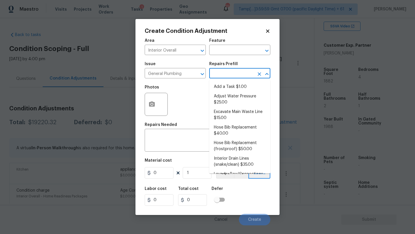
click at [228, 73] on input "text" at bounding box center [231, 73] width 45 height 9
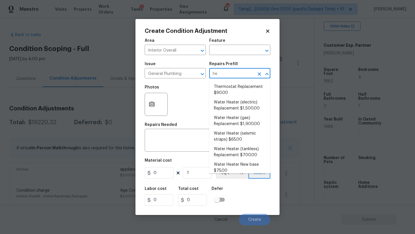
type input "hea"
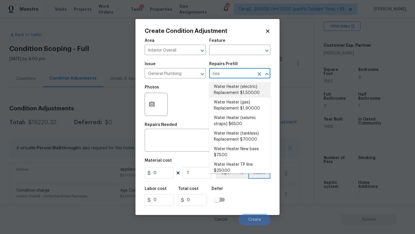
click at [239, 92] on li "Water Heater (electric) Replacement $1,500.00" at bounding box center [239, 90] width 61 height 16
type input "Plumbing"
type textarea "Remove the existing electric water heater and install a new 40 gallon electric …"
type input "1500"
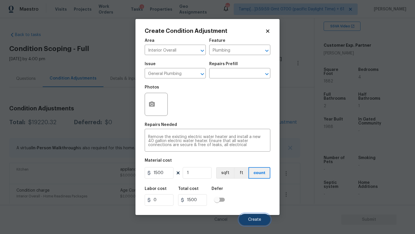
click at [249, 219] on span "Create" at bounding box center [254, 220] width 13 height 4
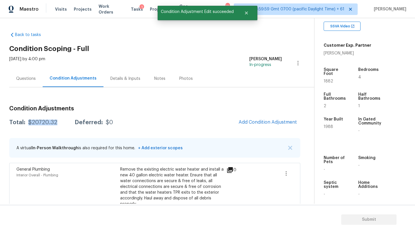
drag, startPoint x: 28, startPoint y: 122, endPoint x: 56, endPoint y: 124, distance: 28.0
copy div "$20720.32"
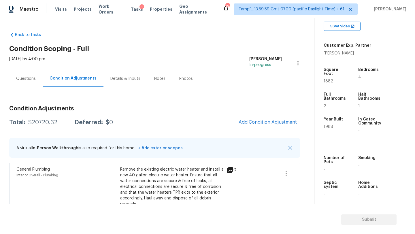
click at [26, 79] on div "Questions" at bounding box center [26, 79] width 20 height 6
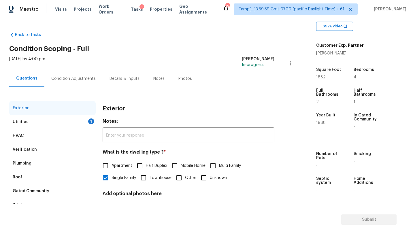
click at [40, 148] on div "Verification" at bounding box center [52, 150] width 87 height 14
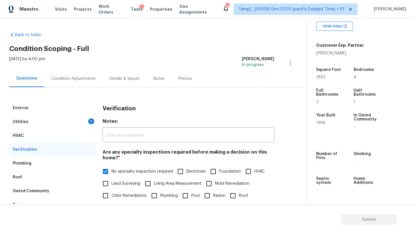
scroll to position [111, 0]
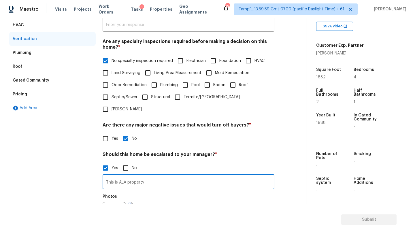
click at [168, 176] on input "This is ALA property" at bounding box center [189, 183] width 172 height 14
click at [143, 176] on input "This is ALA property, The agent mentioned as the kitchen appliances are not fun…" at bounding box center [189, 183] width 172 height 14
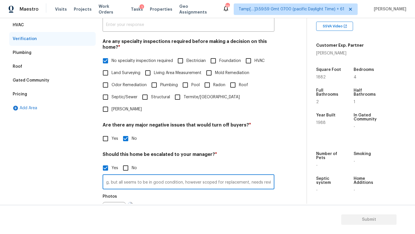
type input "This is ALA property, The agent mentioned as the kitchen appliances are not fun…"
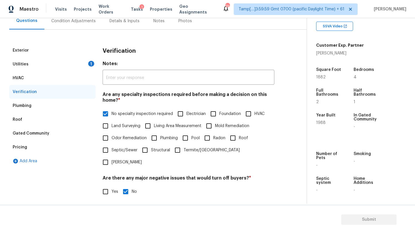
click at [70, 144] on div "Pricing" at bounding box center [52, 147] width 87 height 14
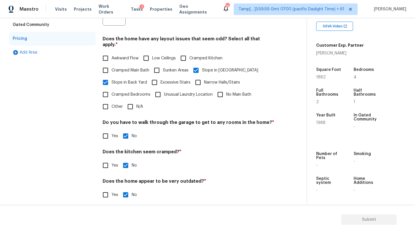
scroll to position [73, 0]
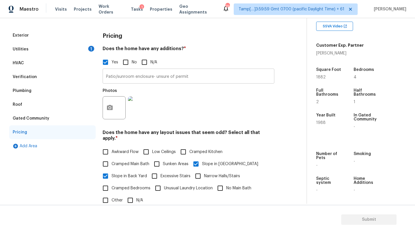
click at [142, 79] on input "Patio/sunroom enclosure- unsure of permit" at bounding box center [189, 77] width 172 height 14
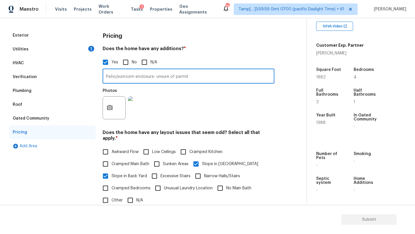
click at [142, 79] on input "Patio/sunroom enclosure- unsure of permit" at bounding box center [189, 77] width 172 height 14
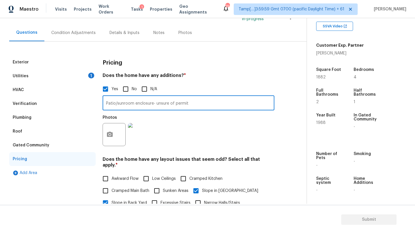
scroll to position [32, 0]
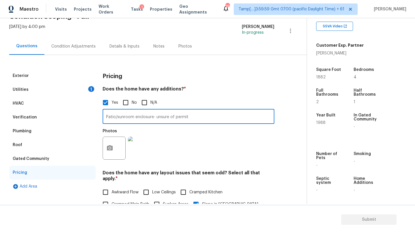
click at [54, 92] on div "Utilities 1" at bounding box center [52, 90] width 87 height 14
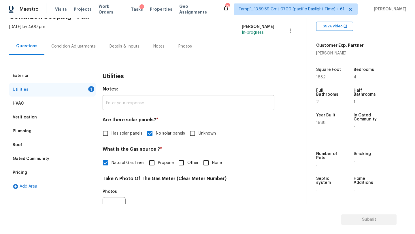
scroll to position [146, 0]
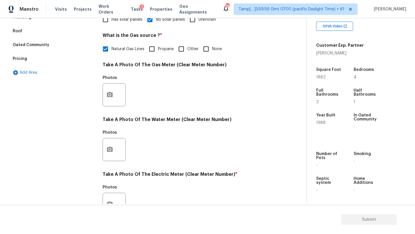
click at [210, 52] on input "None" at bounding box center [206, 49] width 12 height 12
checkbox input "true"
checkbox input "false"
click at [110, 99] on button "button" at bounding box center [110, 95] width 14 height 22
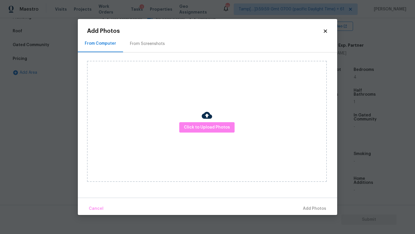
click at [156, 44] on div "From Screenshots" at bounding box center [147, 44] width 35 height 6
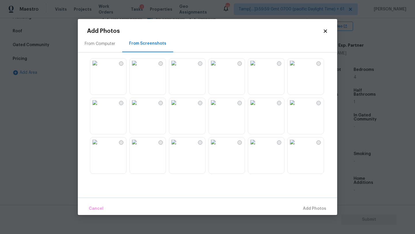
click at [218, 107] on img at bounding box center [213, 102] width 9 height 9
click at [316, 206] on span "Add 1 Photo(s)" at bounding box center [312, 208] width 29 height 7
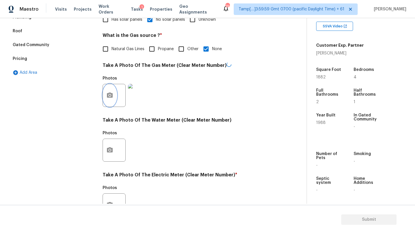
scroll to position [200, 0]
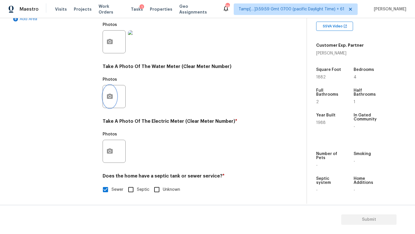
click at [109, 94] on icon "button" at bounding box center [109, 96] width 7 height 7
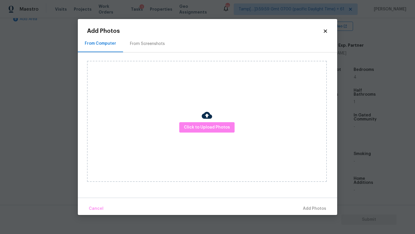
click at [155, 50] on div "From Screenshots" at bounding box center [147, 43] width 49 height 17
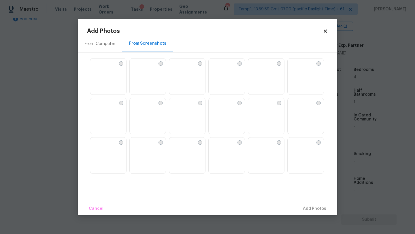
click at [218, 107] on img at bounding box center [213, 102] width 9 height 9
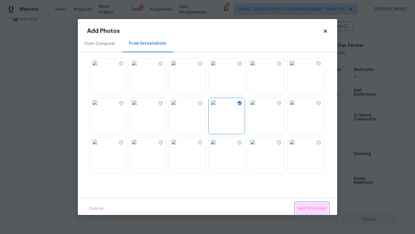
click at [314, 209] on span "Add 1 Photo(s)" at bounding box center [312, 208] width 29 height 7
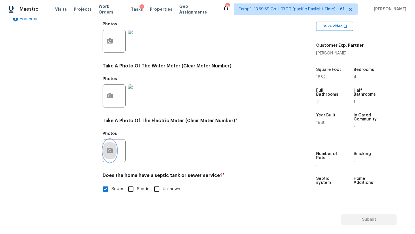
click at [111, 152] on icon "button" at bounding box center [110, 150] width 6 height 5
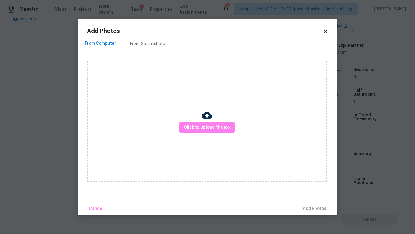
click at [151, 41] on div "From Screenshots" at bounding box center [147, 44] width 35 height 6
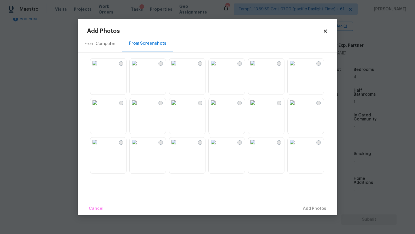
click at [218, 107] on img at bounding box center [213, 102] width 9 height 9
click at [306, 208] on span "Add 1 Photo(s)" at bounding box center [312, 208] width 29 height 7
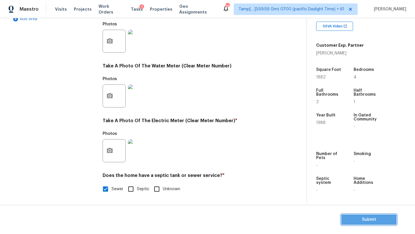
click at [366, 224] on button "Submit" at bounding box center [368, 220] width 55 height 11
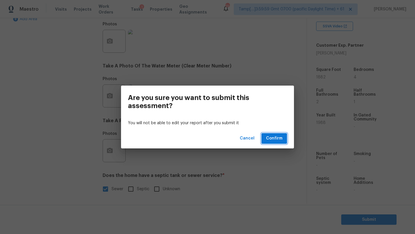
click at [274, 141] on span "Confirm" at bounding box center [274, 138] width 16 height 7
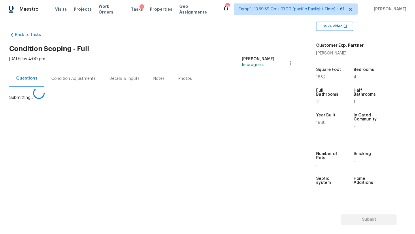
scroll to position [0, 0]
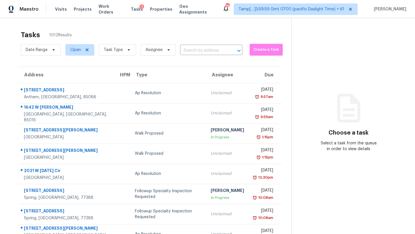
click at [122, 57] on span "Task Type" at bounding box center [115, 49] width 42 height 15
click at [122, 48] on span "Task Type" at bounding box center [117, 50] width 37 height 12
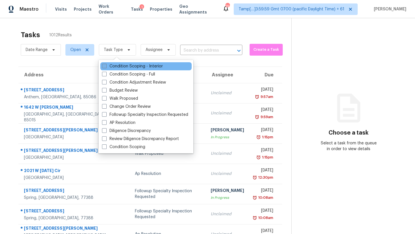
click at [122, 66] on label "Condition Scoping - Interior" at bounding box center [132, 66] width 61 height 6
click at [106, 66] on input "Condition Scoping - Interior" at bounding box center [104, 65] width 4 height 4
checkbox input "true"
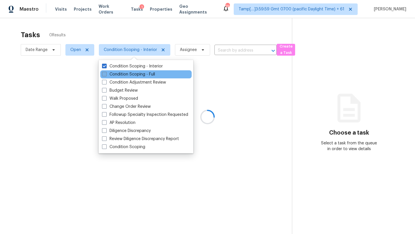
click at [122, 72] on label "Condition Scoping - Full" at bounding box center [128, 75] width 53 height 6
click at [106, 72] on input "Condition Scoping - Full" at bounding box center [104, 74] width 4 height 4
checkbox input "true"
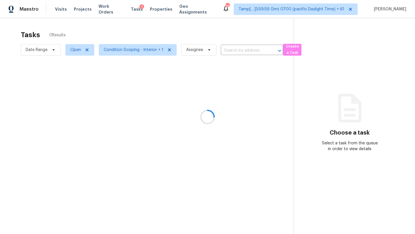
click at [160, 28] on div at bounding box center [207, 117] width 415 height 234
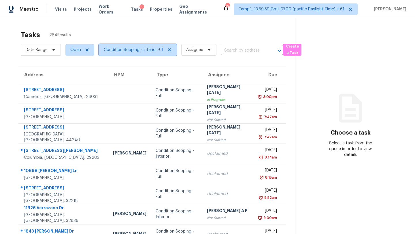
click at [141, 48] on span "Condition Scoping - Interior + 1" at bounding box center [134, 50] width 60 height 6
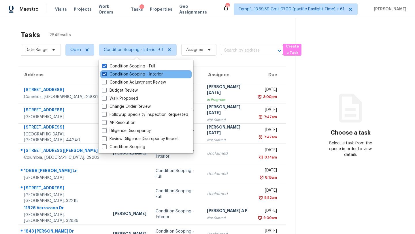
click at [141, 72] on label "Condition Scoping - Interior" at bounding box center [132, 75] width 61 height 6
click at [106, 72] on input "Condition Scoping - Interior" at bounding box center [104, 74] width 4 height 4
checkbox input "false"
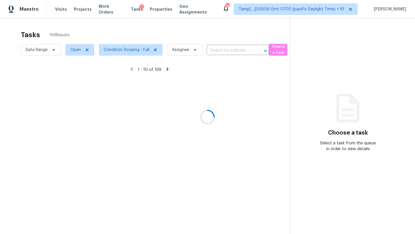
click at [166, 32] on div at bounding box center [207, 117] width 415 height 234
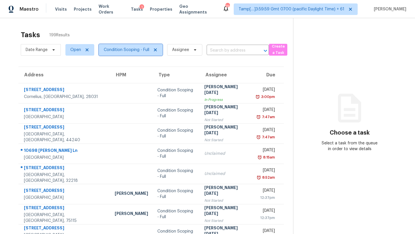
click at [136, 51] on span "Condition Scoping - Full" at bounding box center [127, 50] width 46 height 6
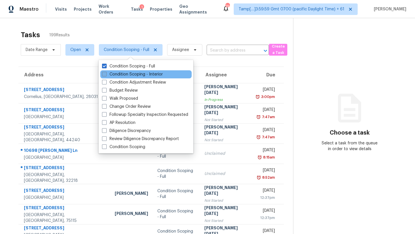
click at [136, 77] on label "Condition Scoping - Interior" at bounding box center [132, 75] width 61 height 6
click at [106, 75] on input "Condition Scoping - Interior" at bounding box center [104, 74] width 4 height 4
checkbox input "true"
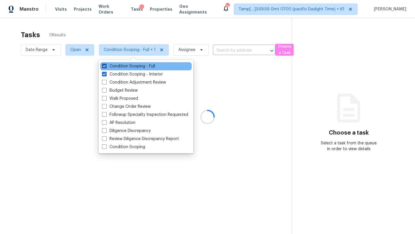
click at [137, 65] on label "Condition Scoping - Full" at bounding box center [128, 66] width 53 height 6
click at [106, 65] on input "Condition Scoping - Full" at bounding box center [104, 65] width 4 height 4
checkbox input "false"
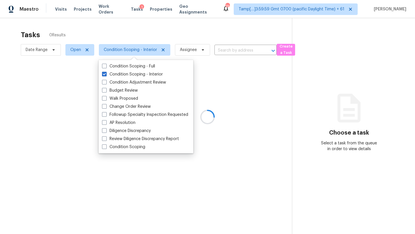
click at [164, 31] on div at bounding box center [207, 117] width 415 height 234
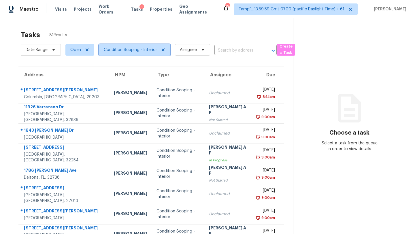
click at [122, 49] on span "Condition Scoping - Interior" at bounding box center [130, 50] width 53 height 6
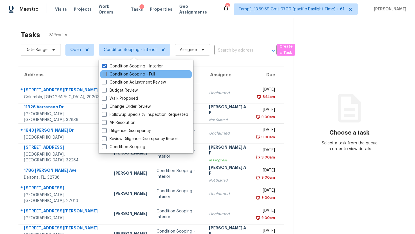
click at [124, 76] on label "Condition Scoping - Full" at bounding box center [128, 75] width 53 height 6
click at [106, 75] on input "Condition Scoping - Full" at bounding box center [104, 74] width 4 height 4
checkbox input "true"
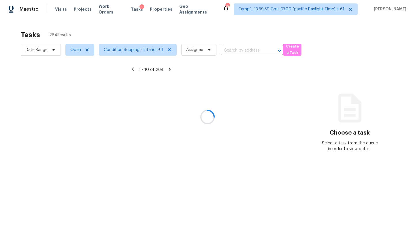
click at [137, 33] on div at bounding box center [207, 117] width 415 height 234
